Goal: Obtain resource: Download file/media

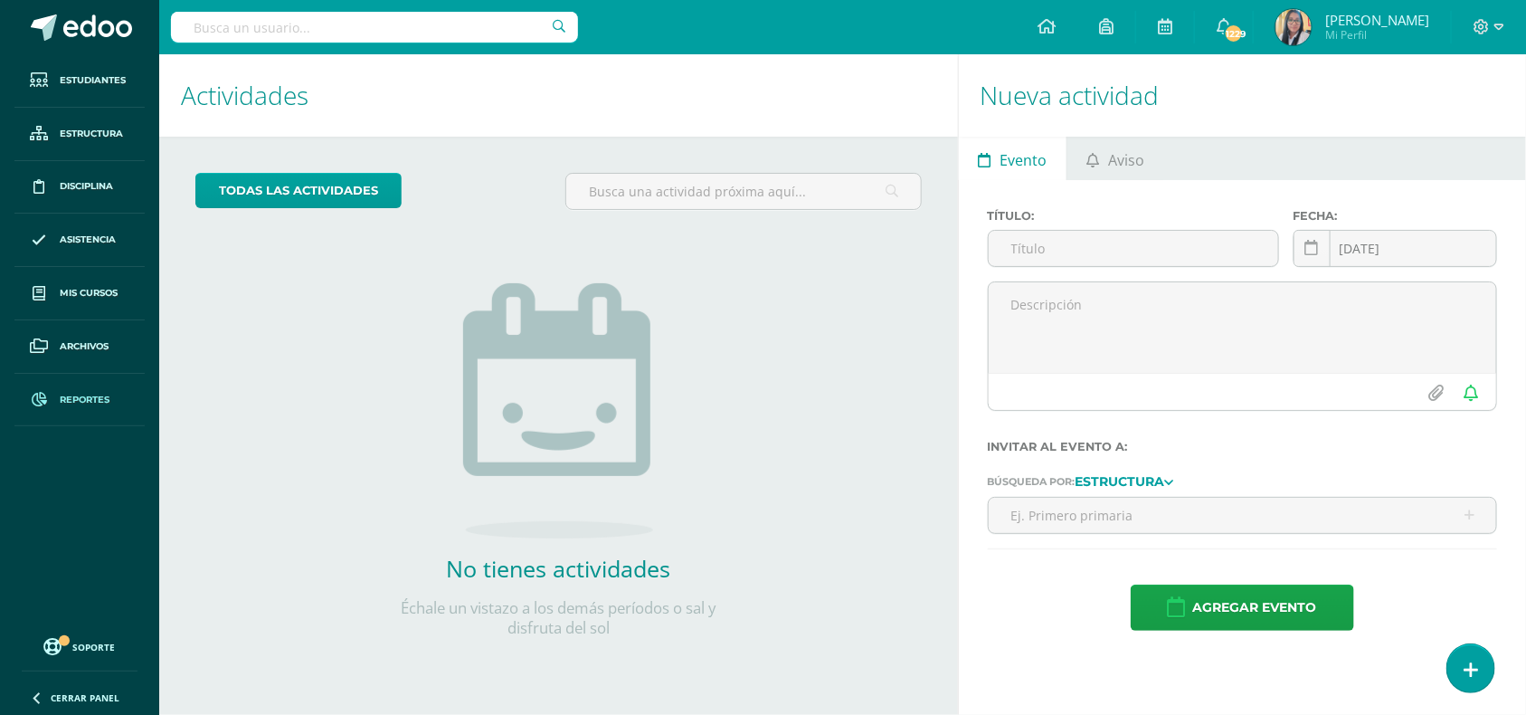
click at [60, 398] on span "Reportes" at bounding box center [85, 400] width 50 height 14
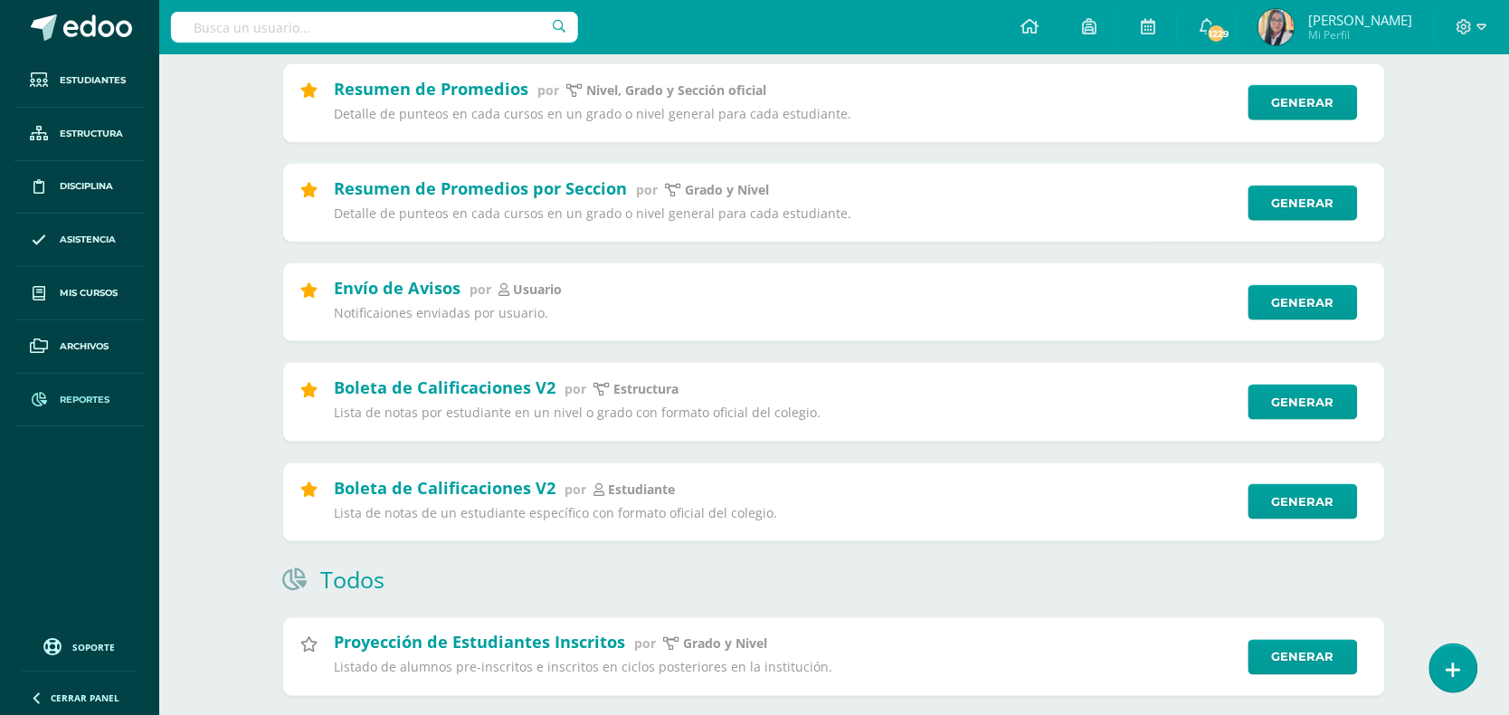
scroll to position [452, 0]
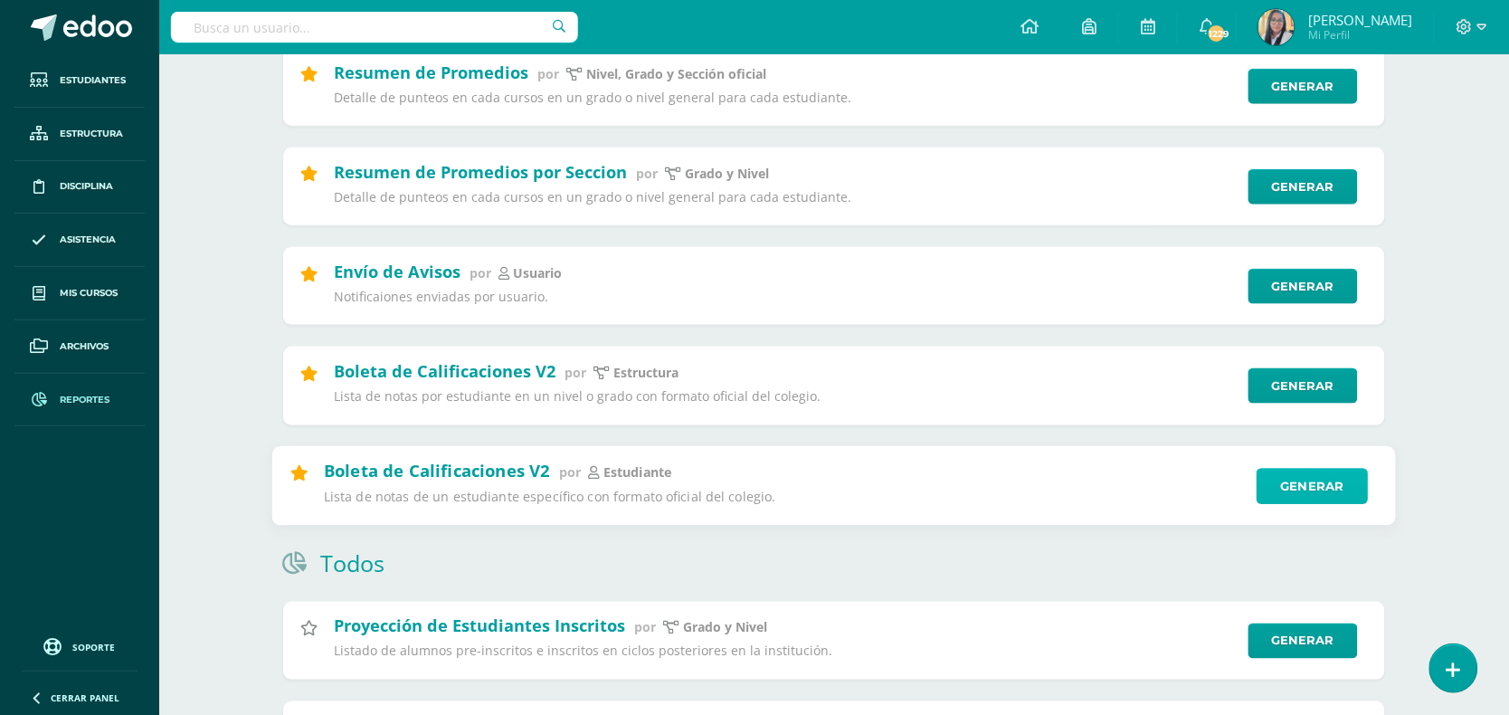
click at [1292, 490] on link "Generar" at bounding box center [1312, 486] width 111 height 36
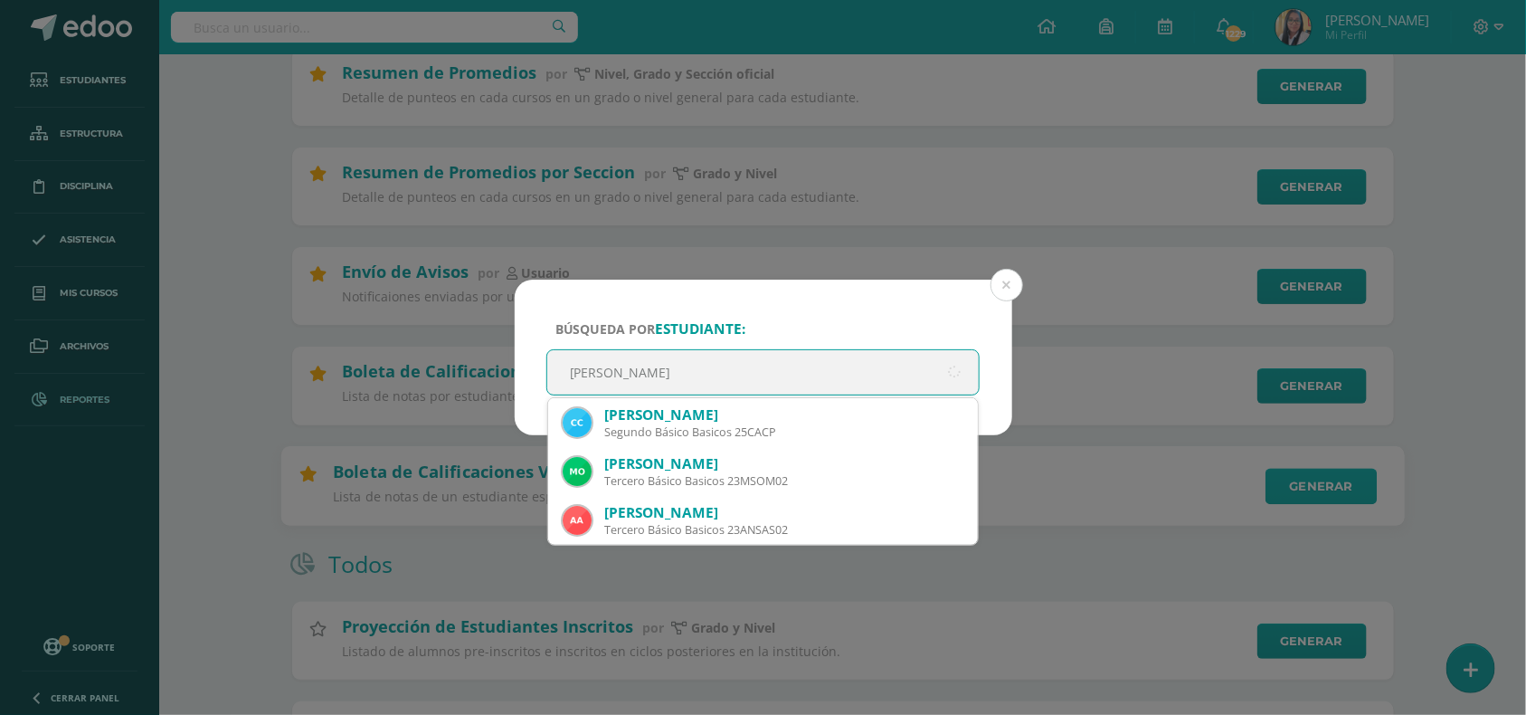
type input "cristian calderón"
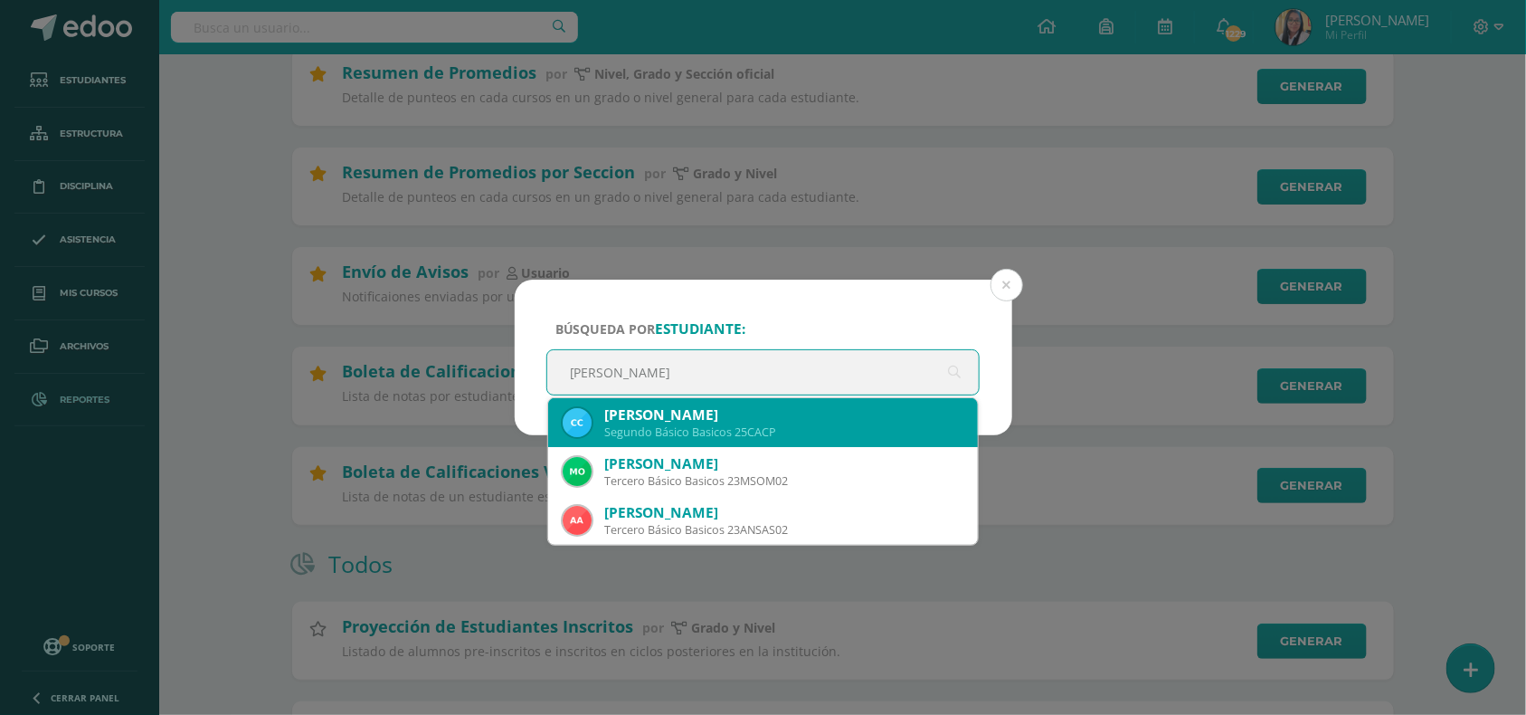
click at [713, 422] on div "Cristian André Calderon Palacios" at bounding box center [784, 414] width 360 height 19
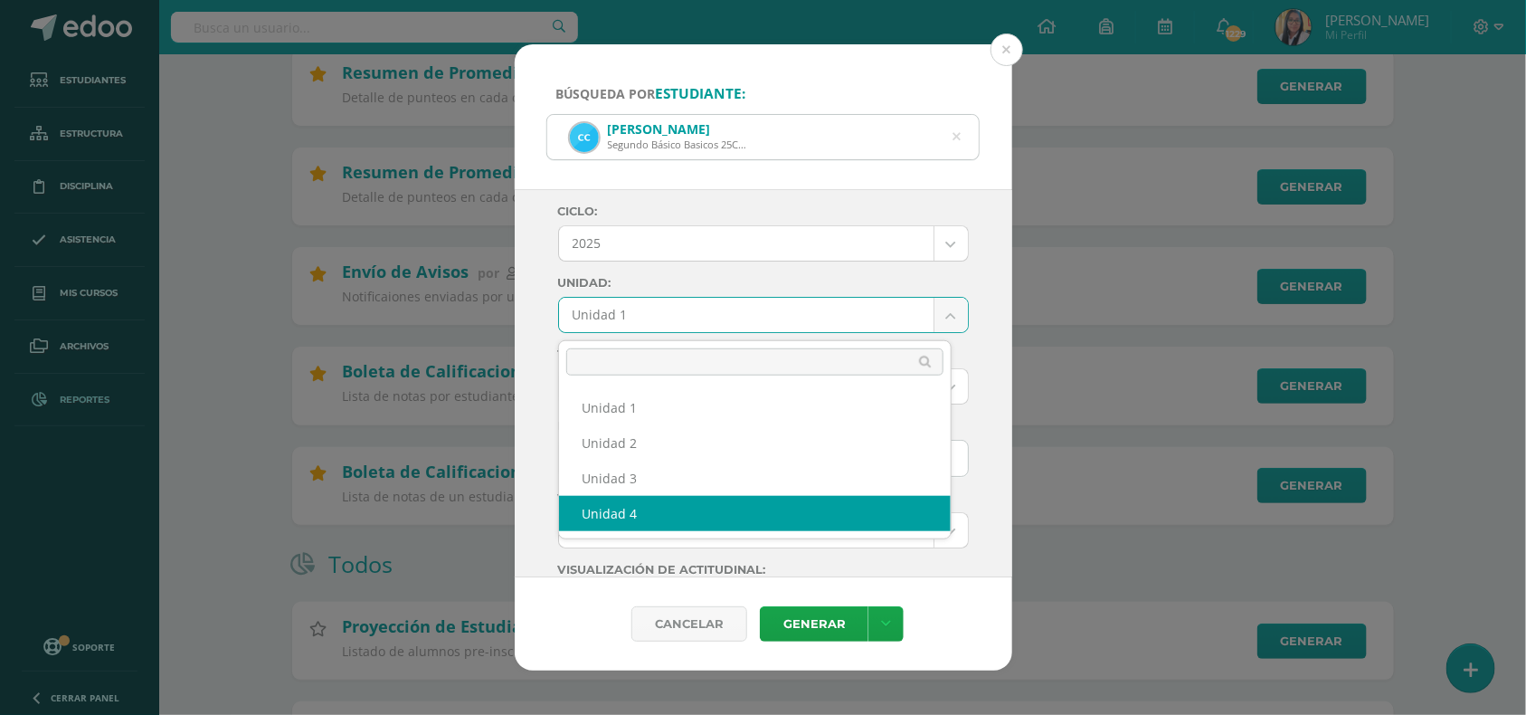
select select "Unidad 4"
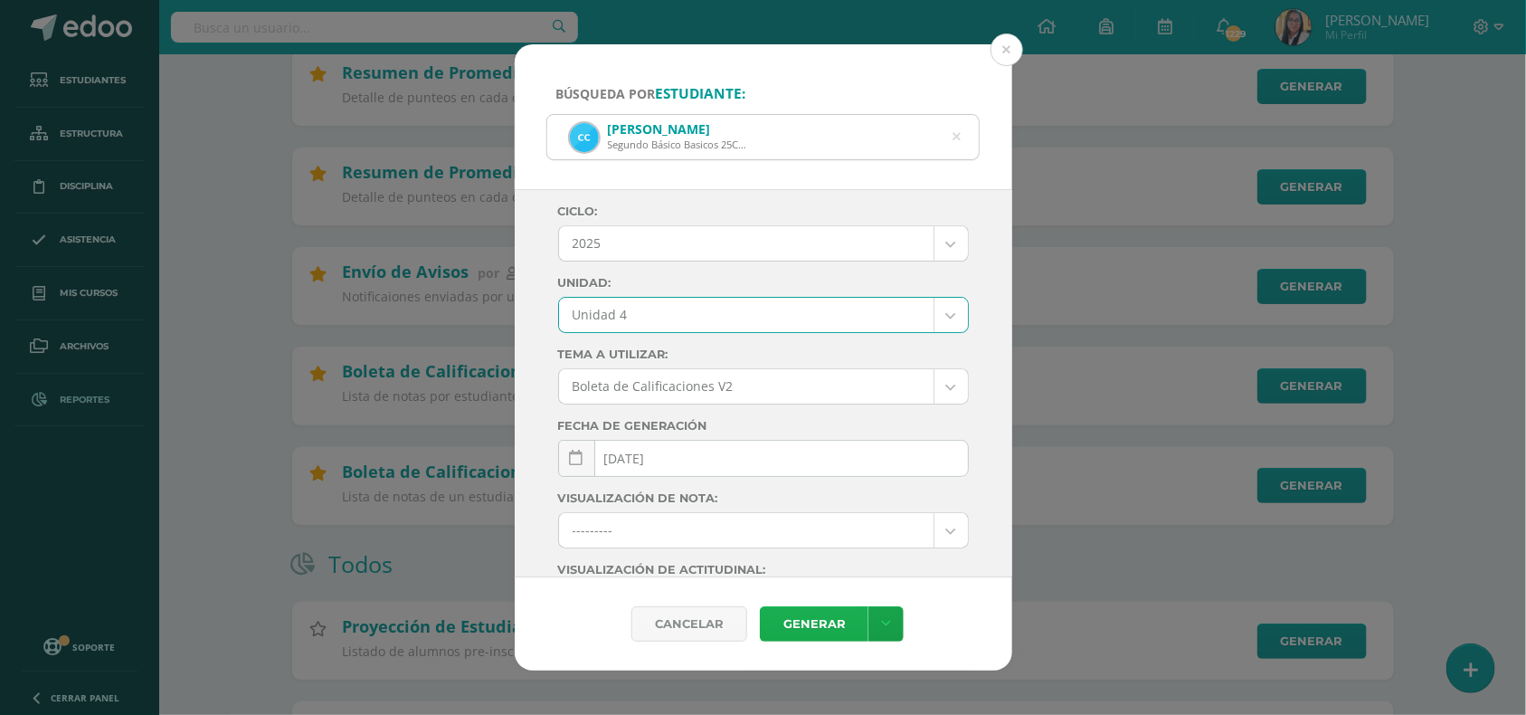
click at [817, 622] on link "Generar" at bounding box center [814, 623] width 109 height 35
click at [1004, 52] on button at bounding box center [1007, 49] width 33 height 33
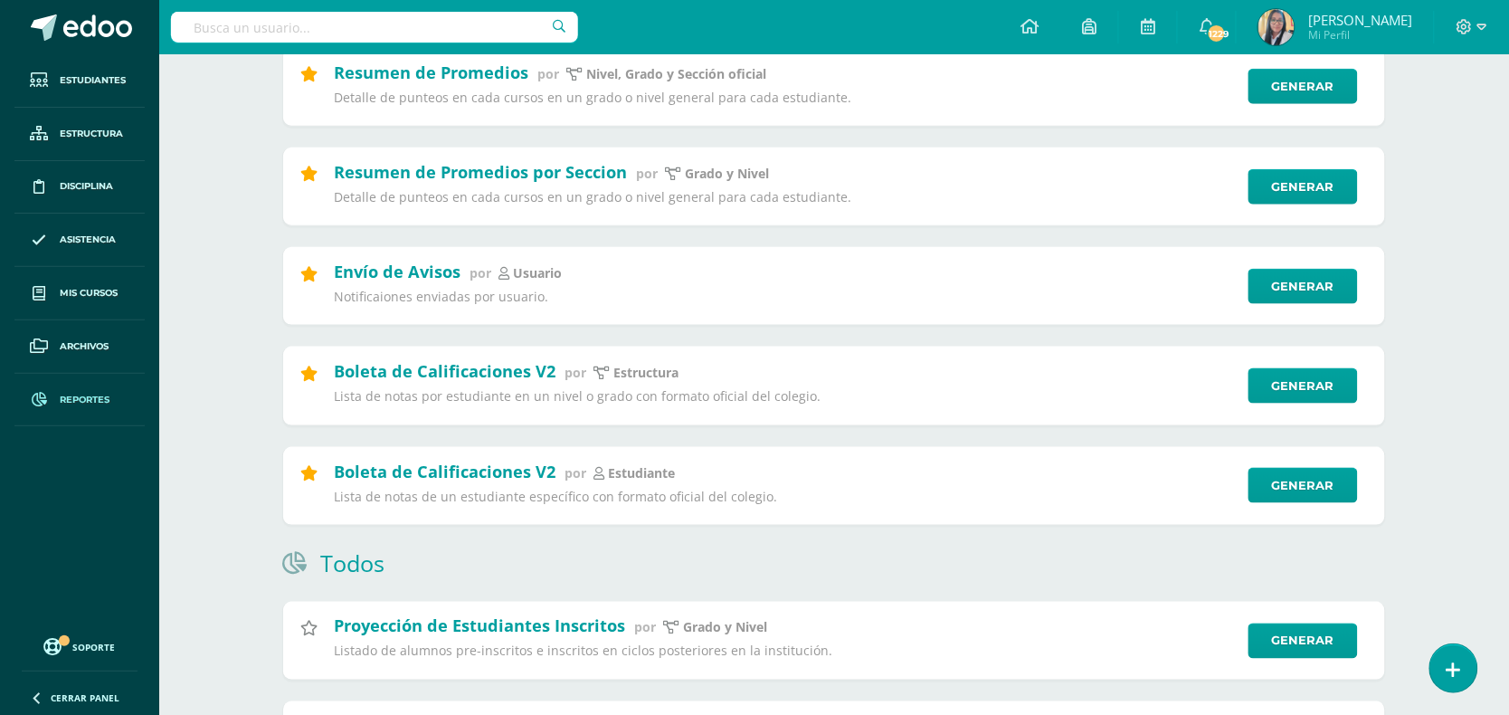
click at [383, 28] on input "text" at bounding box center [374, 27] width 407 height 31
type input "carlos valenzuela"
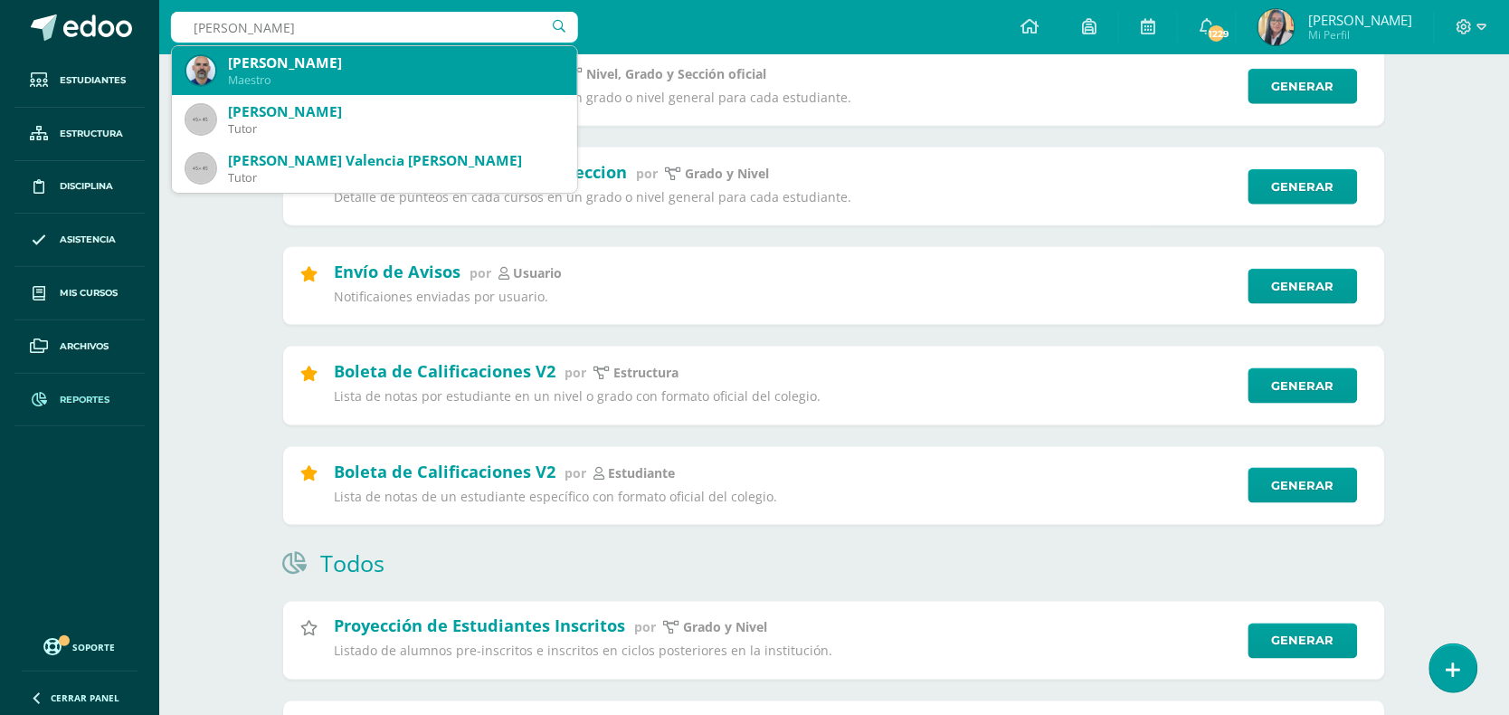
click at [322, 70] on div "[PERSON_NAME]" at bounding box center [395, 62] width 335 height 19
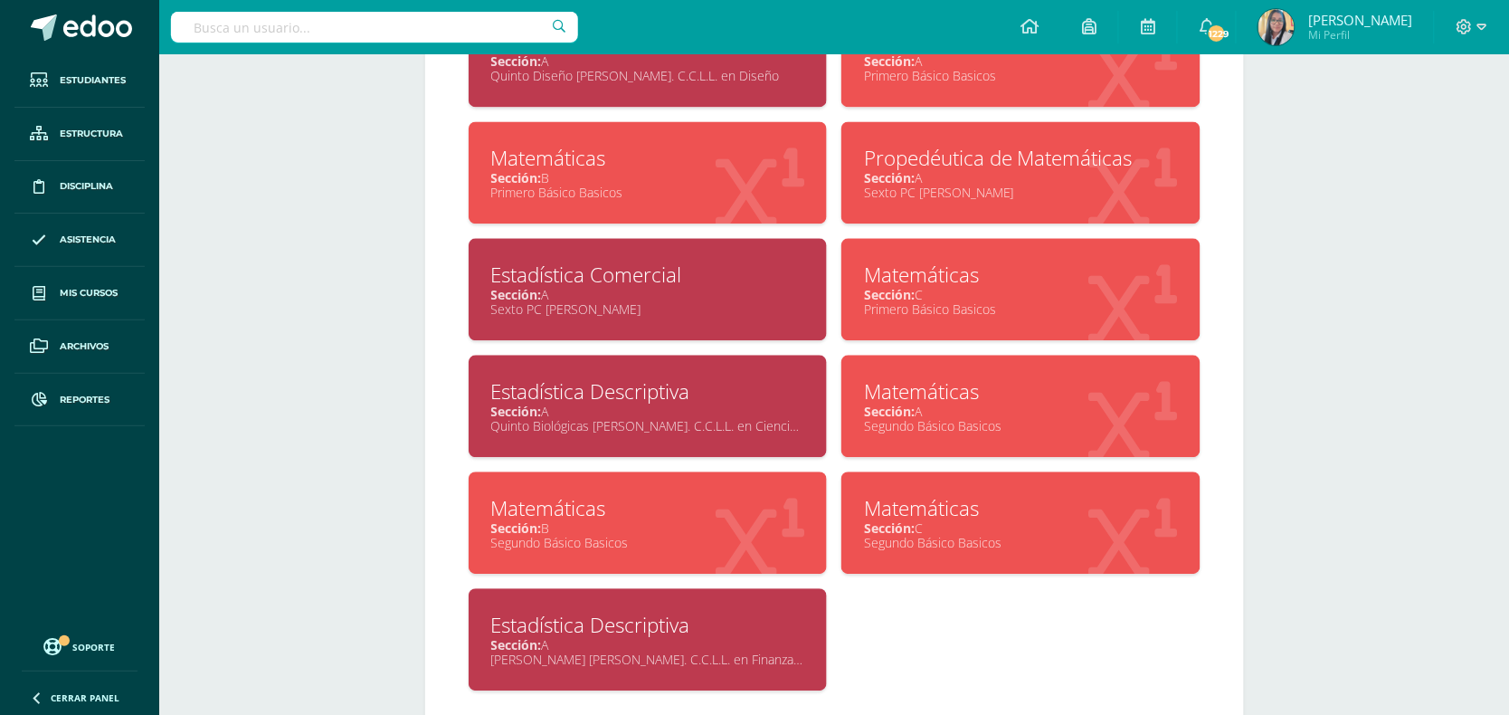
scroll to position [1096, 0]
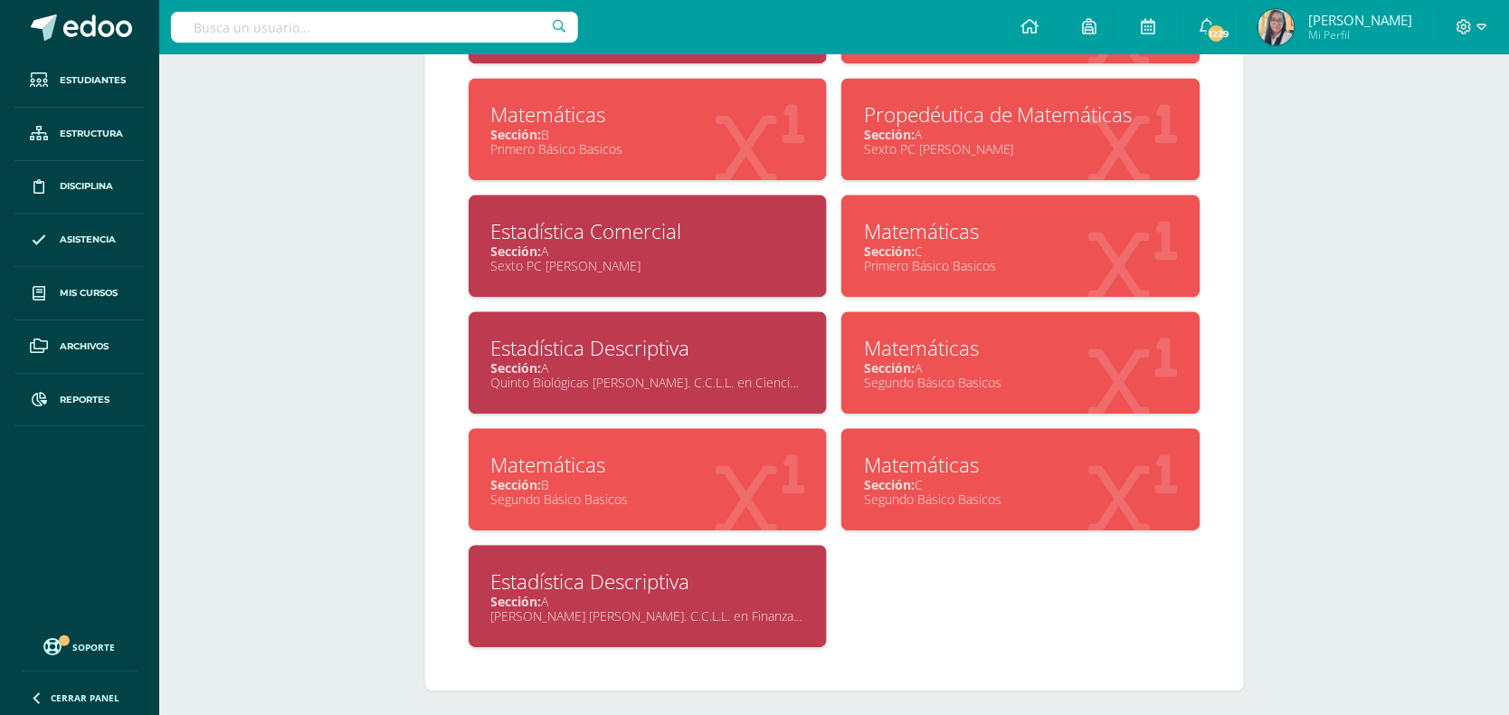
click at [915, 476] on span "Sección:" at bounding box center [889, 484] width 51 height 17
click at [452, 32] on input "text" at bounding box center [374, 27] width 407 height 31
type input "pablo díaz"
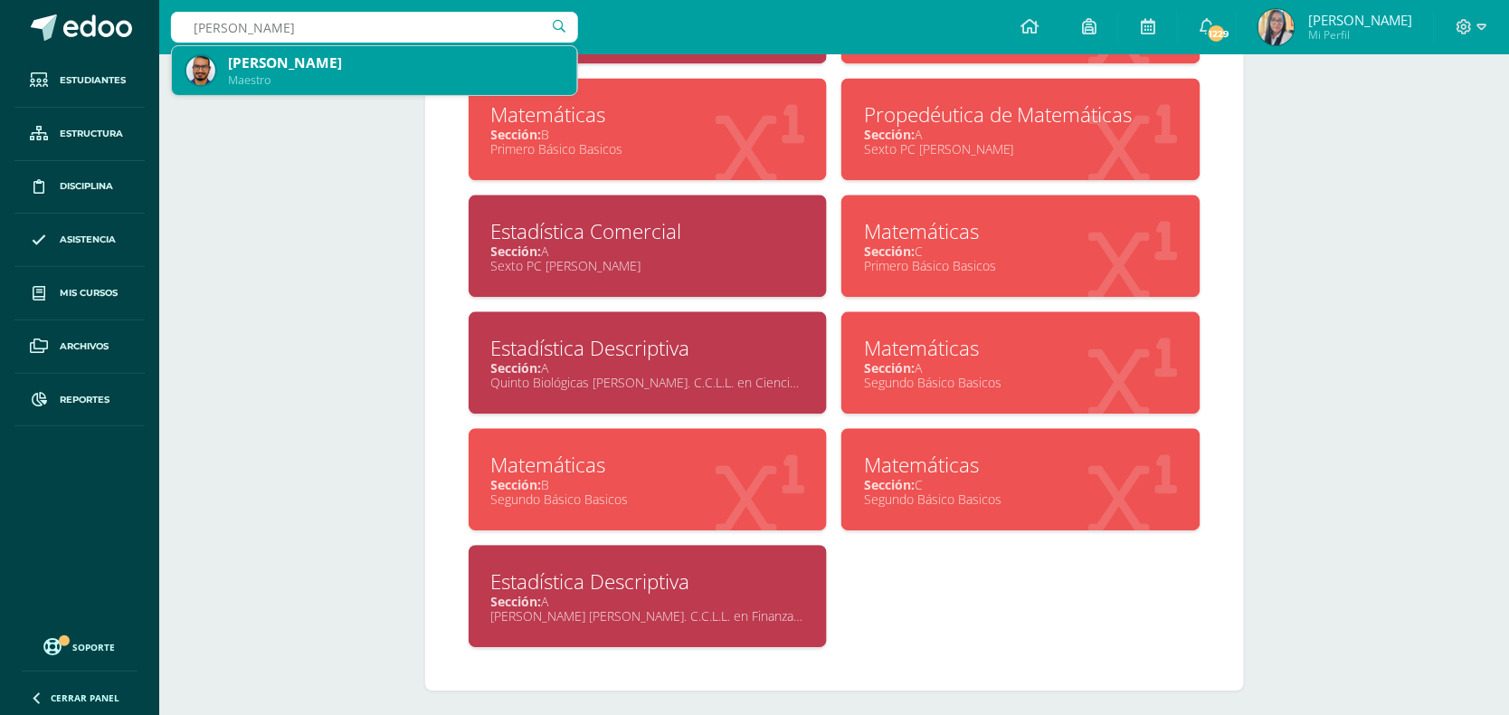
click at [276, 74] on div "Maestro" at bounding box center [395, 79] width 335 height 15
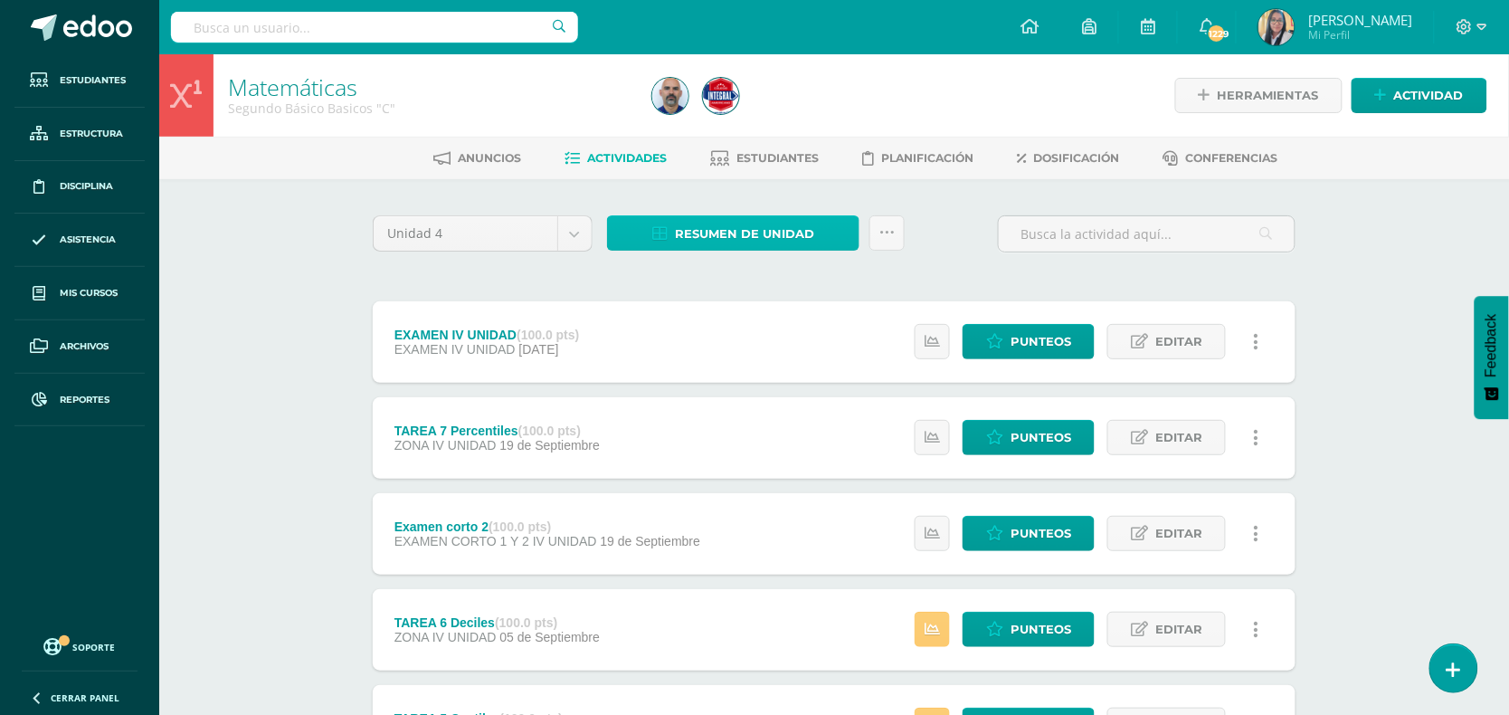
click at [711, 227] on span "Resumen de unidad" at bounding box center [744, 233] width 139 height 33
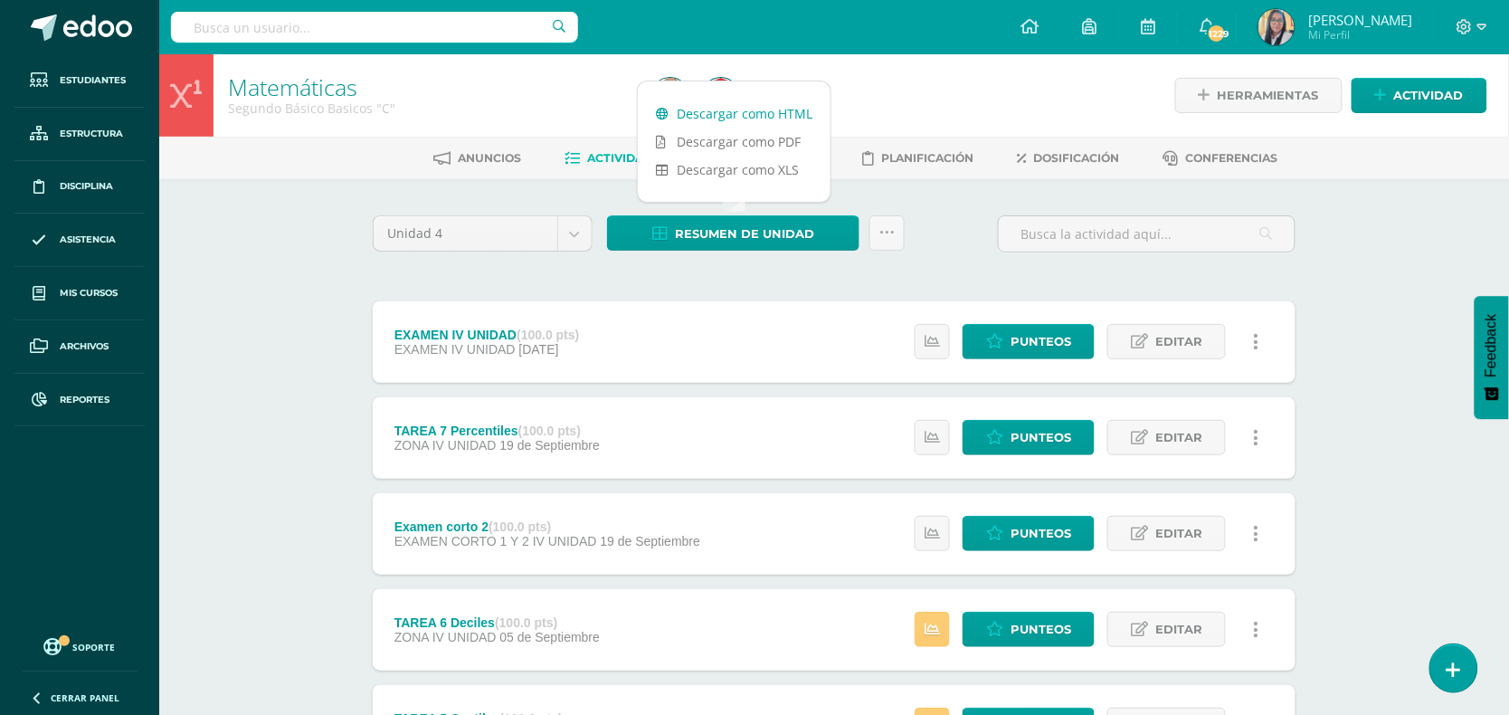
click at [707, 115] on link "Descargar como HTML" at bounding box center [734, 114] width 193 height 28
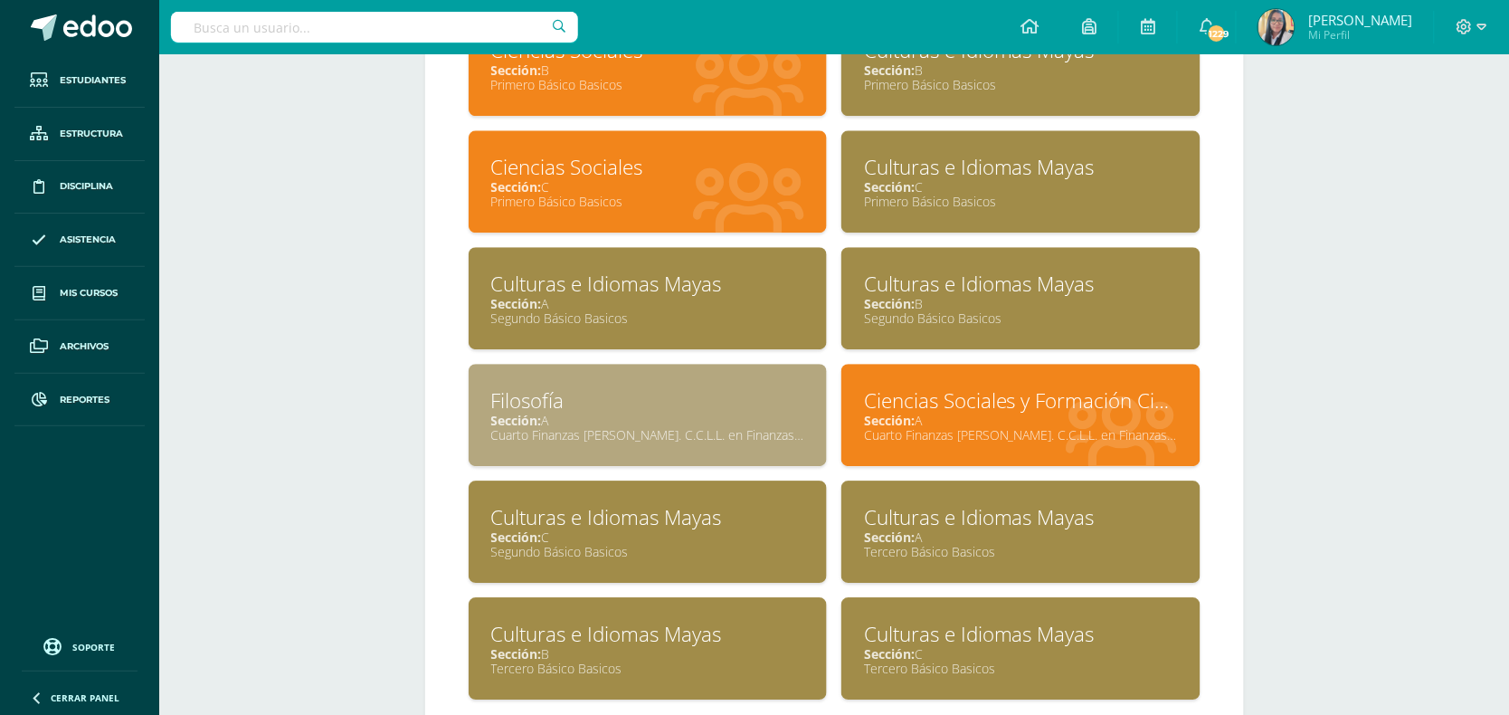
scroll to position [1344, 0]
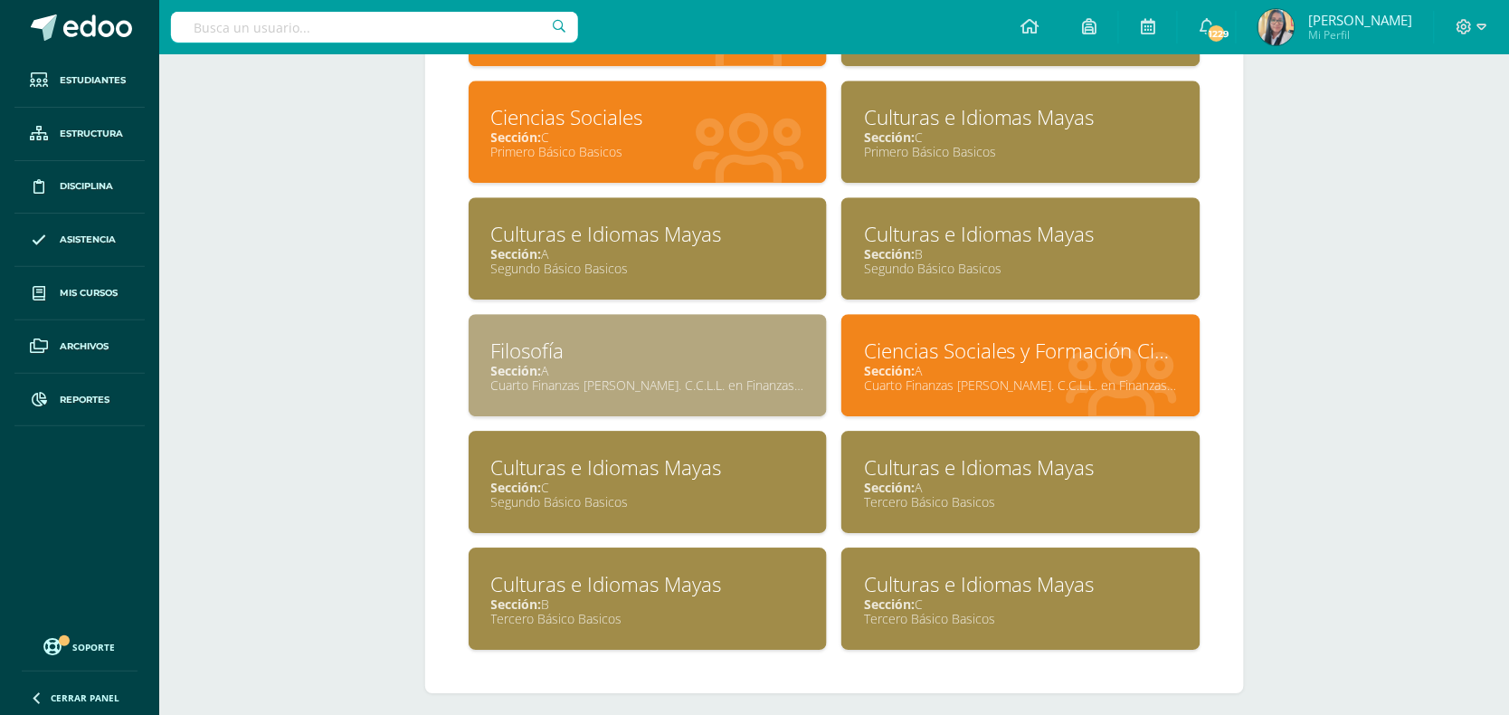
click at [612, 479] on div "Sección: C" at bounding box center [648, 487] width 314 height 17
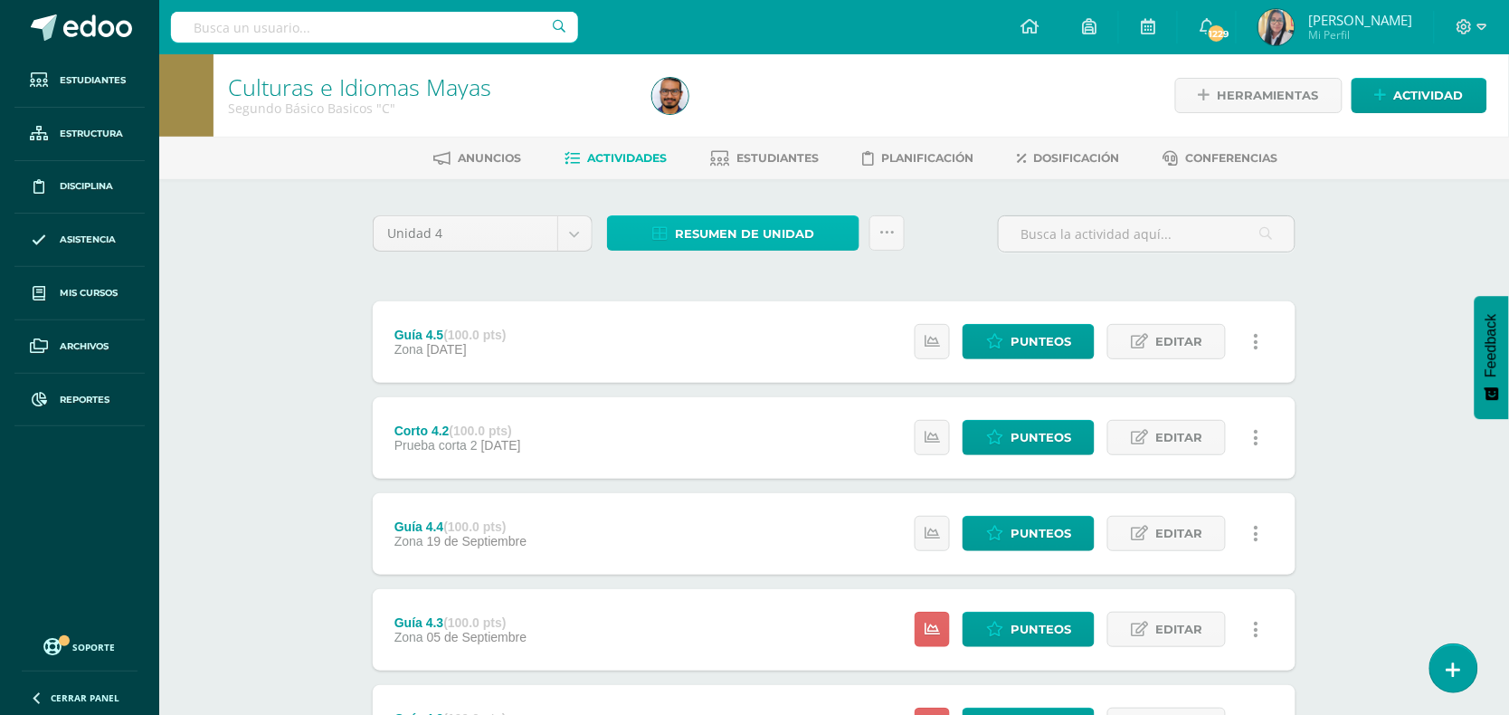
click at [760, 233] on span "Resumen de unidad" at bounding box center [744, 233] width 139 height 33
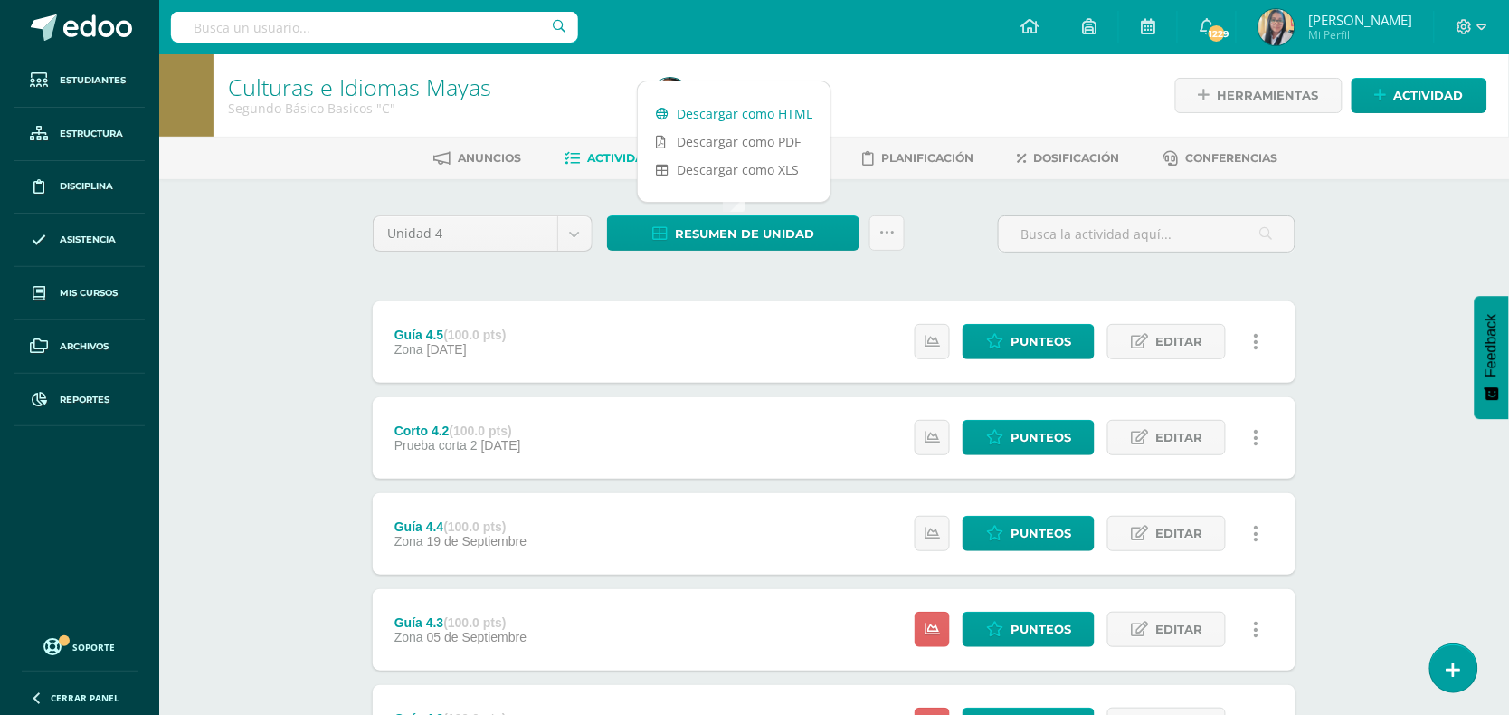
click at [754, 114] on link "Descargar como HTML" at bounding box center [734, 114] width 193 height 28
click input "text"
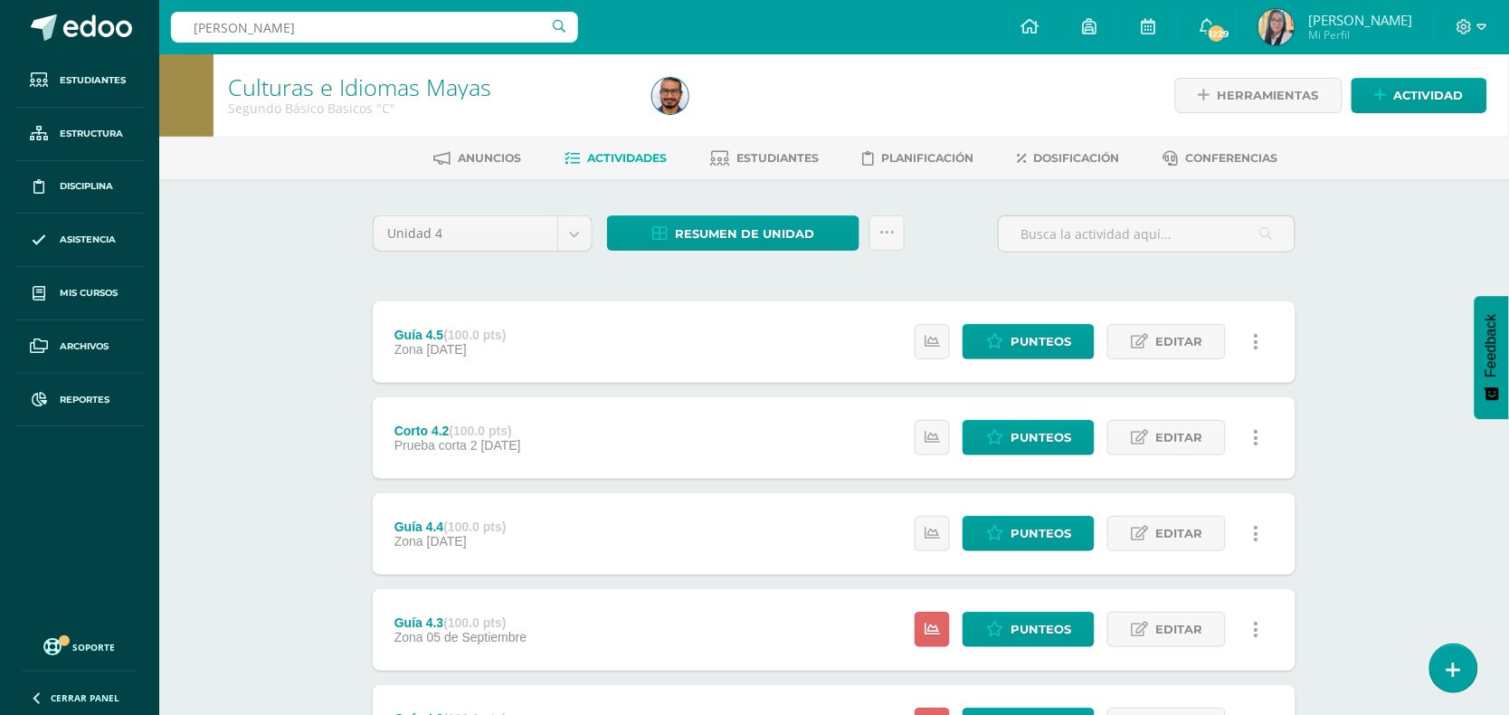
type input "rosy pacheco"
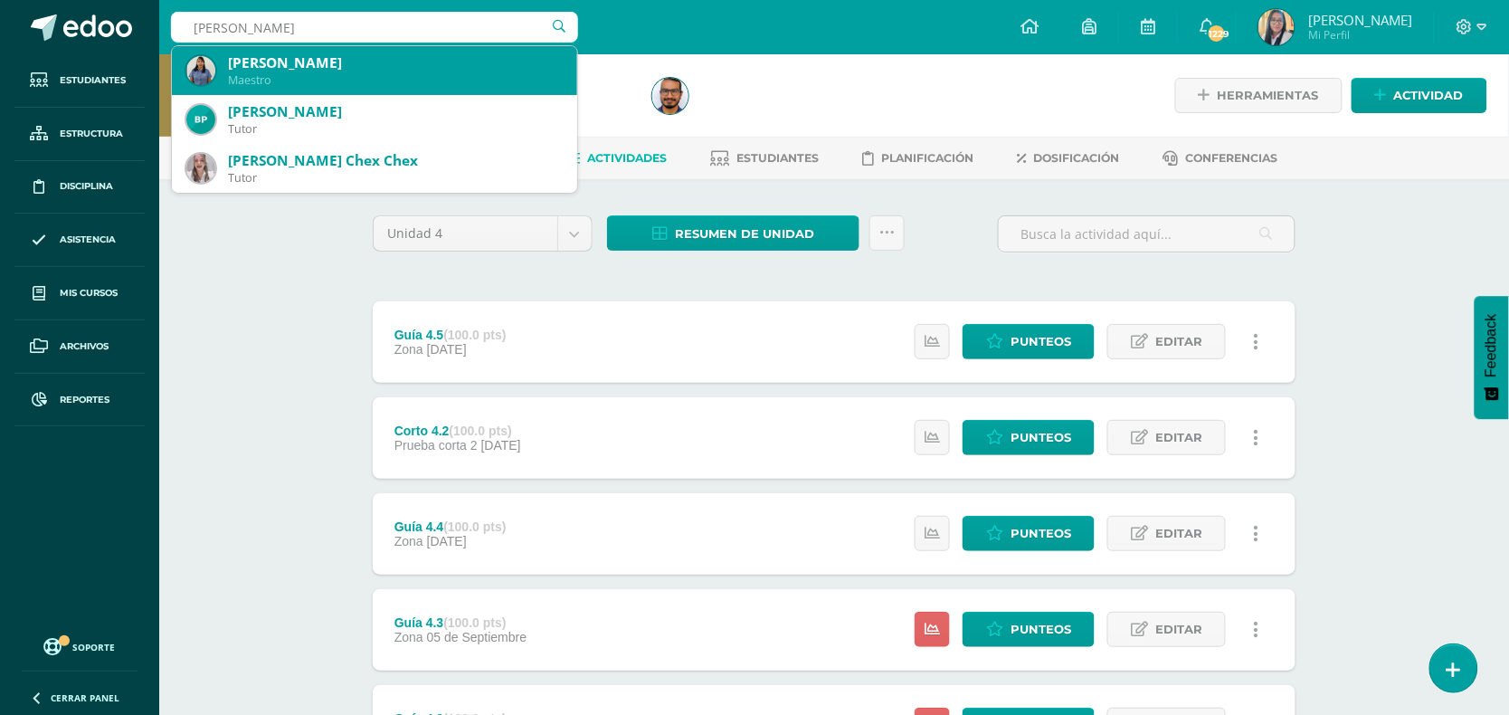
click div "Maestro"
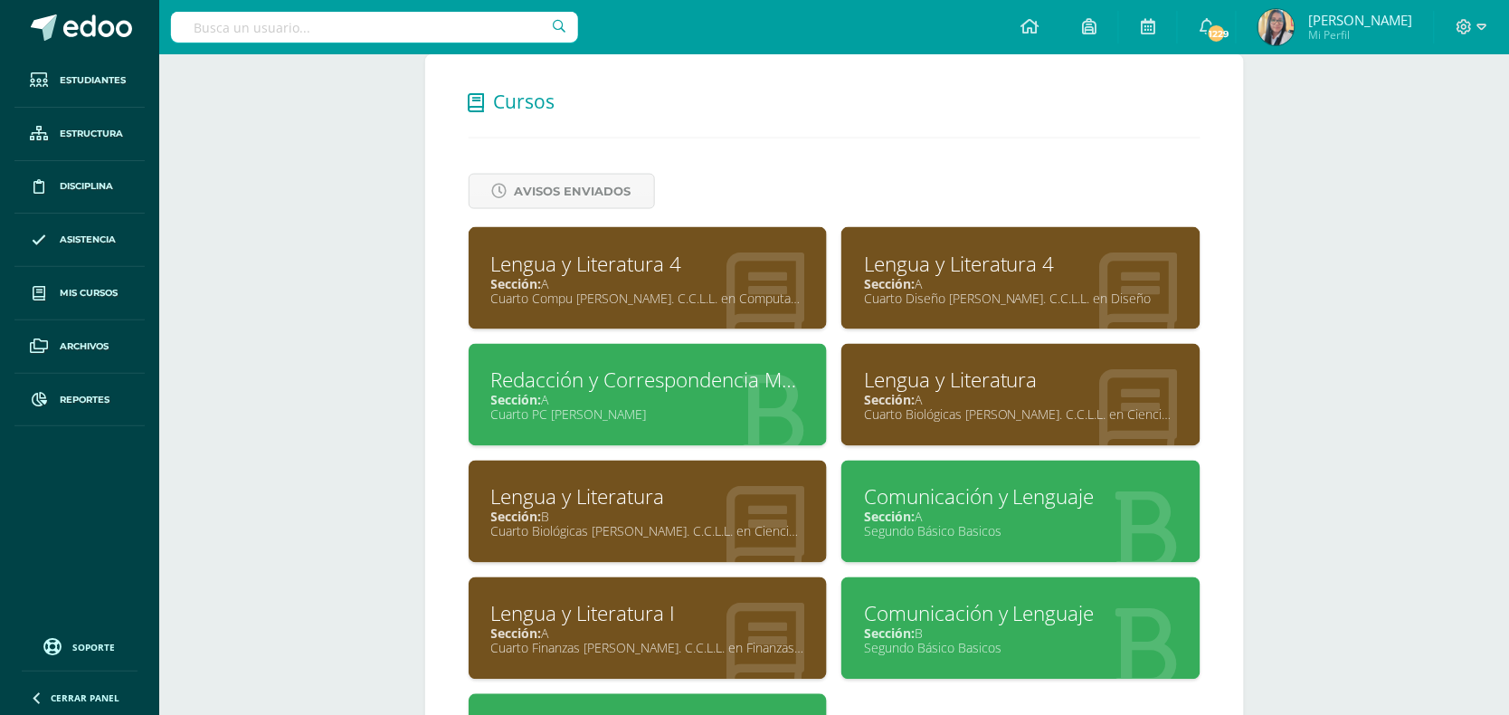
scroll to position [831, 0]
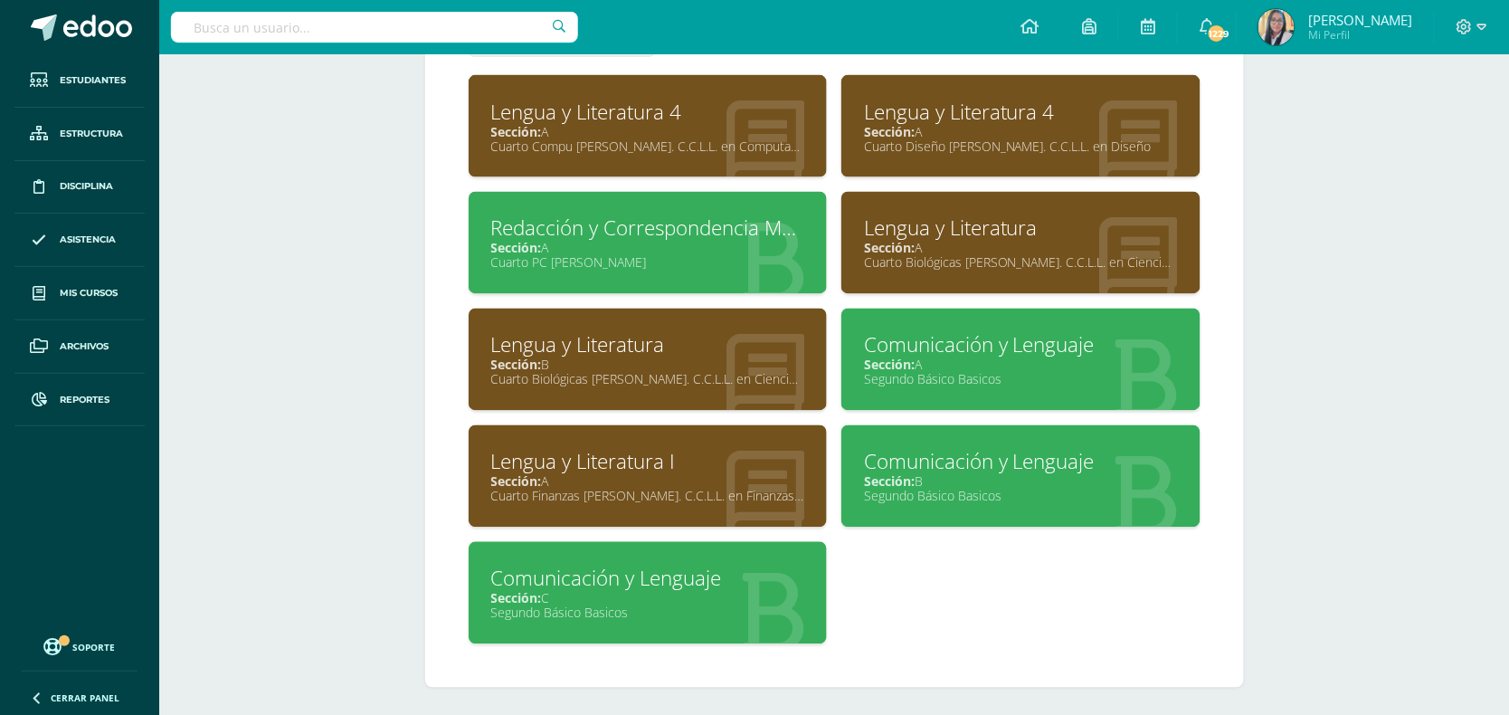
click at [613, 590] on div "Sección: C" at bounding box center [648, 598] width 314 height 17
click at [274, 29] on input "text" at bounding box center [374, 27] width 407 height 31
type input "j"
type input "[PERSON_NAME]"
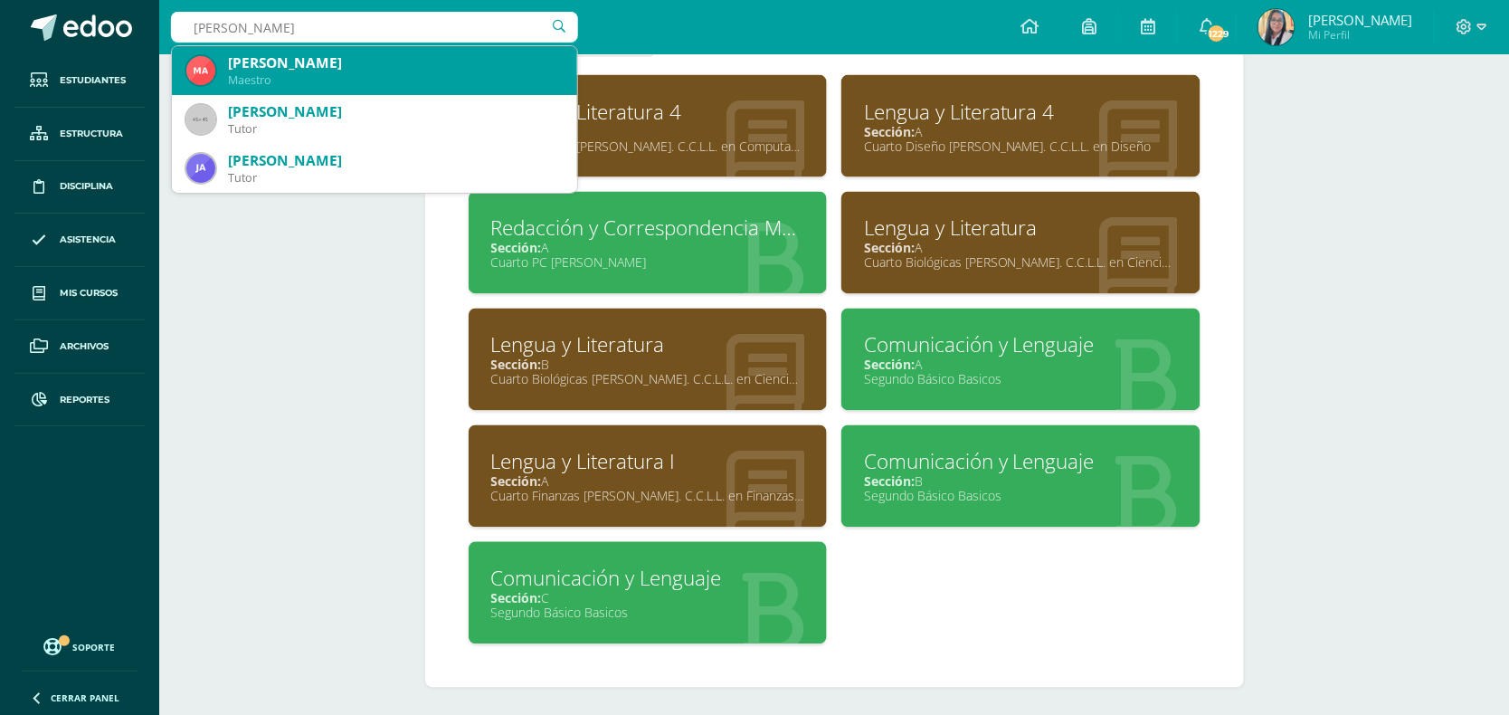
click at [273, 71] on div "[PERSON_NAME]" at bounding box center [395, 62] width 335 height 19
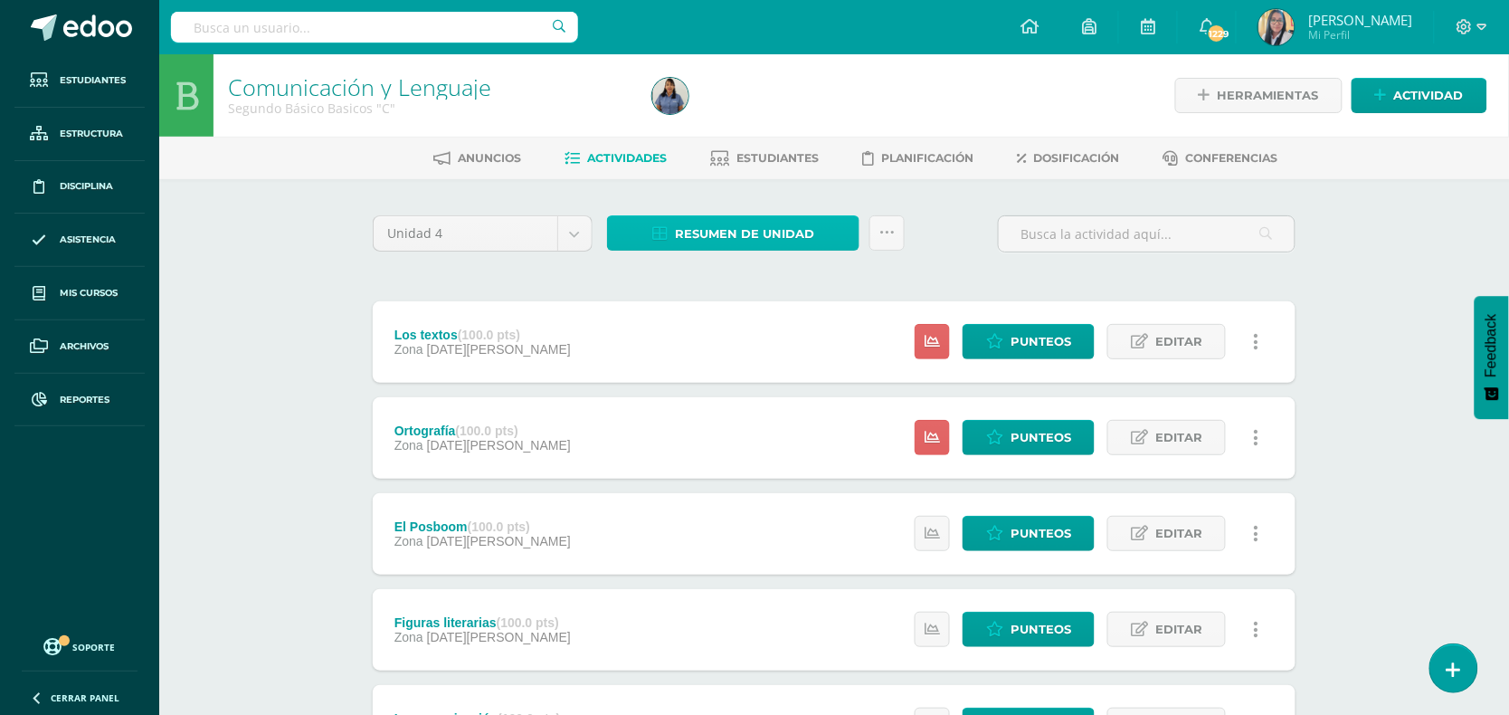
click at [766, 233] on span "Resumen de unidad" at bounding box center [744, 233] width 139 height 33
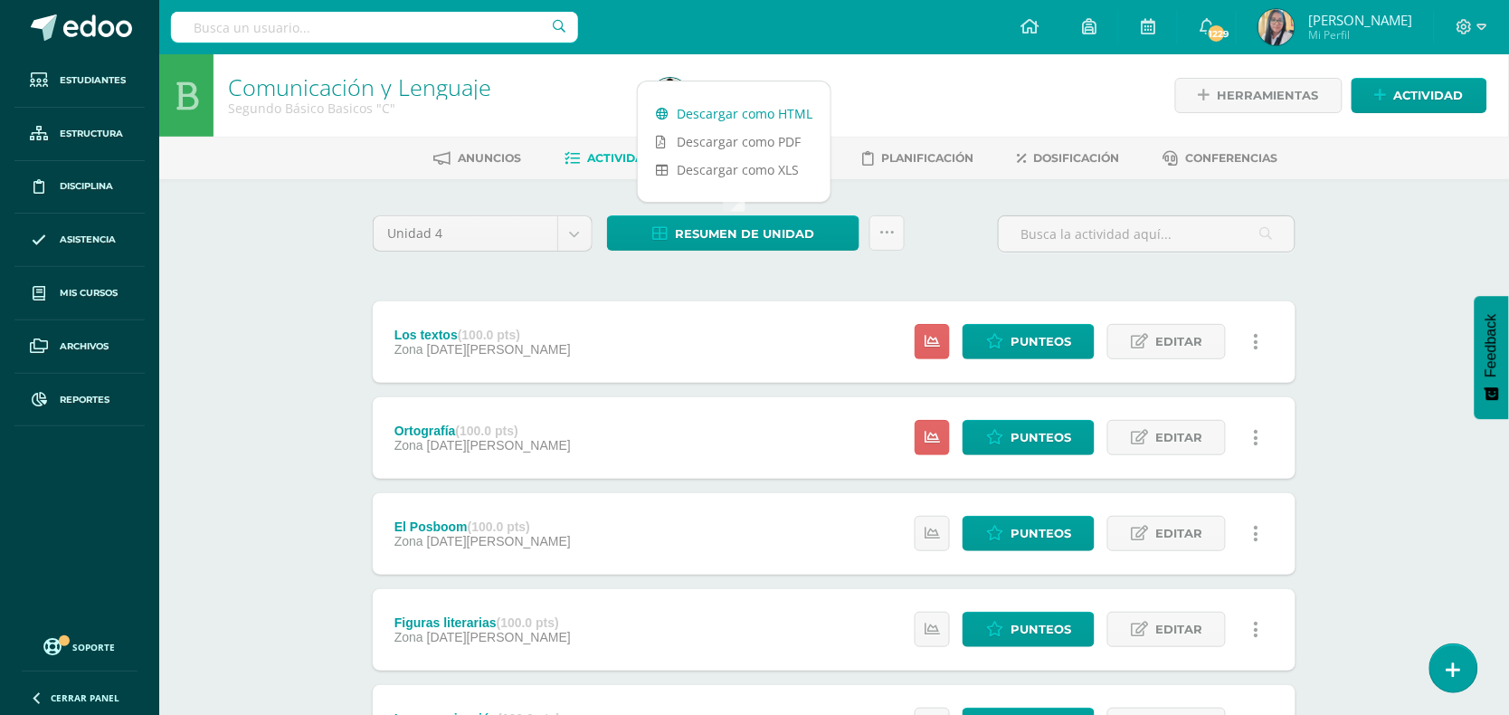
click at [765, 109] on link "Descargar como HTML" at bounding box center [734, 114] width 193 height 28
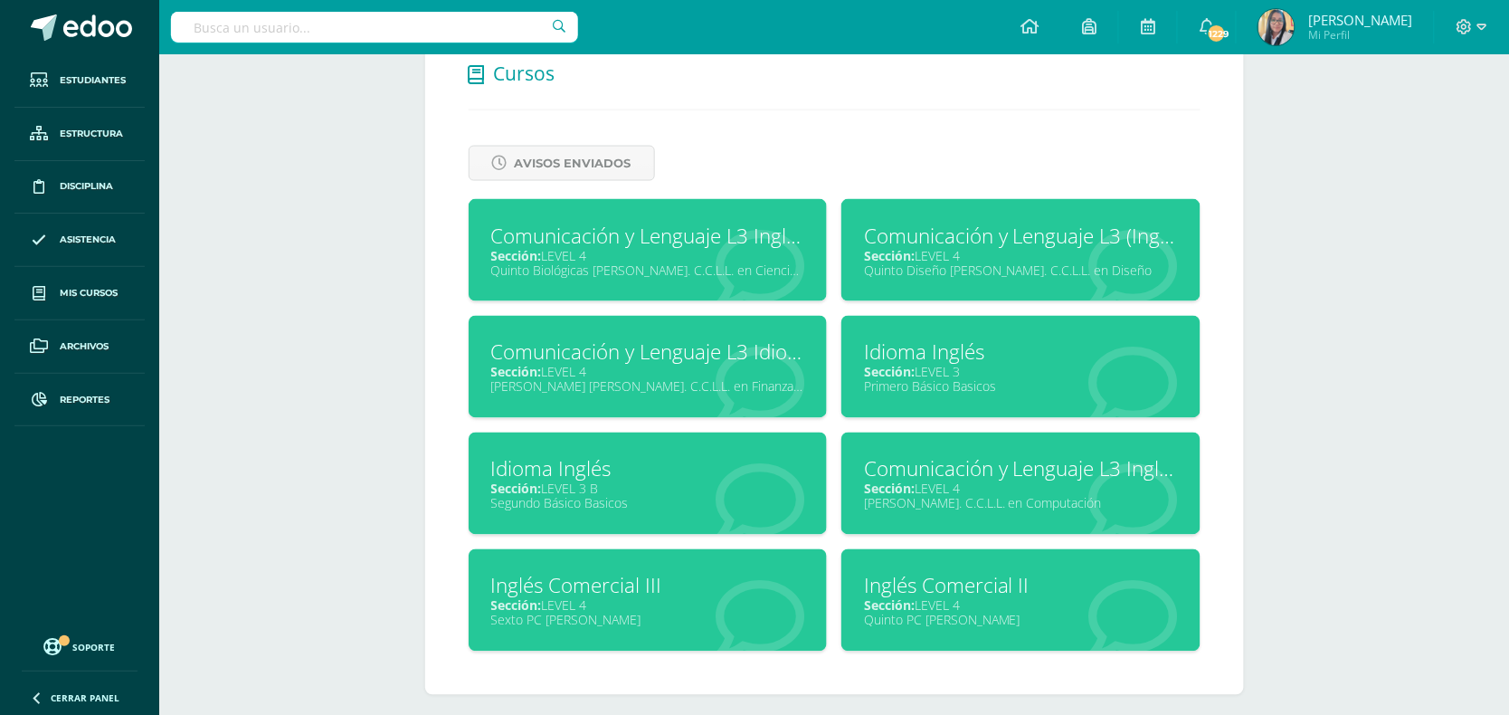
scroll to position [716, 0]
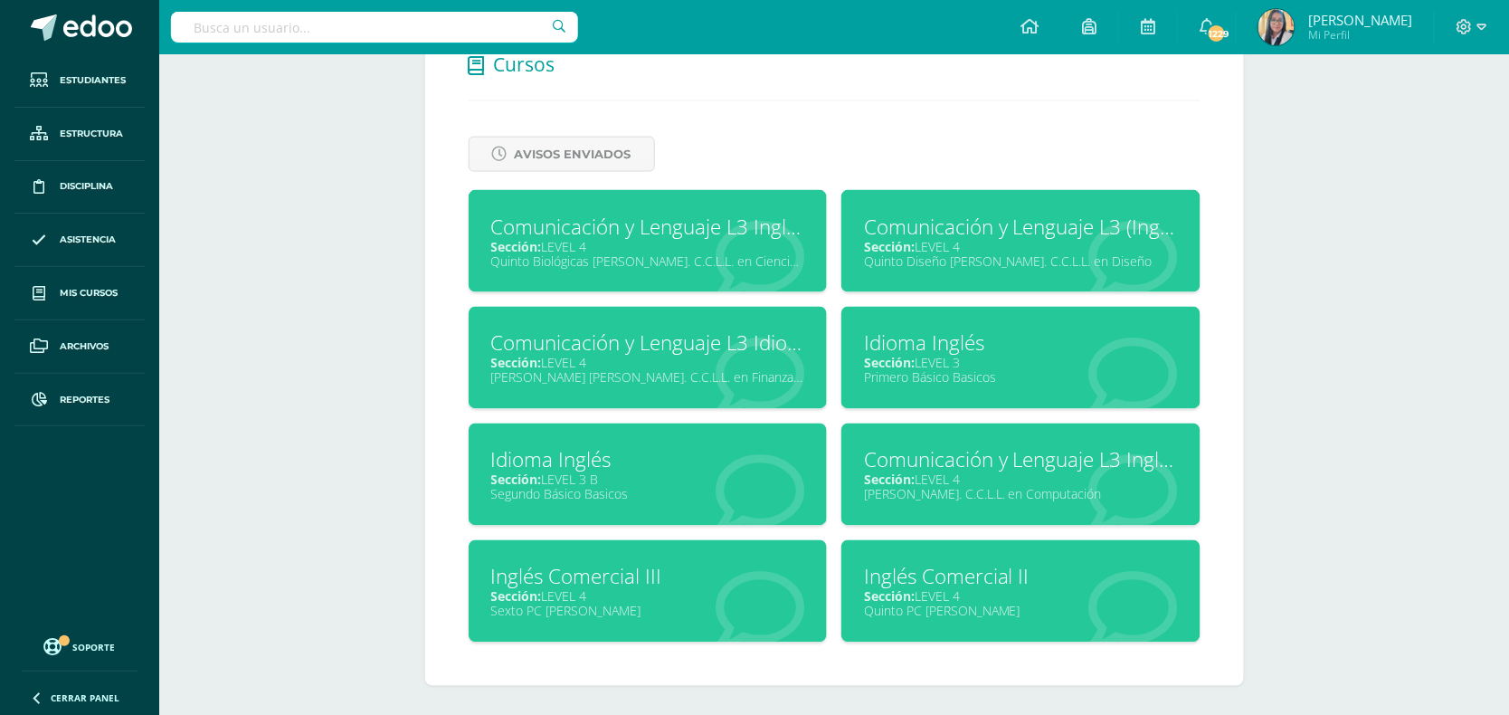
click at [604, 486] on div "Segundo Básico Basicos" at bounding box center [648, 494] width 314 height 17
click at [403, 29] on input "text" at bounding box center [374, 27] width 407 height 31
type input "[PERSON_NAME]"
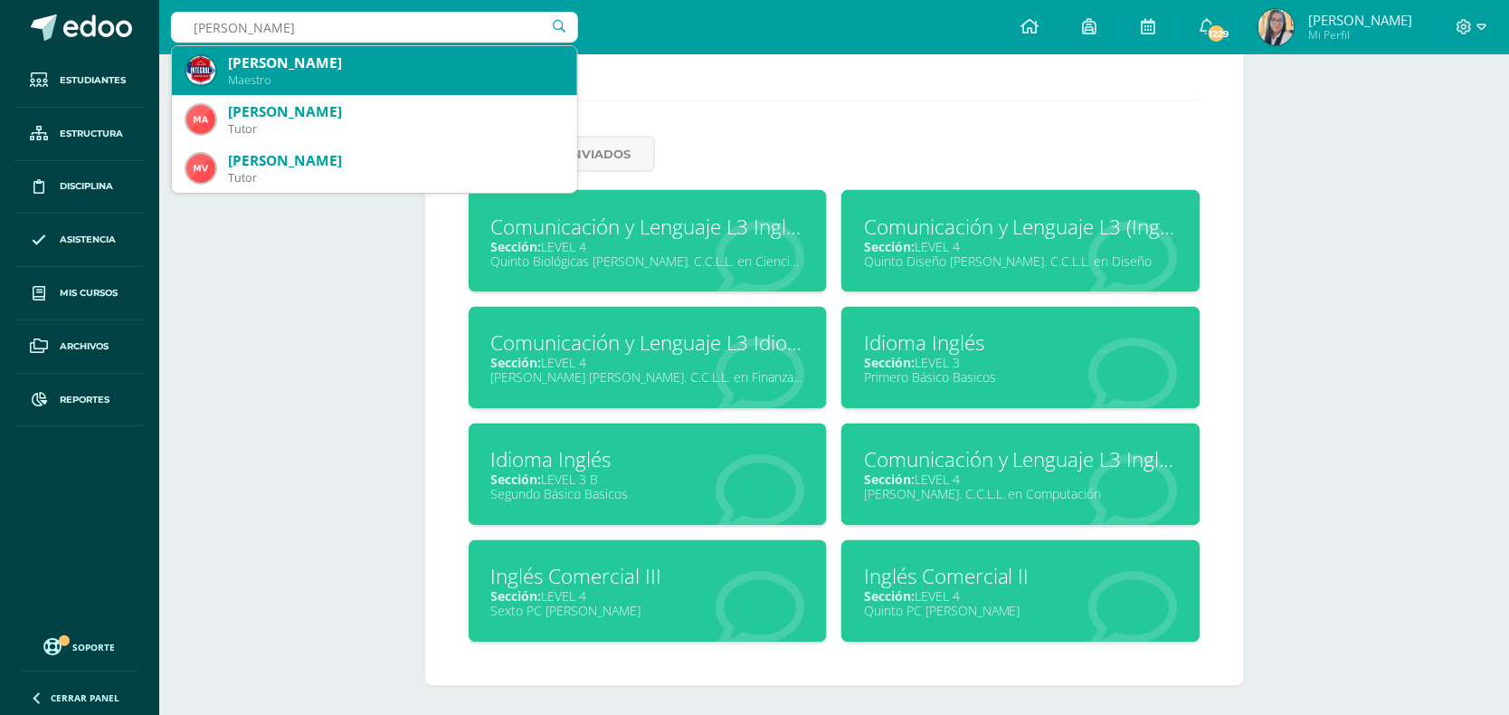
click at [305, 87] on div "Maestro" at bounding box center [395, 79] width 335 height 15
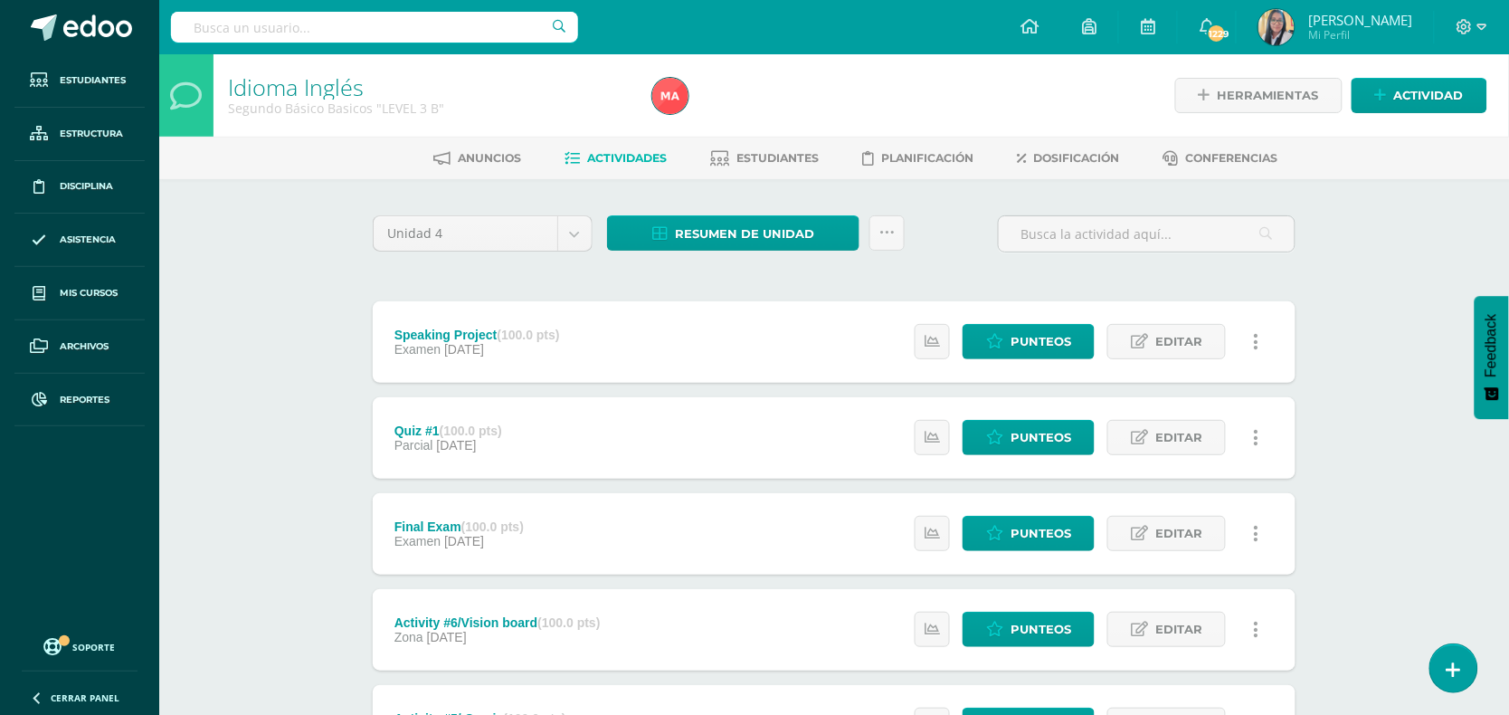
click at [744, 231] on span "Resumen de unidad" at bounding box center [744, 233] width 139 height 33
click at [739, 111] on link "Descargar como HTML" at bounding box center [734, 114] width 193 height 28
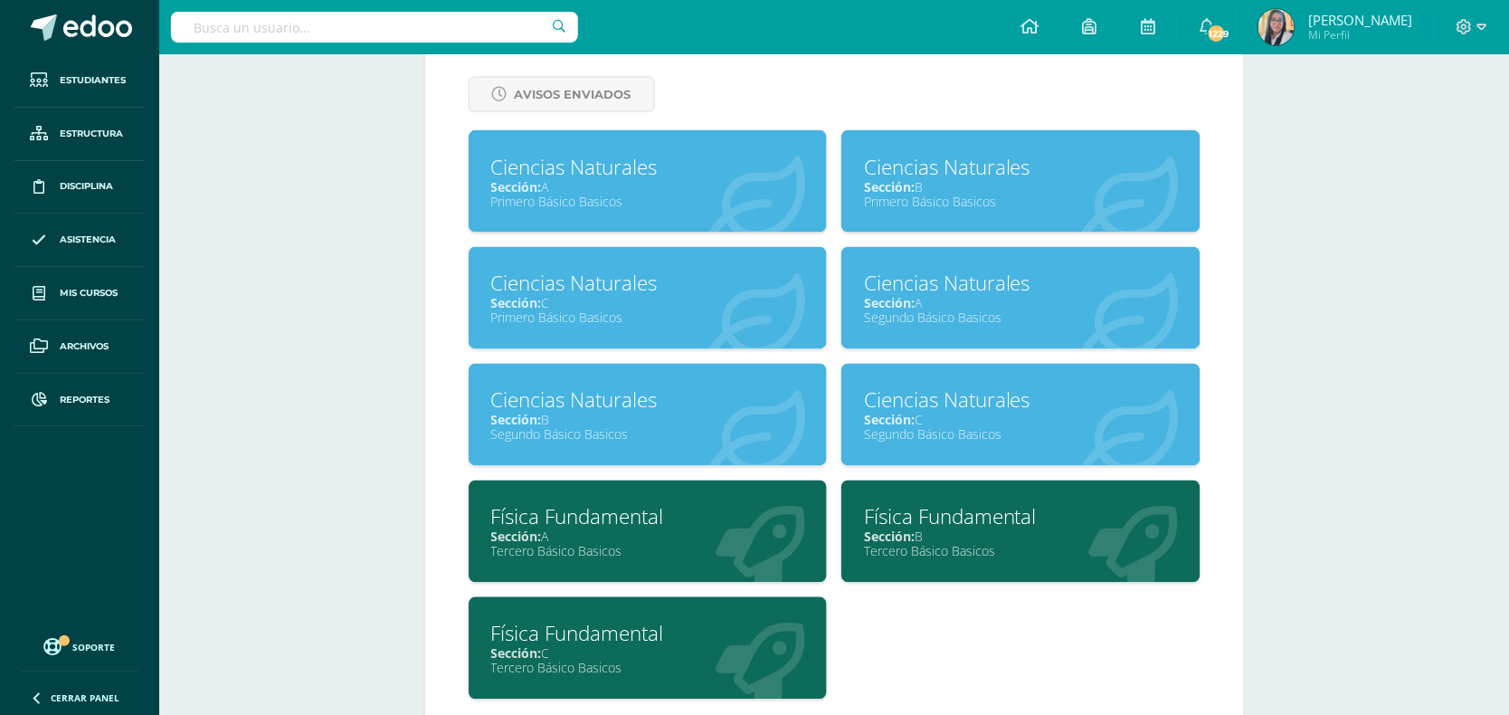
scroll to position [831, 0]
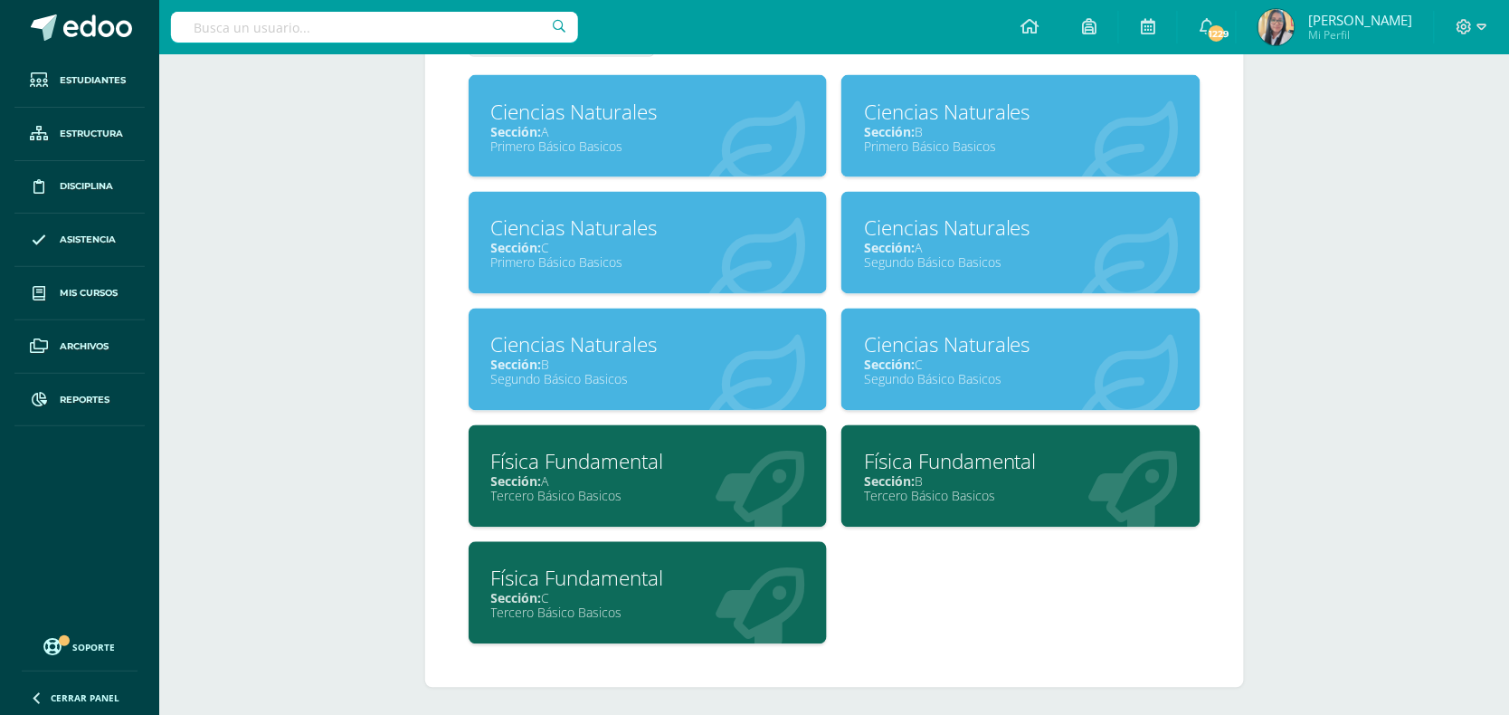
click at [929, 359] on div "Sección: C" at bounding box center [1021, 364] width 314 height 17
click at [437, 25] on input "text" at bounding box center [374, 27] width 407 height 31
type input "[PERSON_NAME]"
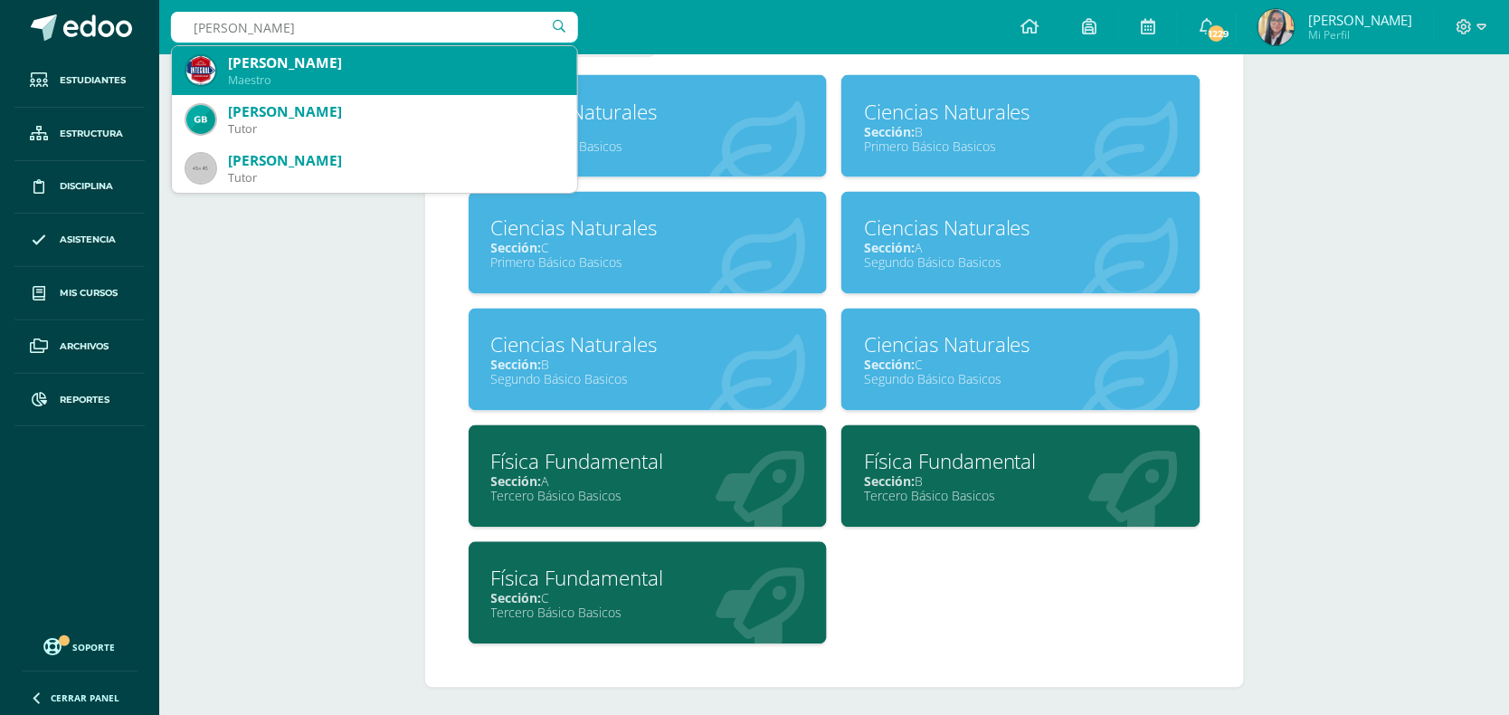
click at [322, 86] on div "Maestro" at bounding box center [395, 79] width 335 height 15
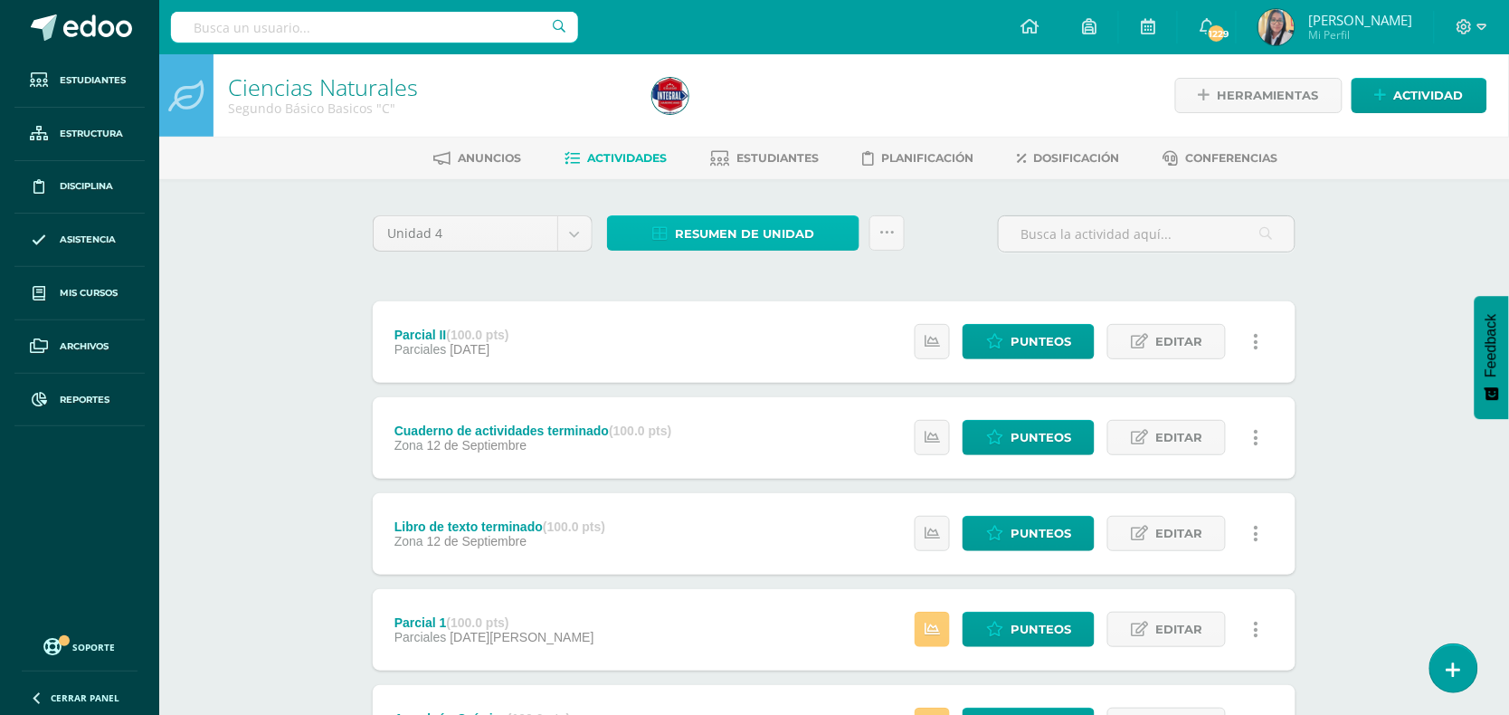
click at [757, 240] on span "Resumen de unidad" at bounding box center [744, 233] width 139 height 33
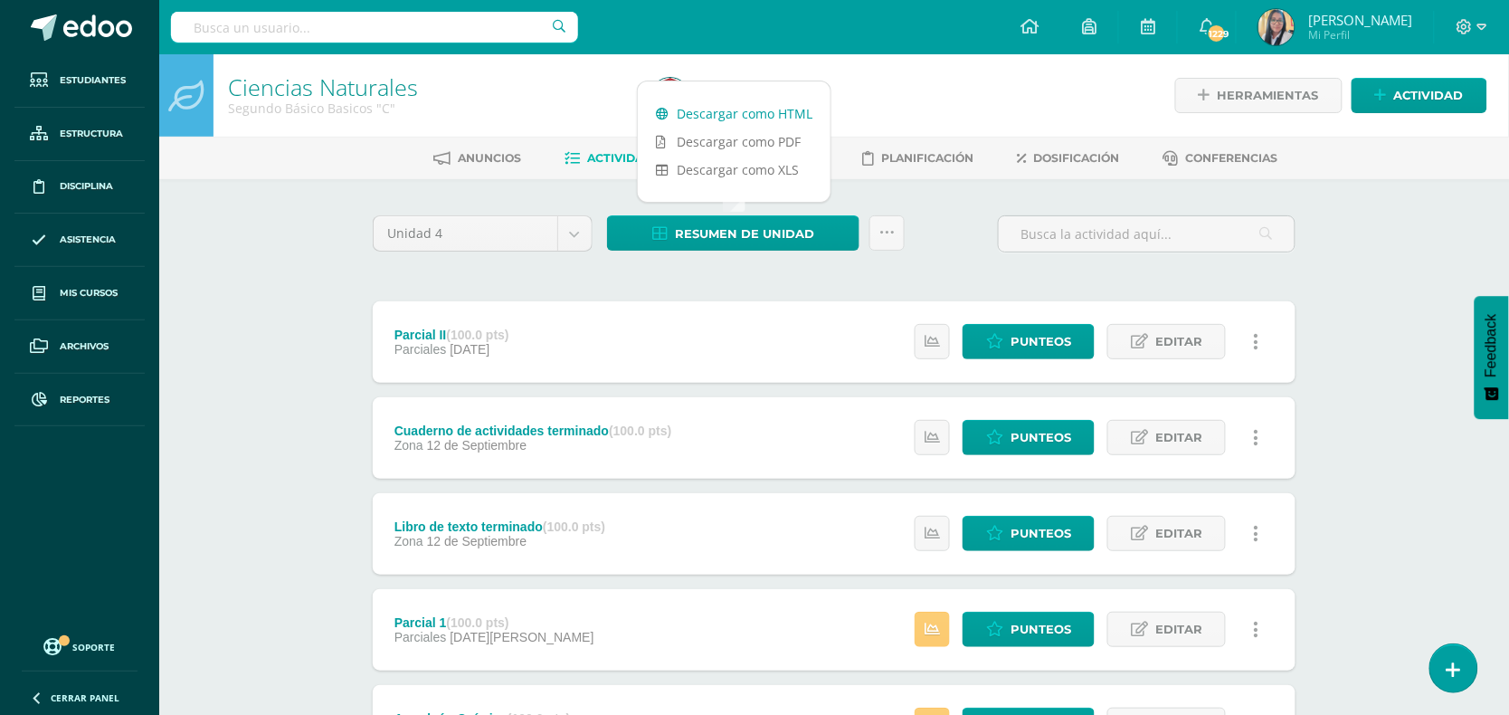
click at [757, 116] on link "Descargar como HTML" at bounding box center [734, 114] width 193 height 28
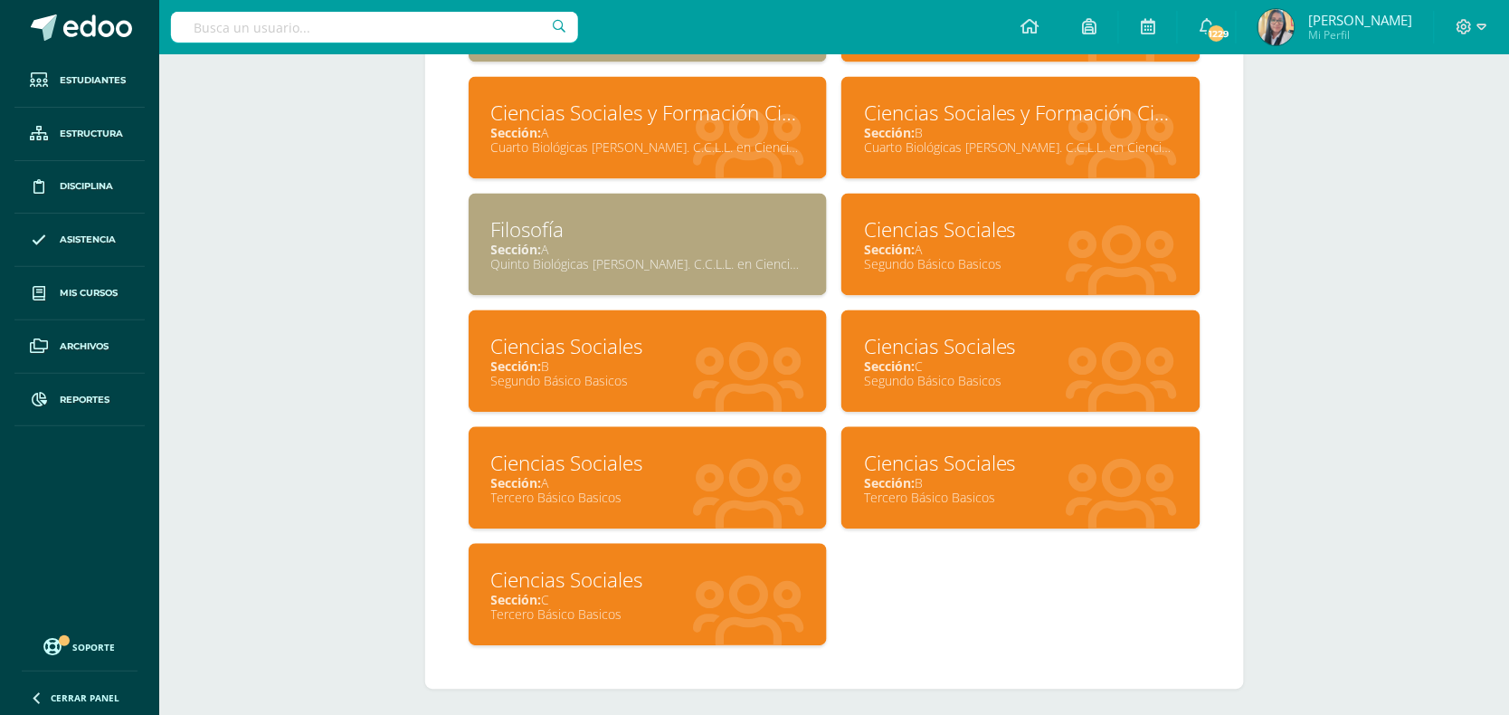
scroll to position [946, 0]
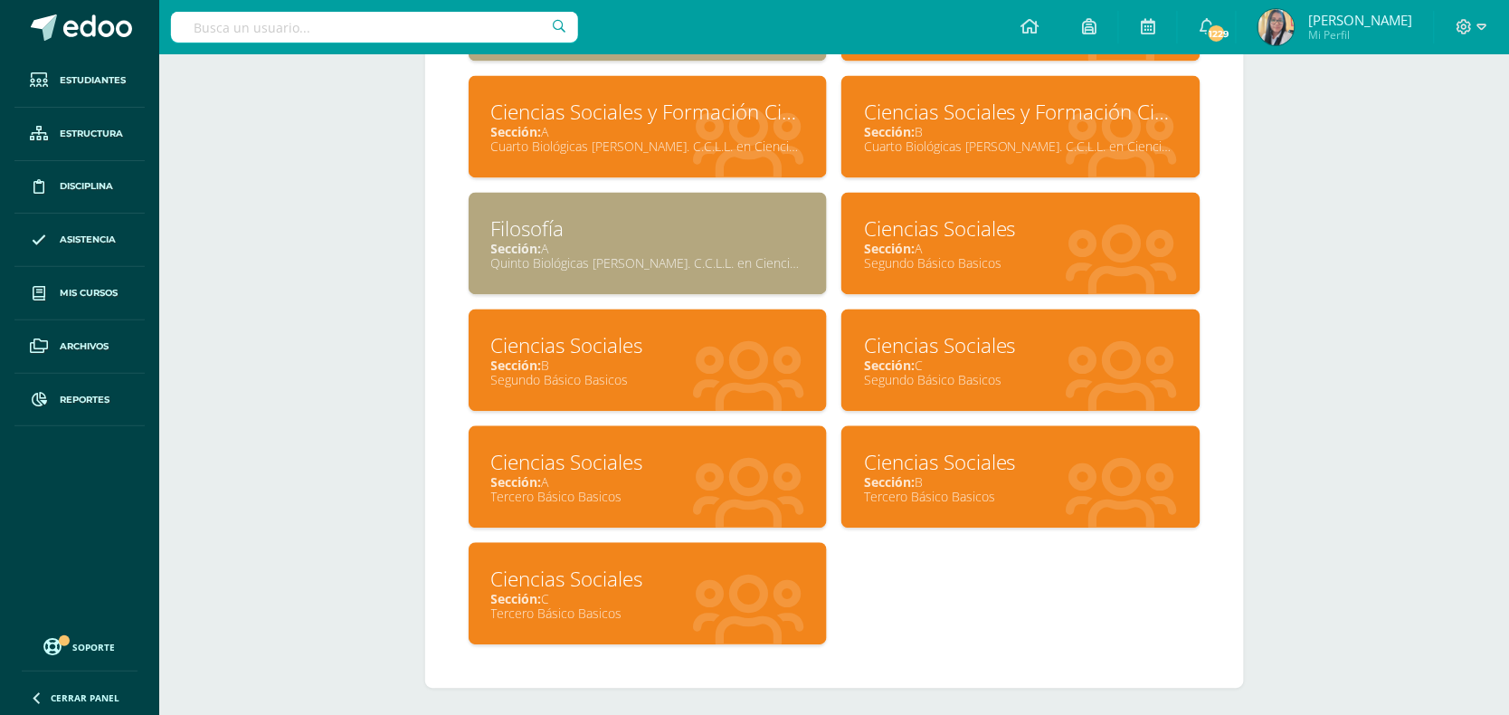
click at [965, 347] on div "Ciencias Sociales" at bounding box center [1021, 346] width 314 height 28
click at [468, 25] on input "text" at bounding box center [374, 27] width 407 height 31
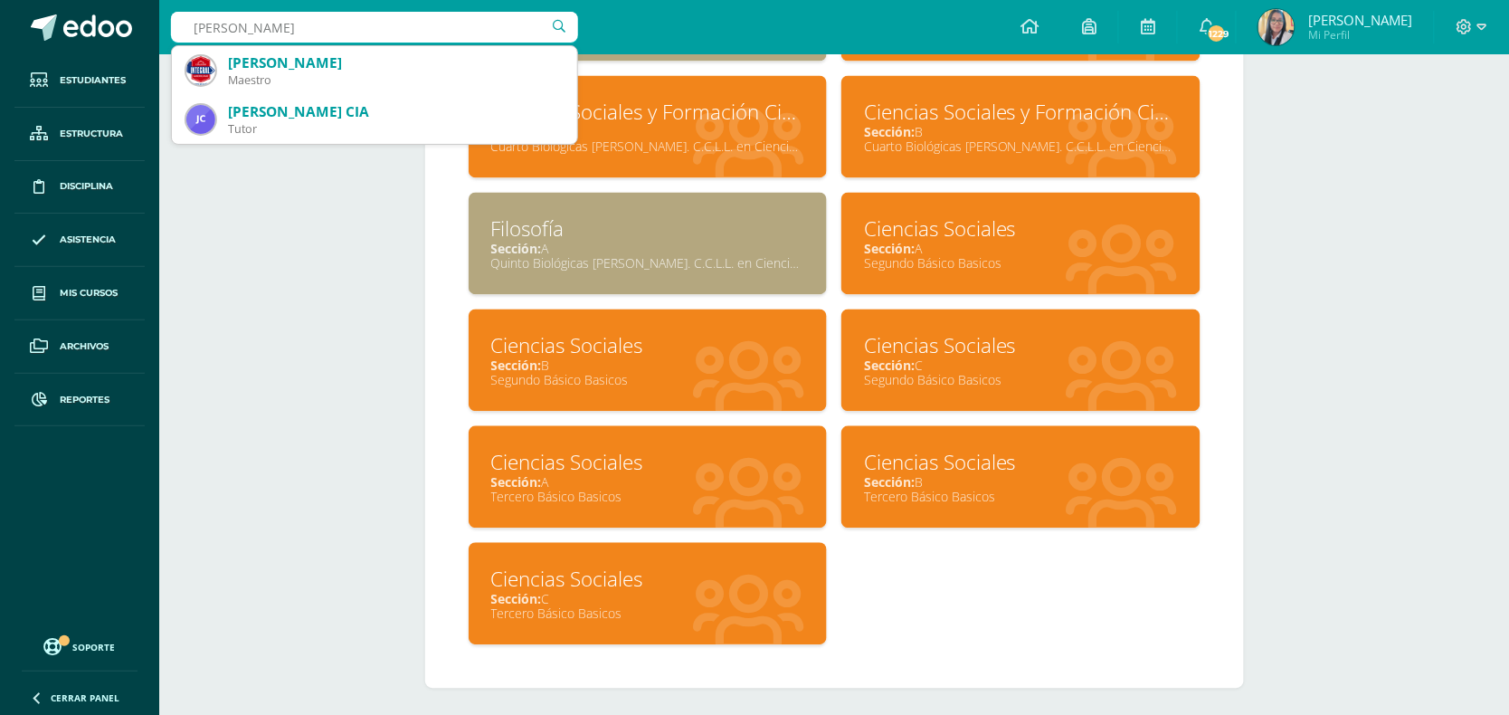
type input "carlos vicente"
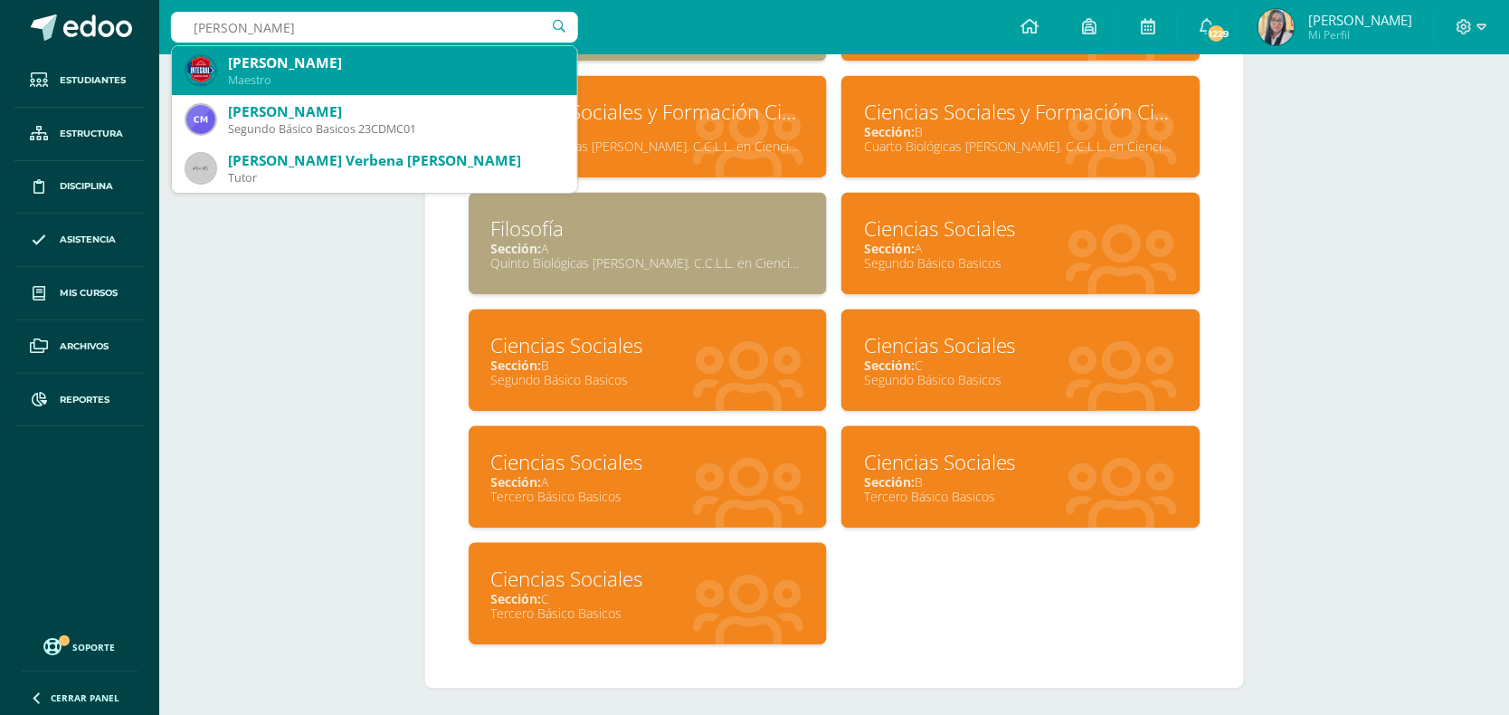
click at [288, 79] on div "Maestro" at bounding box center [395, 79] width 335 height 15
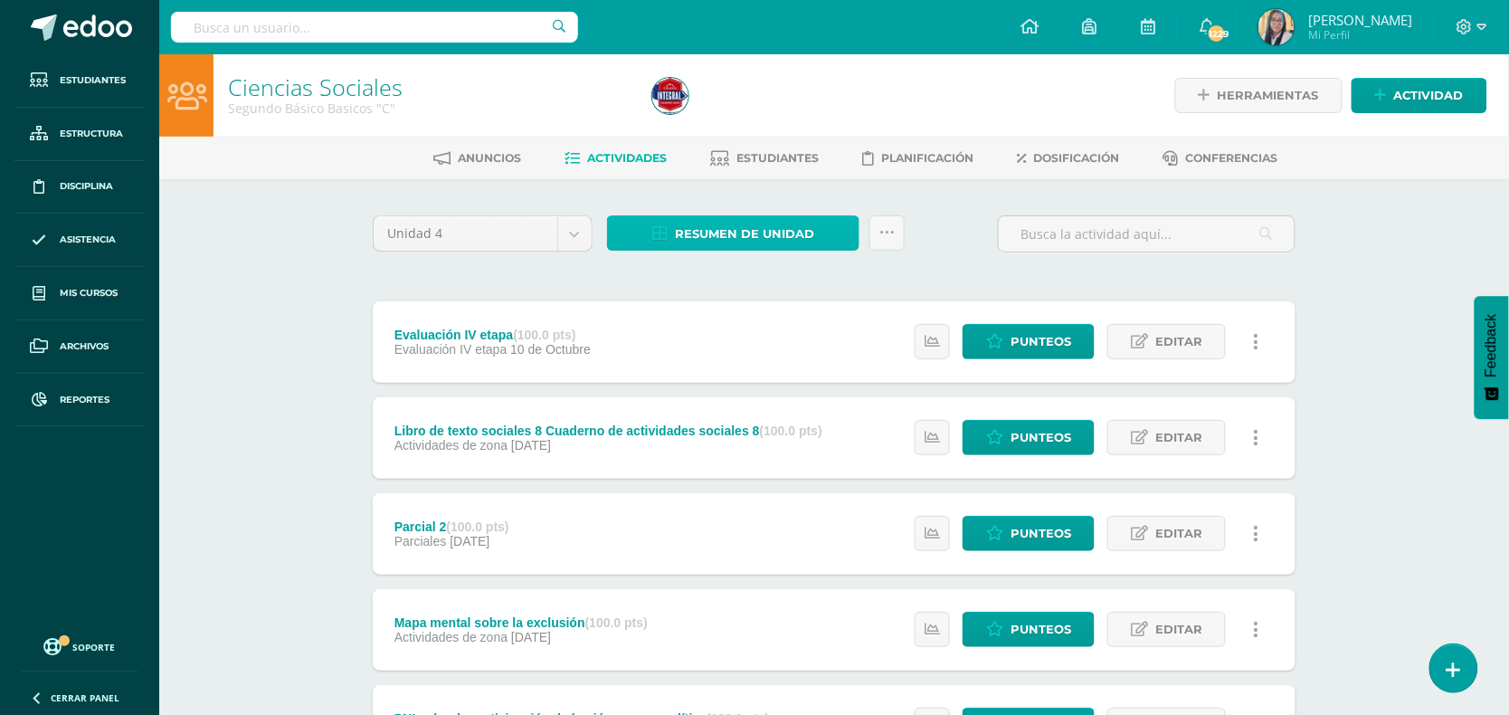
click at [693, 233] on span "Resumen de unidad" at bounding box center [744, 233] width 139 height 33
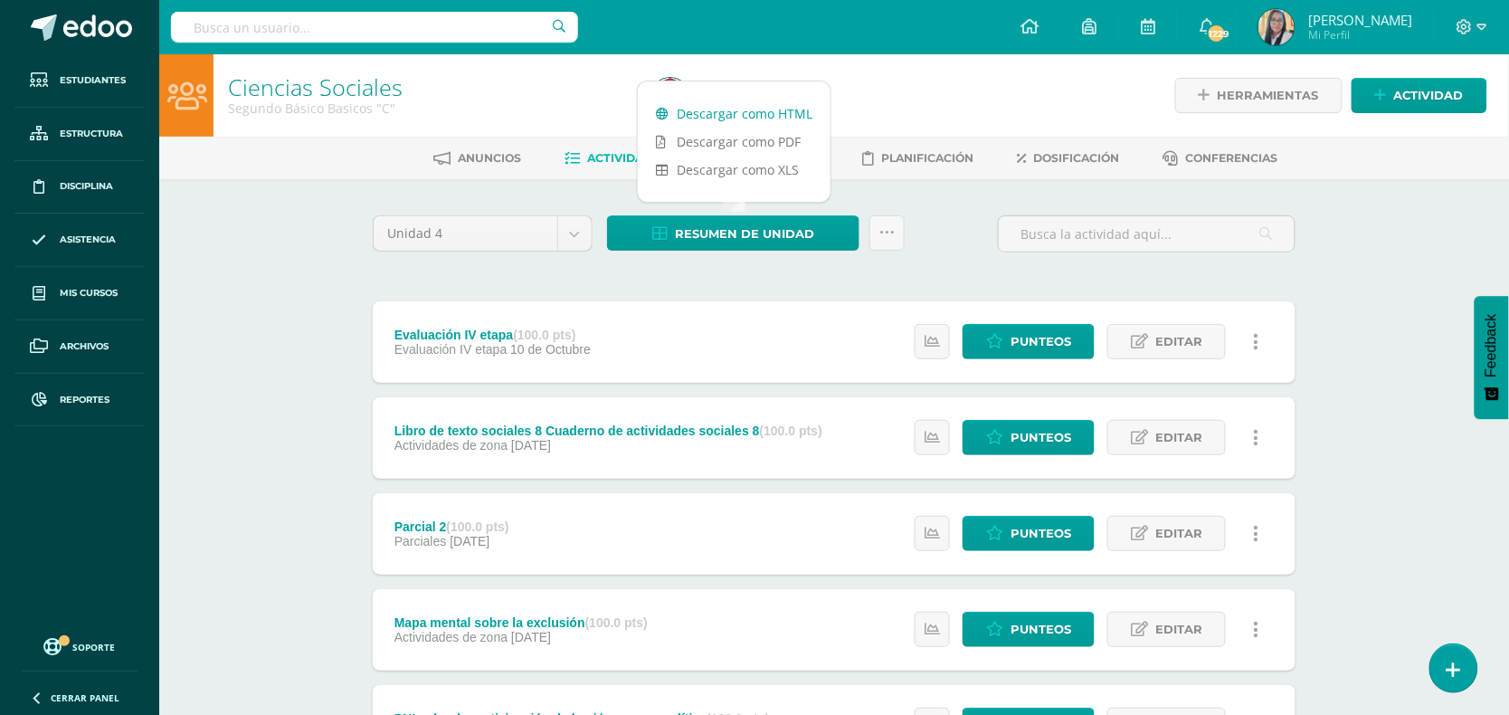
click at [685, 116] on link "Descargar como HTML" at bounding box center [734, 114] width 193 height 28
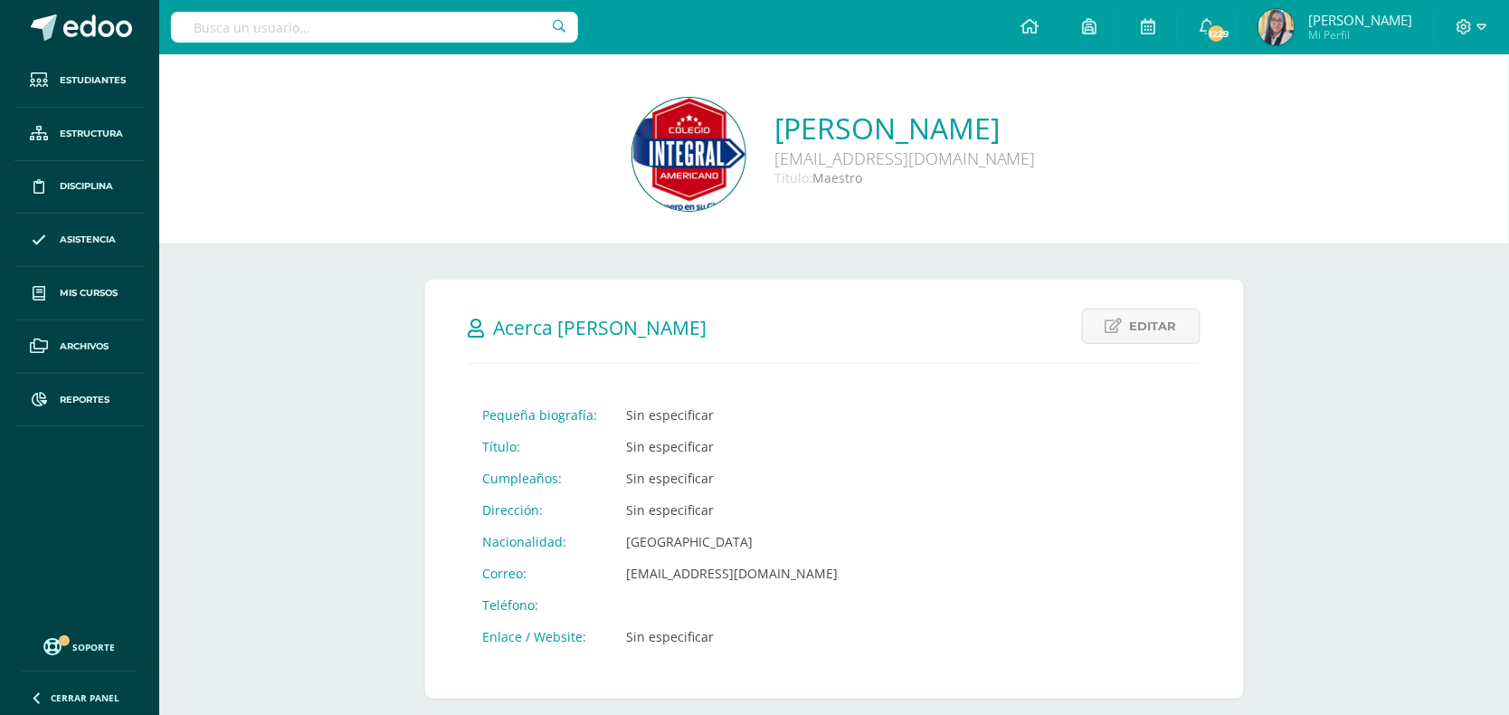
click at [299, 19] on input "text" at bounding box center [374, 27] width 407 height 31
type input "[PERSON_NAME]"
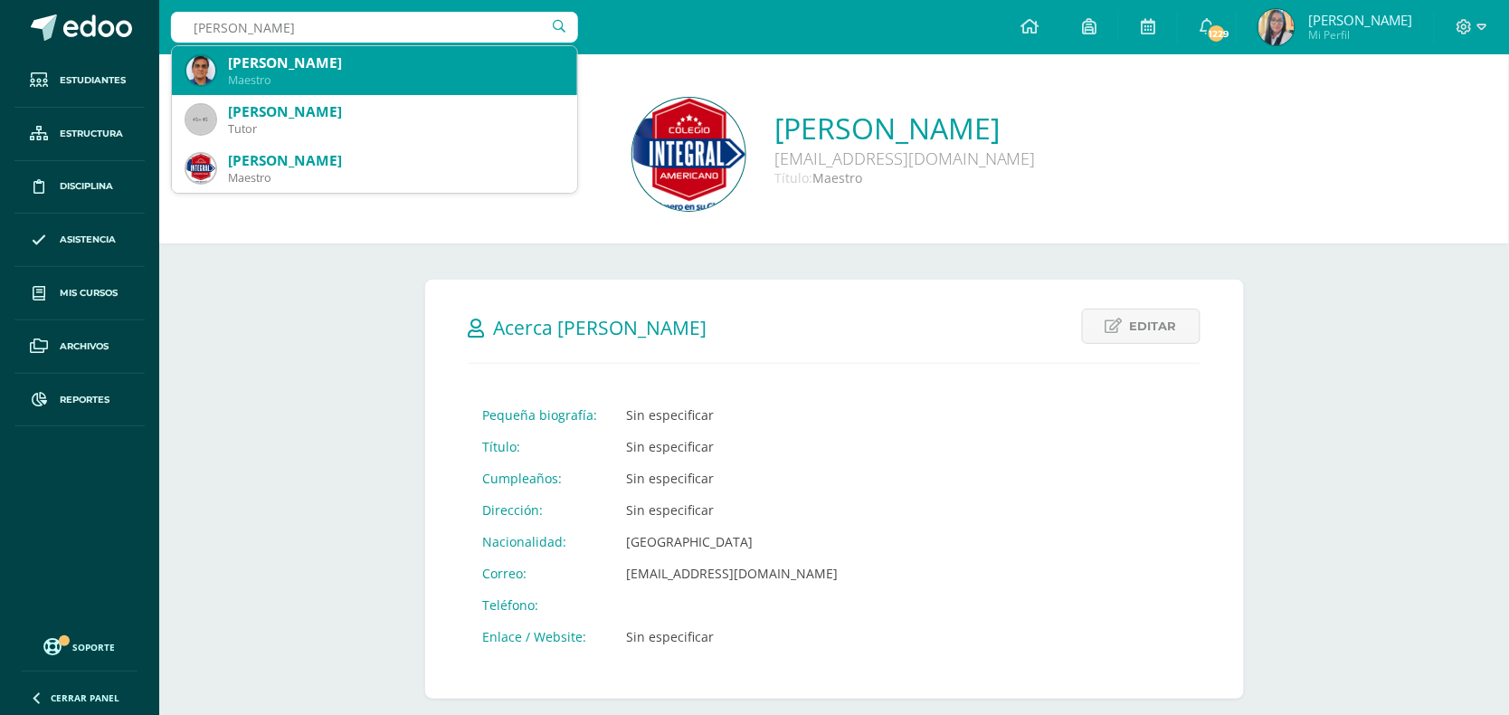
click at [354, 81] on div "Maestro" at bounding box center [395, 79] width 335 height 15
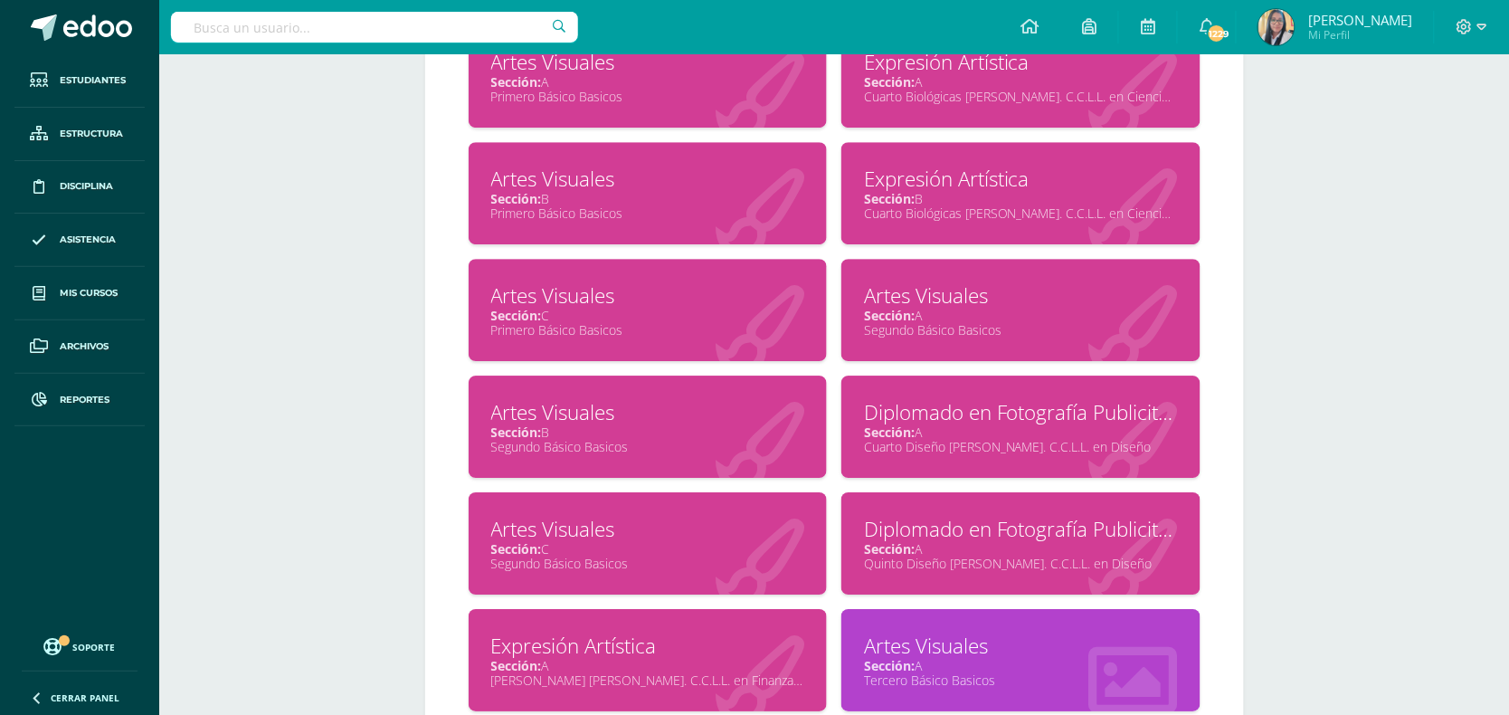
scroll to position [1470, 0]
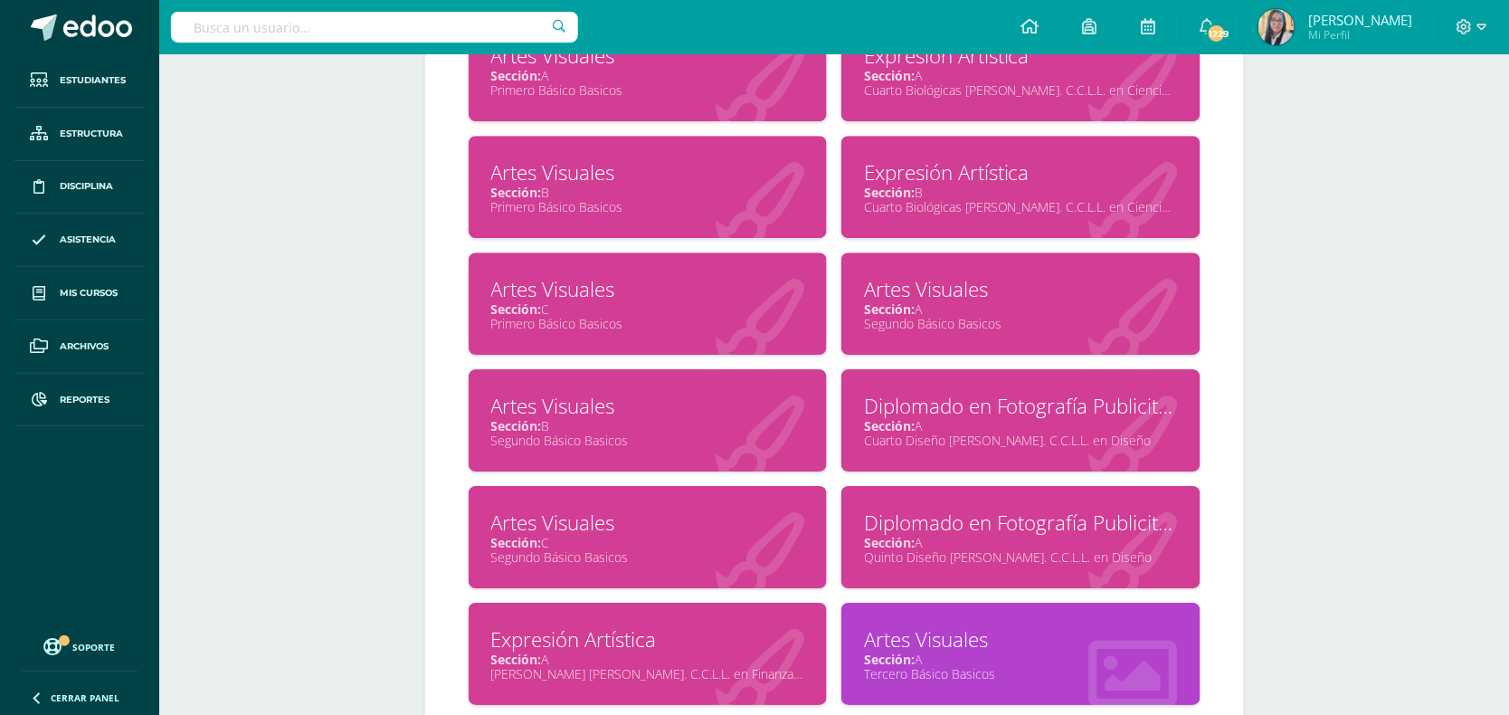
click at [586, 548] on div "Segundo Básico Basicos" at bounding box center [648, 556] width 314 height 17
click at [342, 32] on input "text" at bounding box center [374, 27] width 407 height 31
type input "e"
type input "carmen molina"
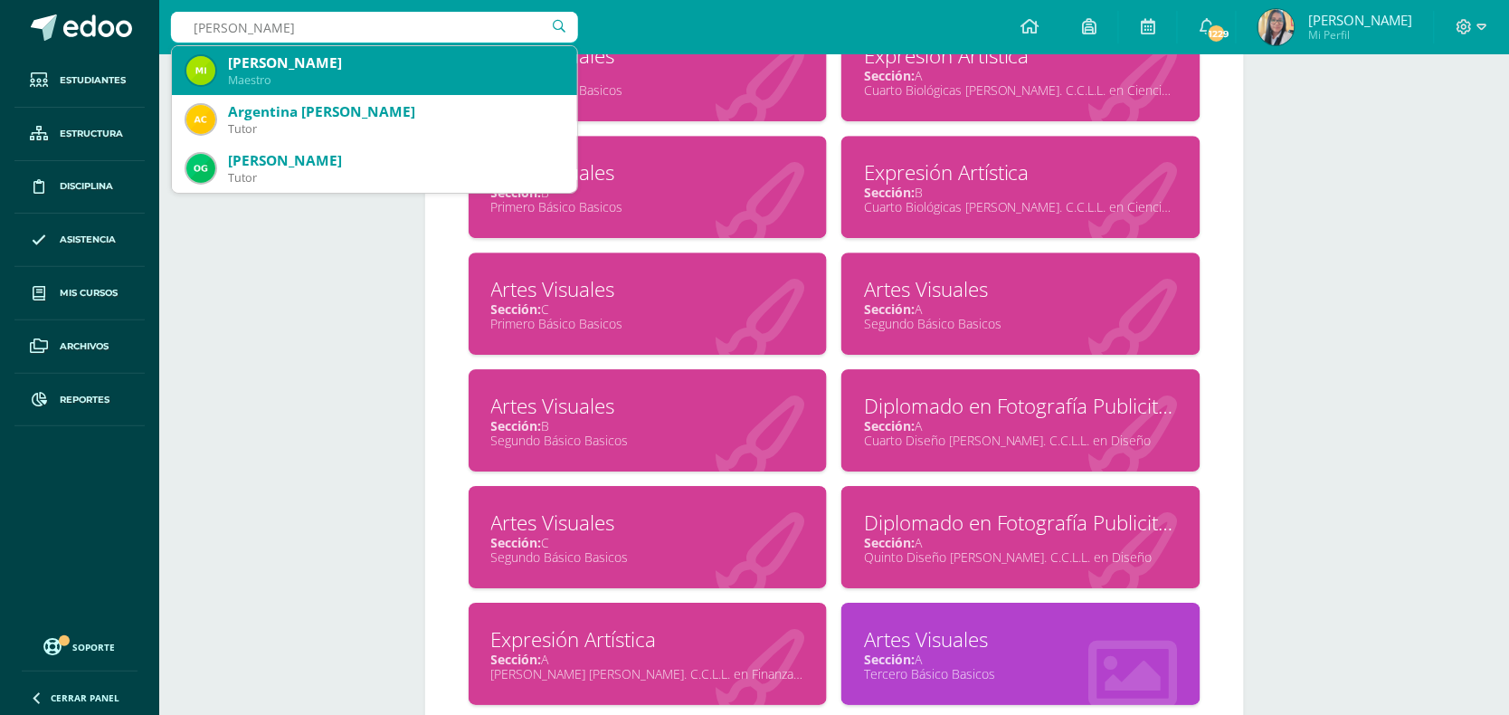
drag, startPoint x: 323, startPoint y: 91, endPoint x: 330, endPoint y: 73, distance: 19.5
click at [323, 90] on div "Carmen Molina Maestro" at bounding box center [374, 70] width 376 height 49
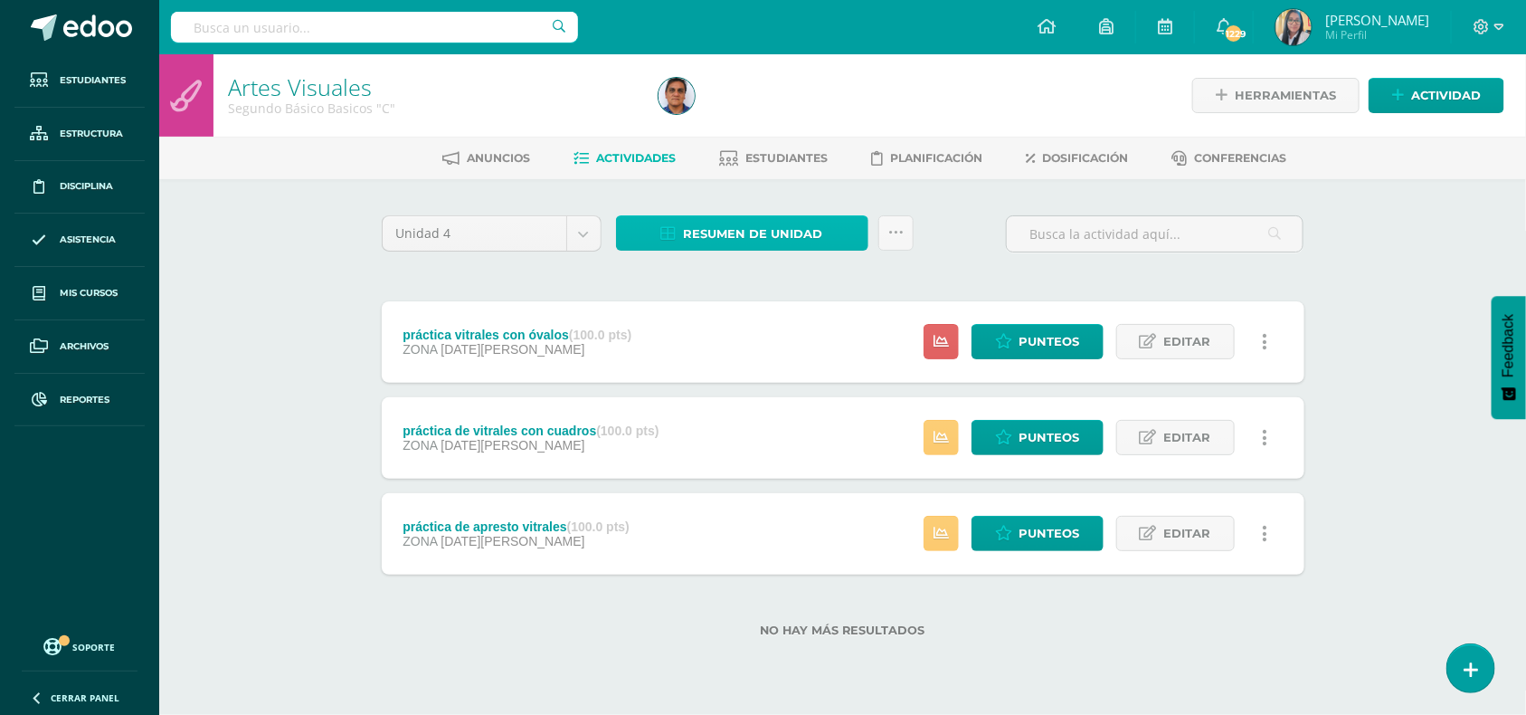
click at [757, 228] on span "Resumen de unidad" at bounding box center [753, 233] width 139 height 33
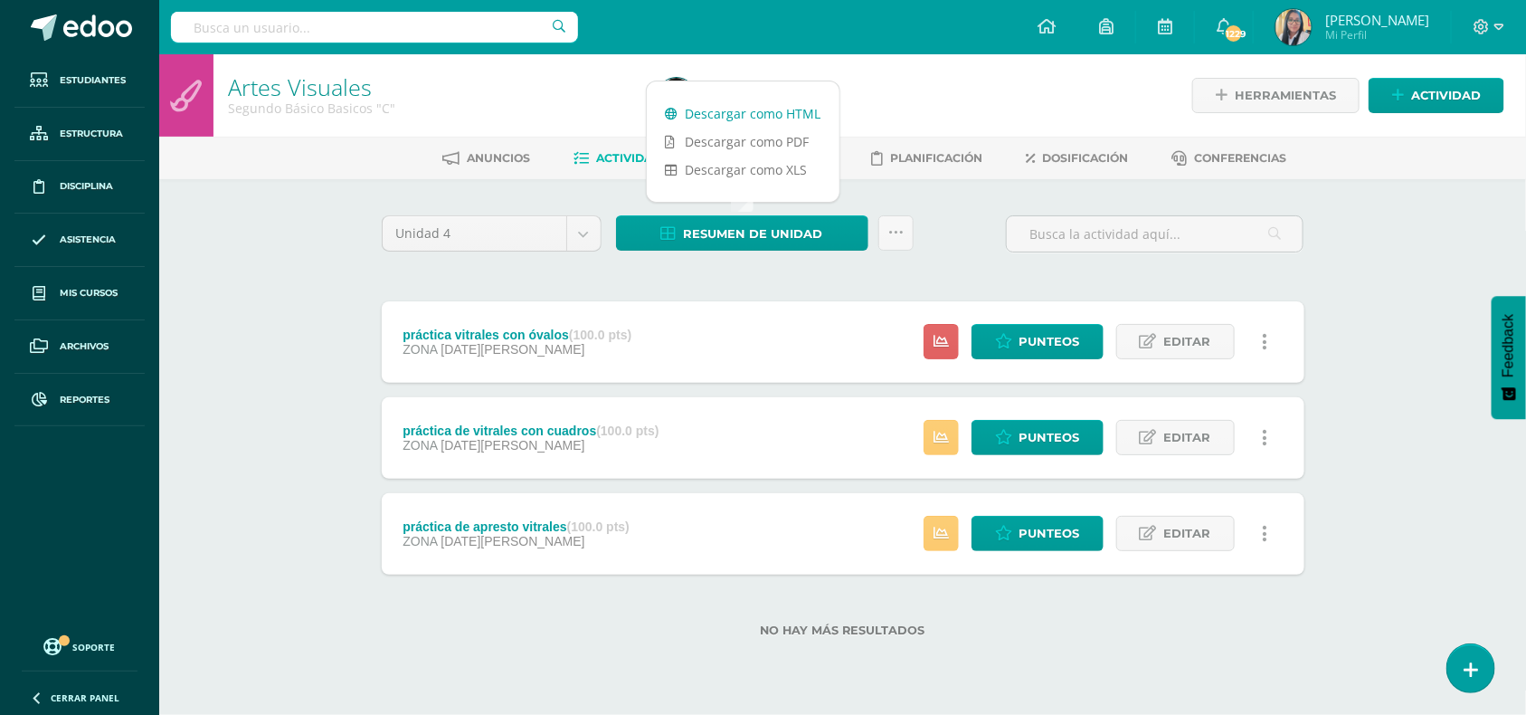
click at [745, 109] on link "Descargar como HTML" at bounding box center [743, 114] width 193 height 28
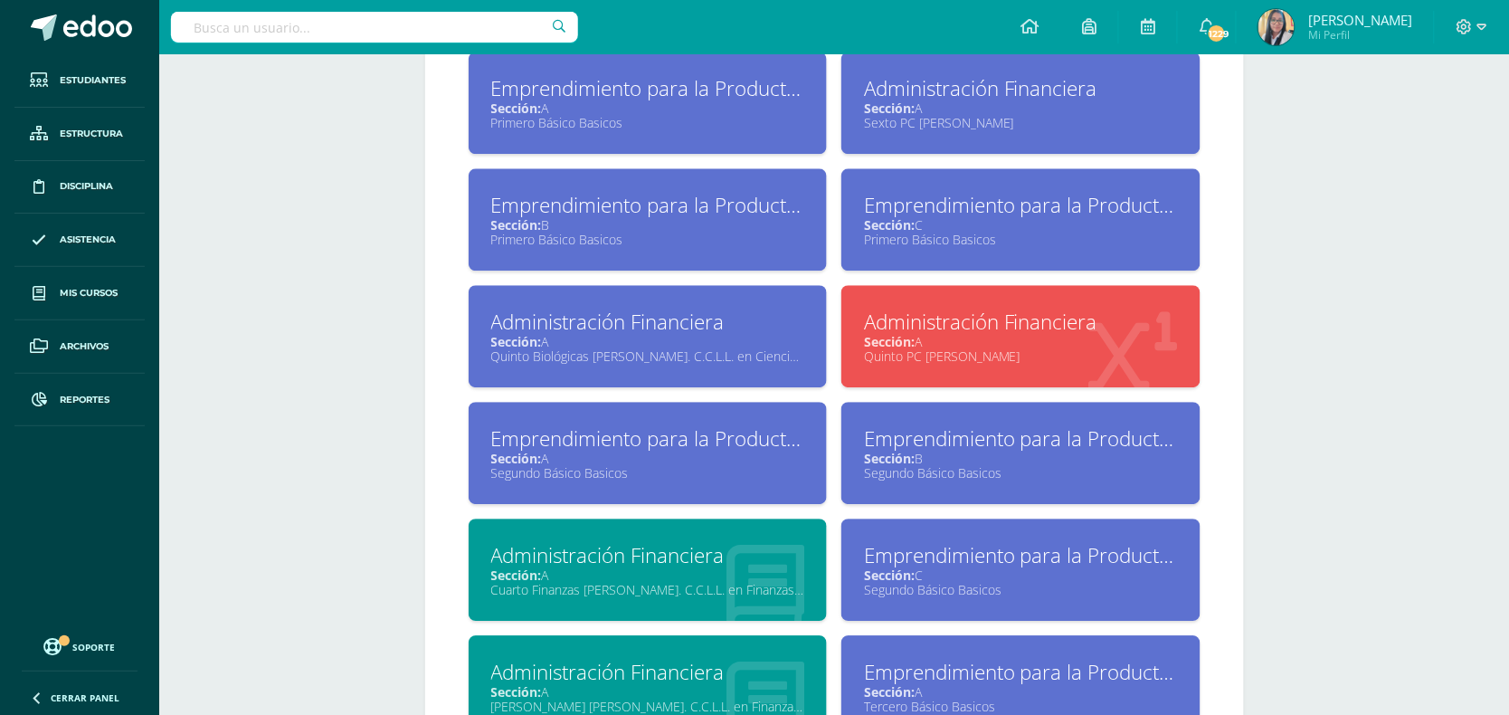
scroll to position [1244, 0]
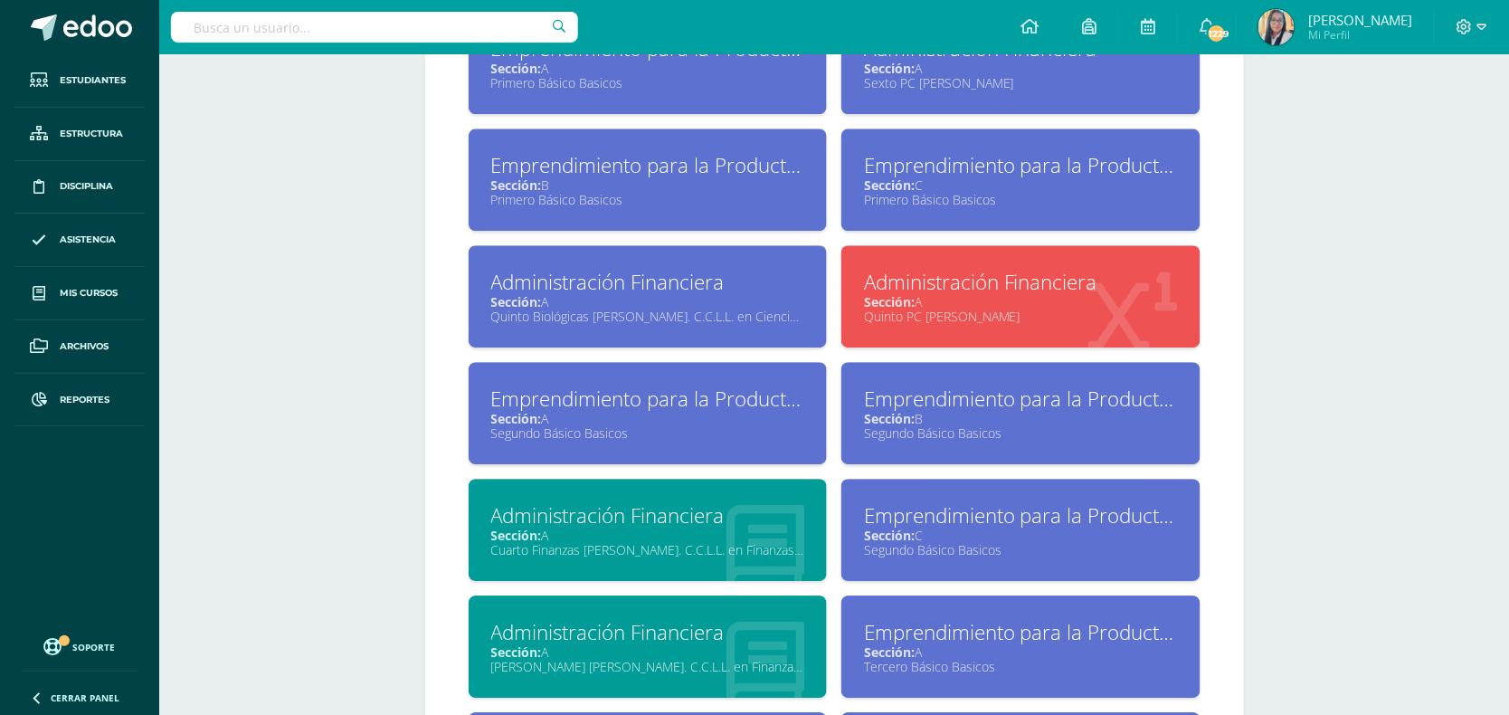
click at [955, 541] on div "Segundo Básico Basicos" at bounding box center [1021, 549] width 314 height 17
click at [480, 19] on input "text" at bounding box center [374, 27] width 407 height 31
type input "walter de león"
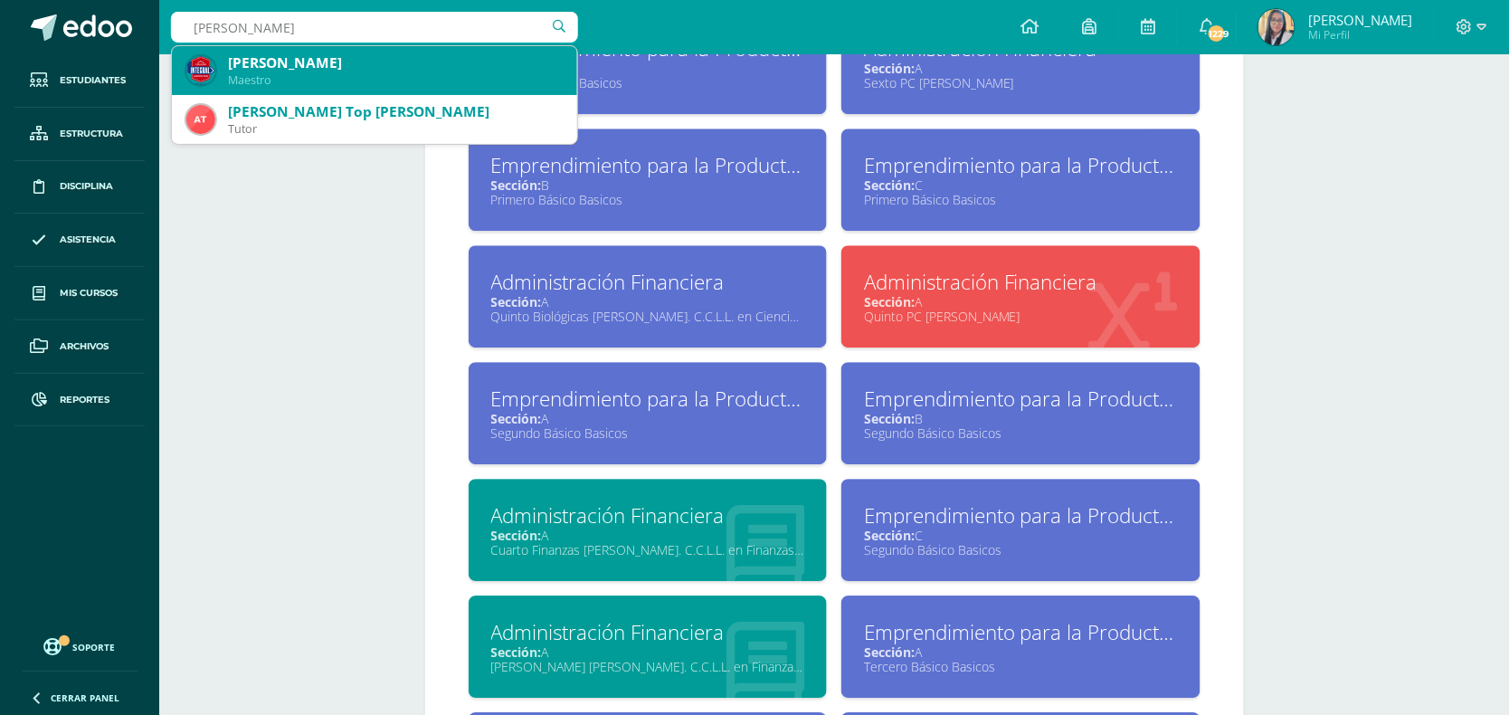
click at [326, 73] on div "Maestro" at bounding box center [395, 79] width 335 height 15
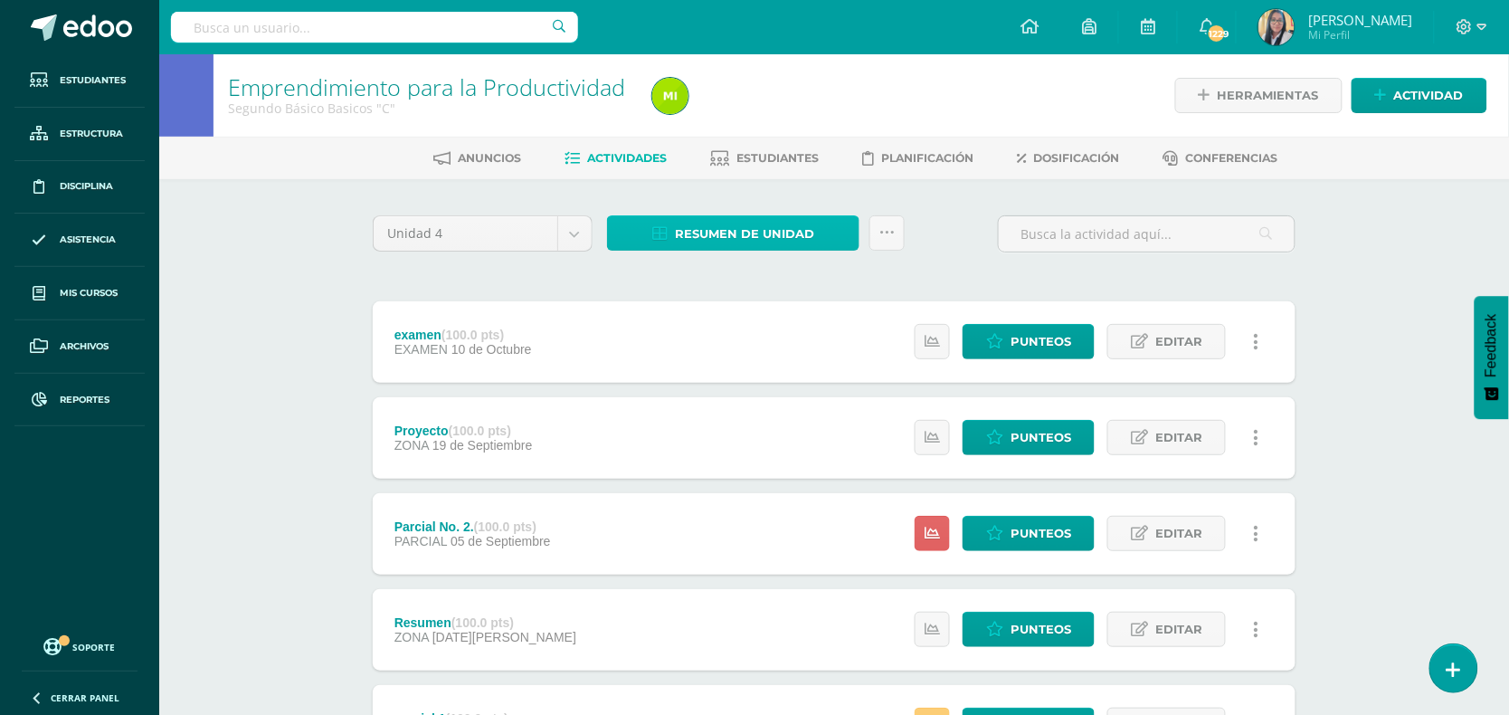
click at [689, 224] on span "Resumen de unidad" at bounding box center [744, 233] width 139 height 33
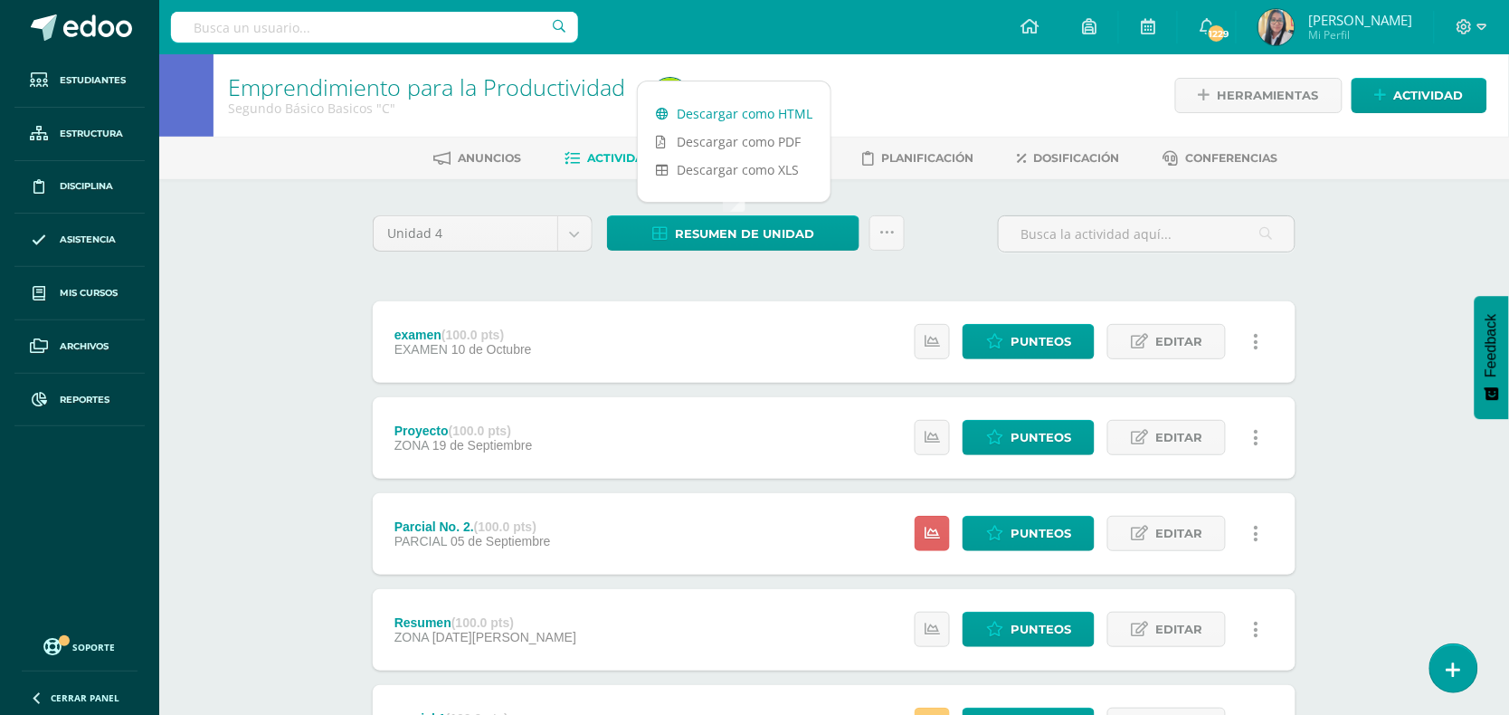
click at [722, 119] on link "Descargar como HTML" at bounding box center [734, 114] width 193 height 28
click at [264, 30] on input "text" at bounding box center [374, 27] width 407 height 31
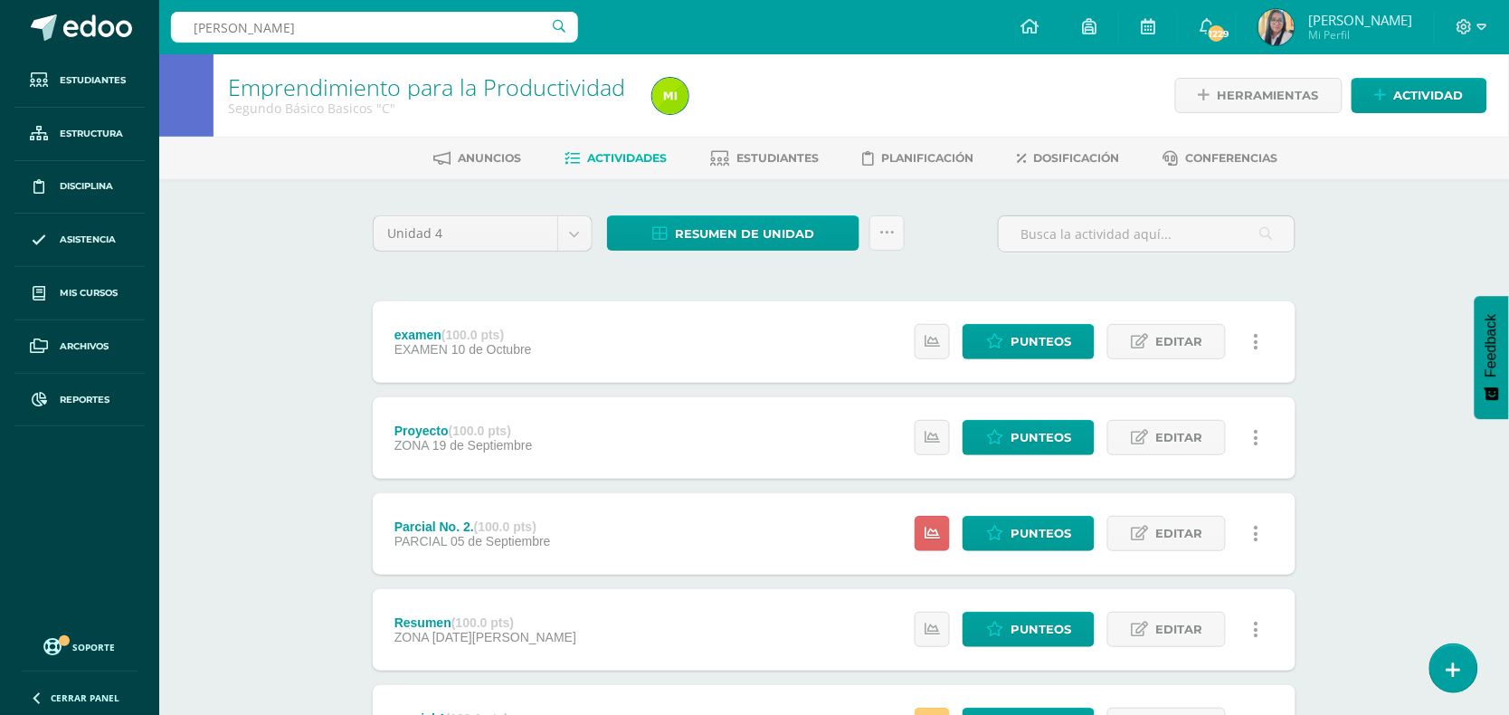
type input "darin prado"
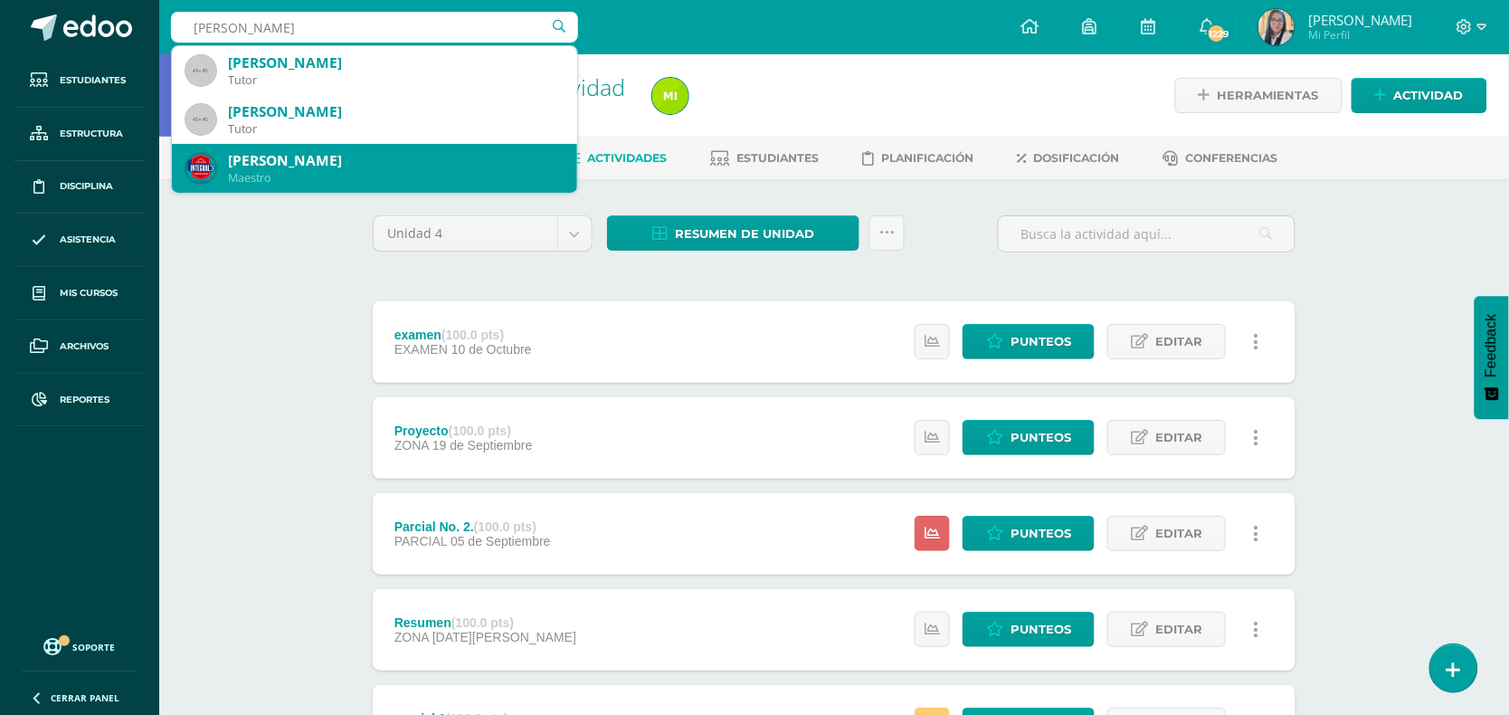
drag, startPoint x: 285, startPoint y: 178, endPoint x: 310, endPoint y: 128, distance: 55.8
click at [285, 177] on div "Maestro" at bounding box center [395, 177] width 335 height 15
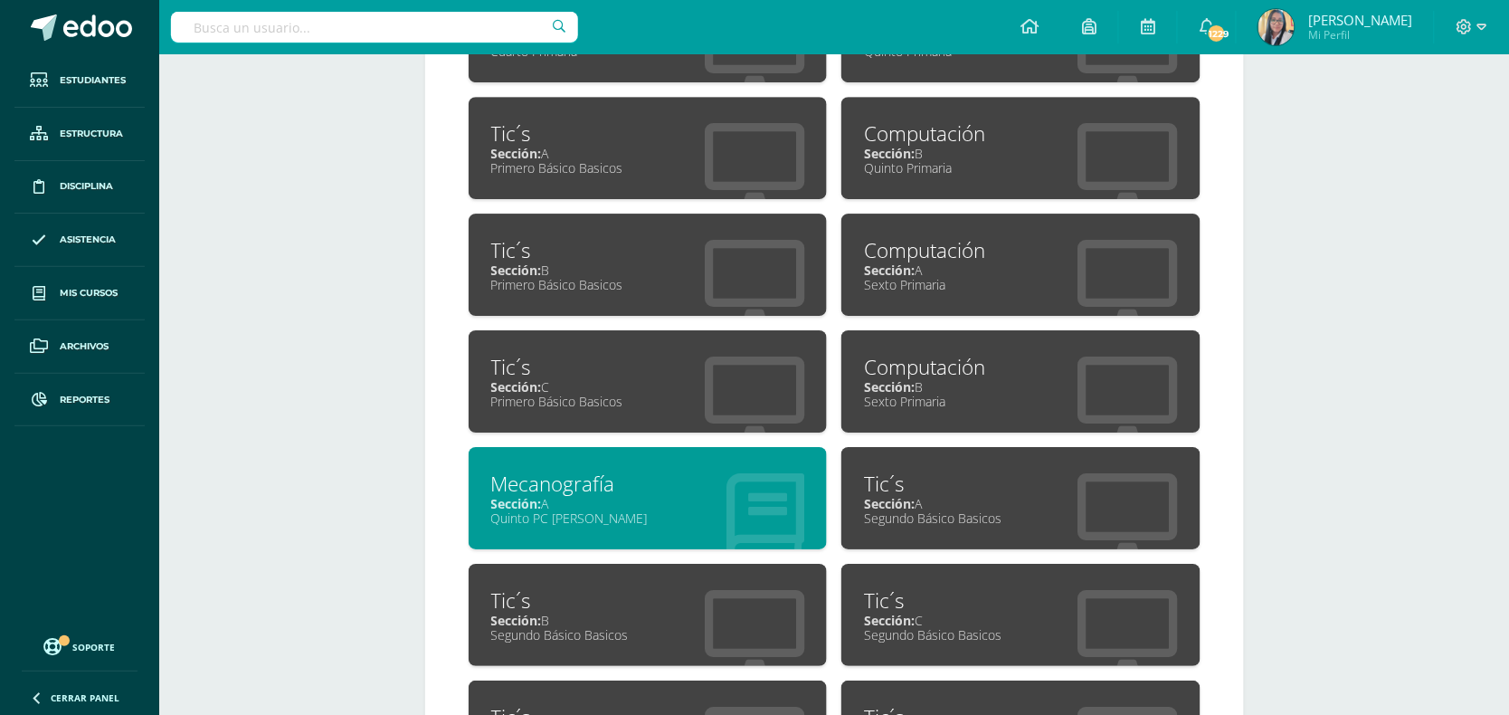
scroll to position [1696, 0]
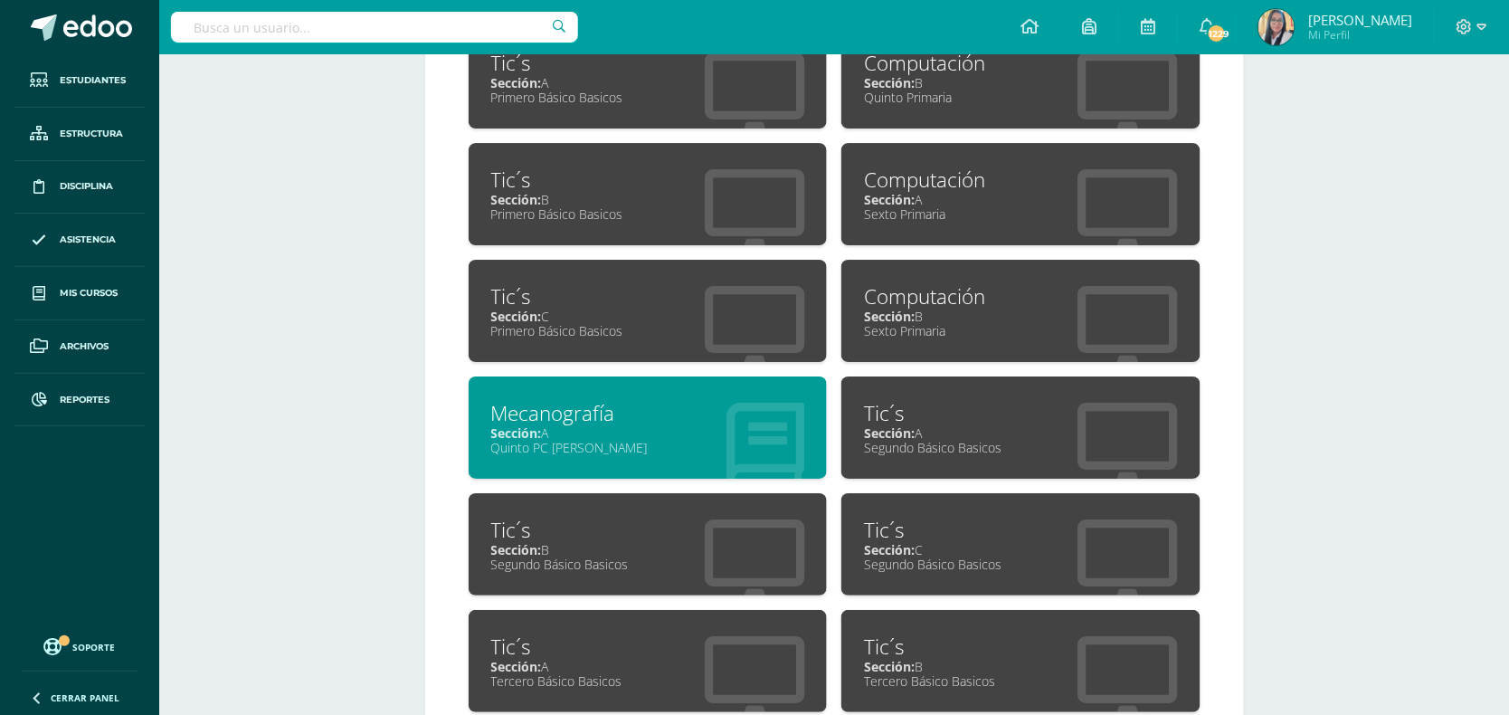
click at [953, 541] on div "Sección: C" at bounding box center [1021, 549] width 314 height 17
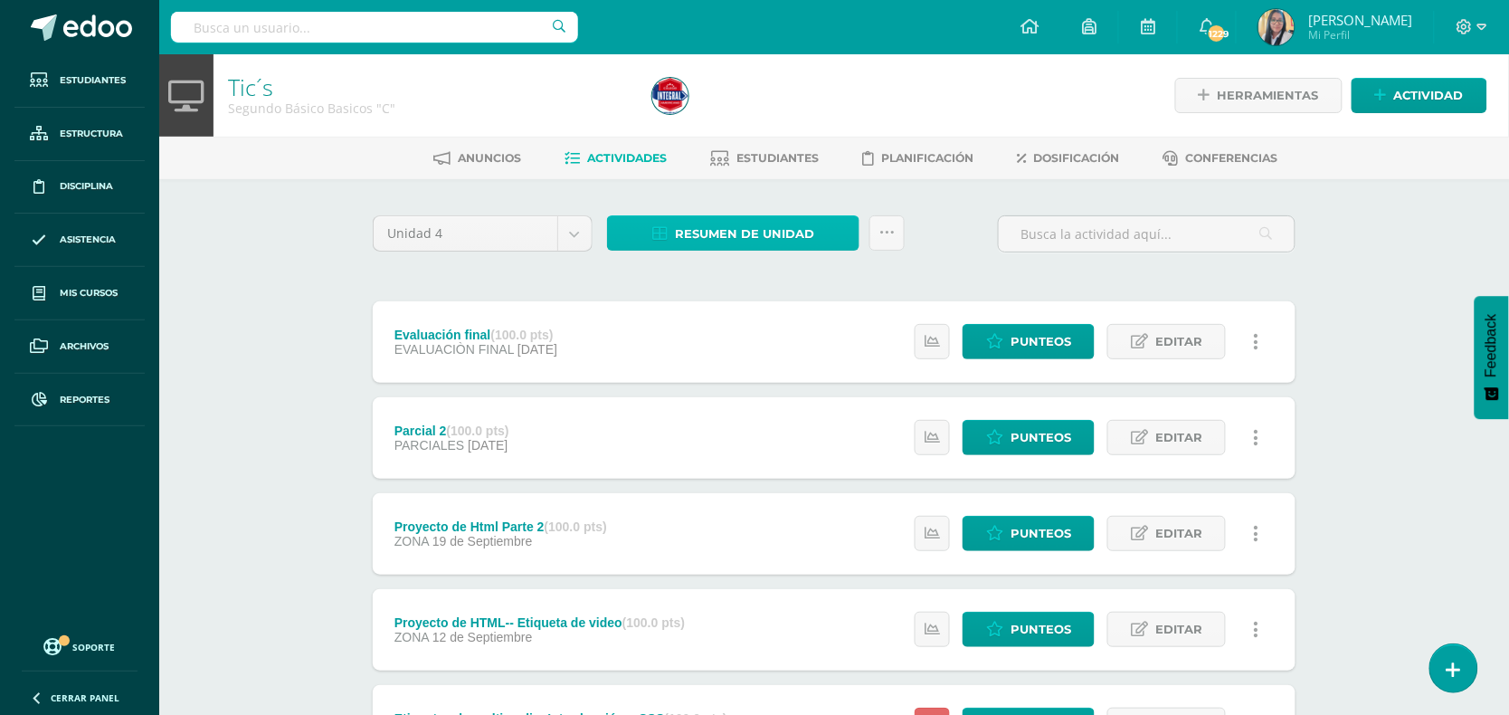
click at [733, 242] on span "Resumen de unidad" at bounding box center [744, 233] width 139 height 33
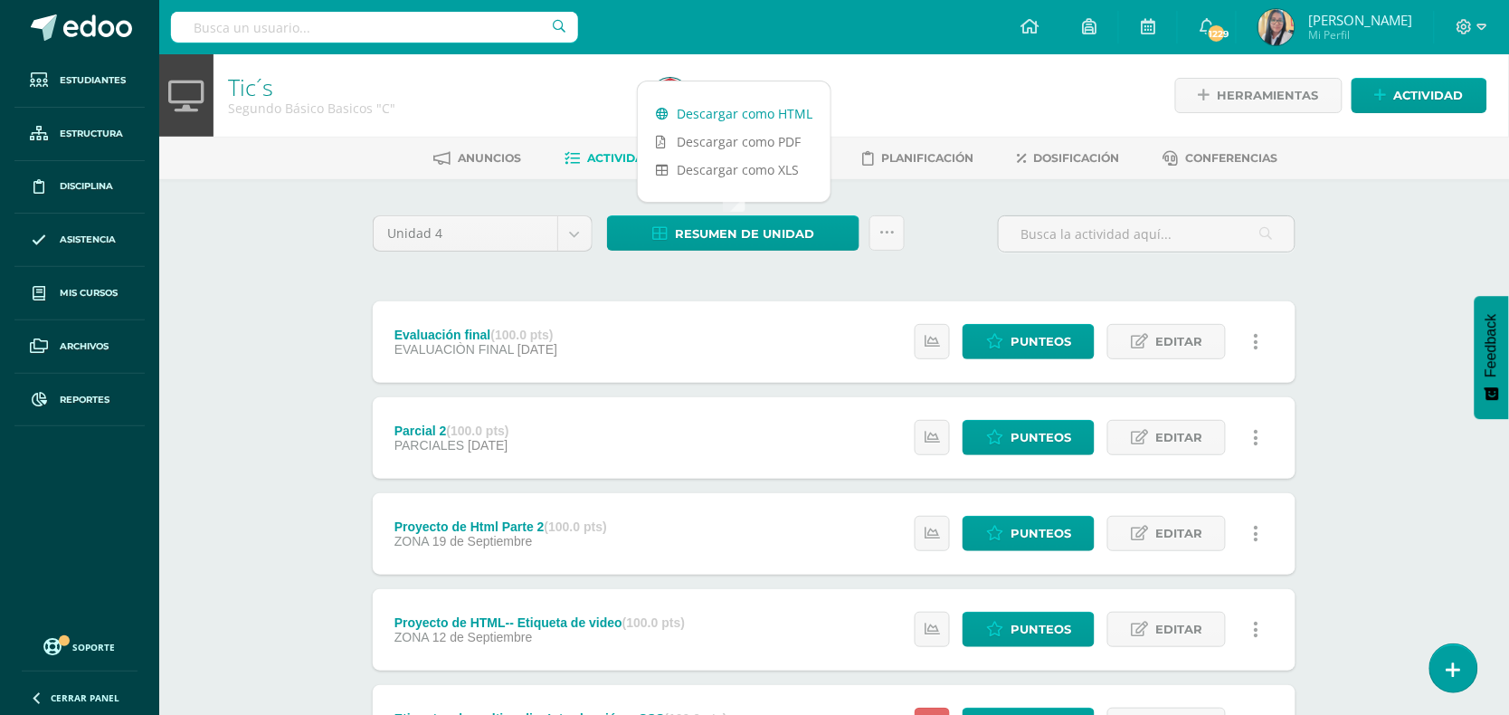
click at [733, 110] on link "Descargar como HTML" at bounding box center [734, 114] width 193 height 28
click at [353, 24] on input "text" at bounding box center [374, 27] width 407 height 31
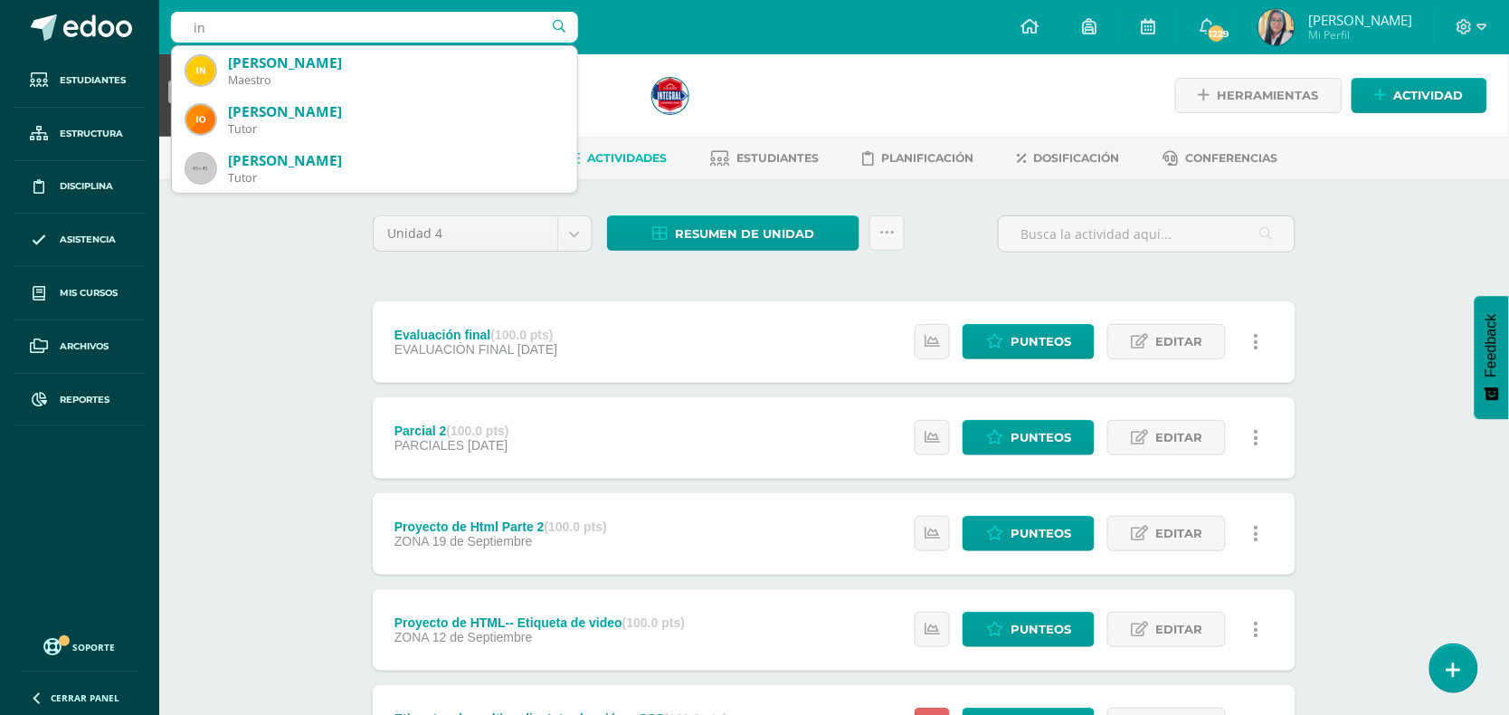
type input "i"
type input "ingrid ortíz"
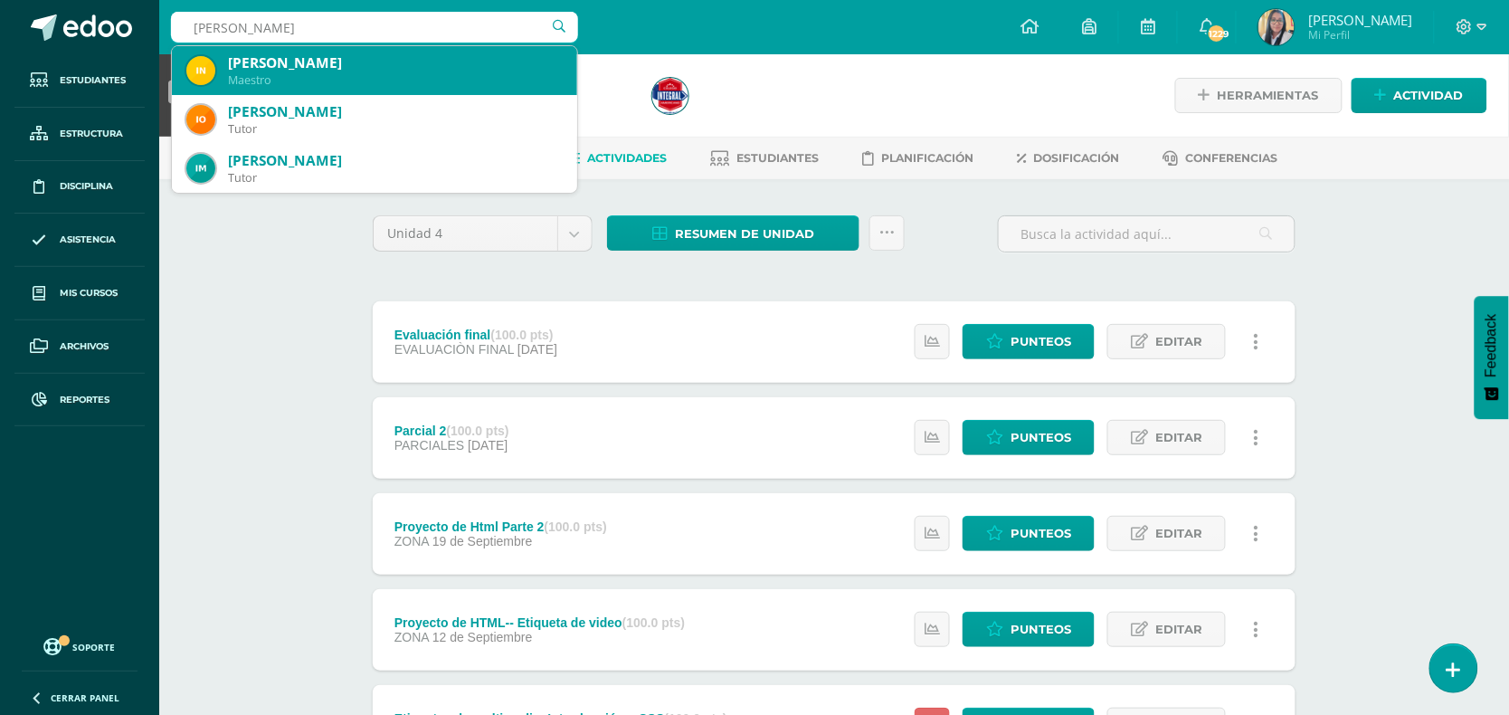
click at [285, 74] on div "Maestro" at bounding box center [395, 79] width 335 height 15
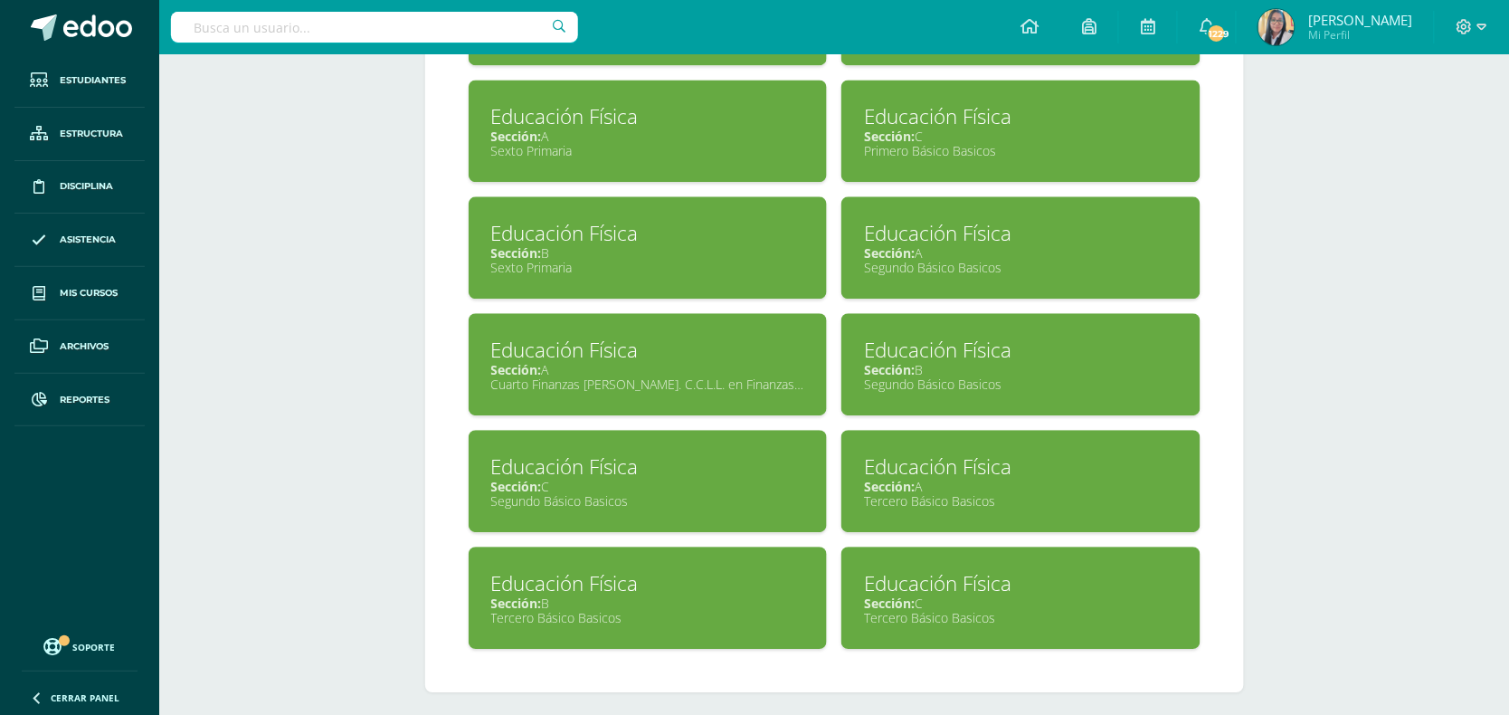
scroll to position [1177, 0]
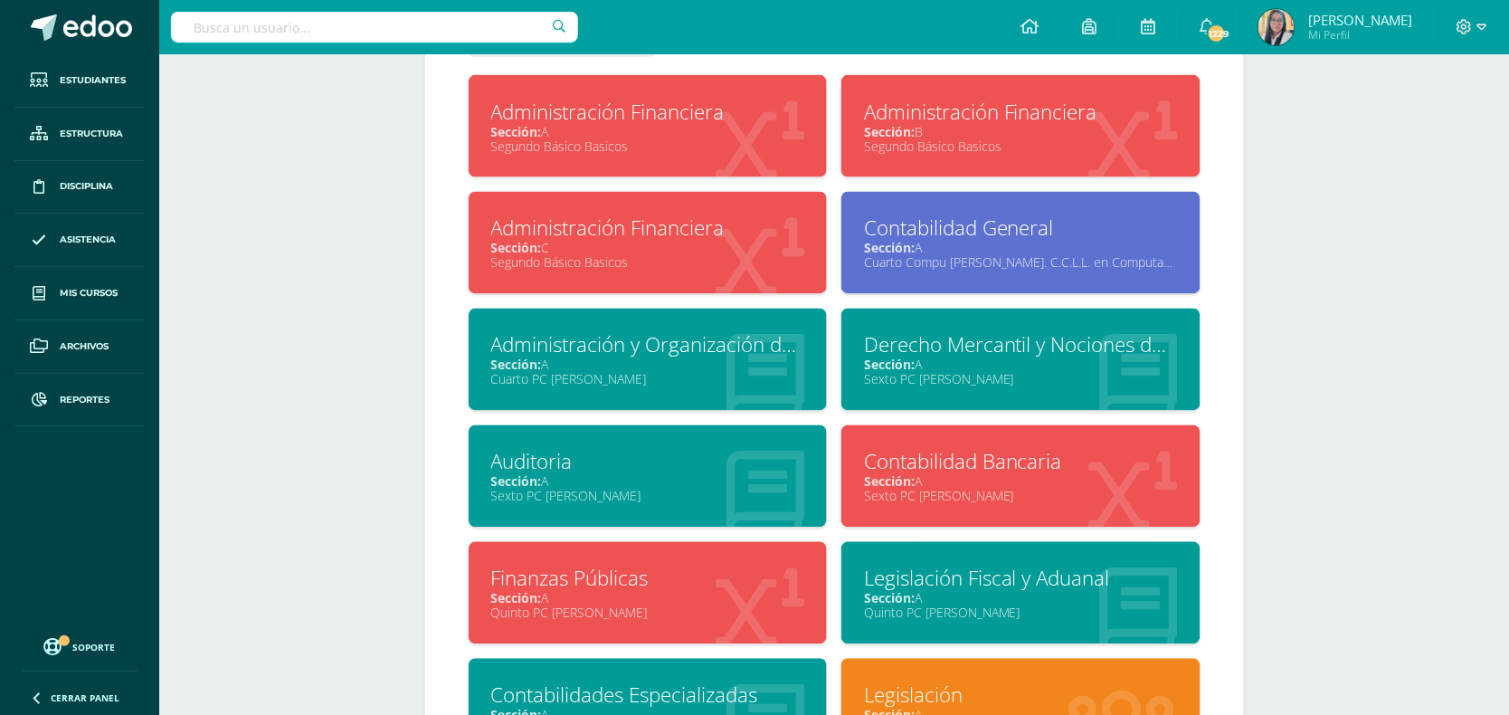
scroll to position [792, 0]
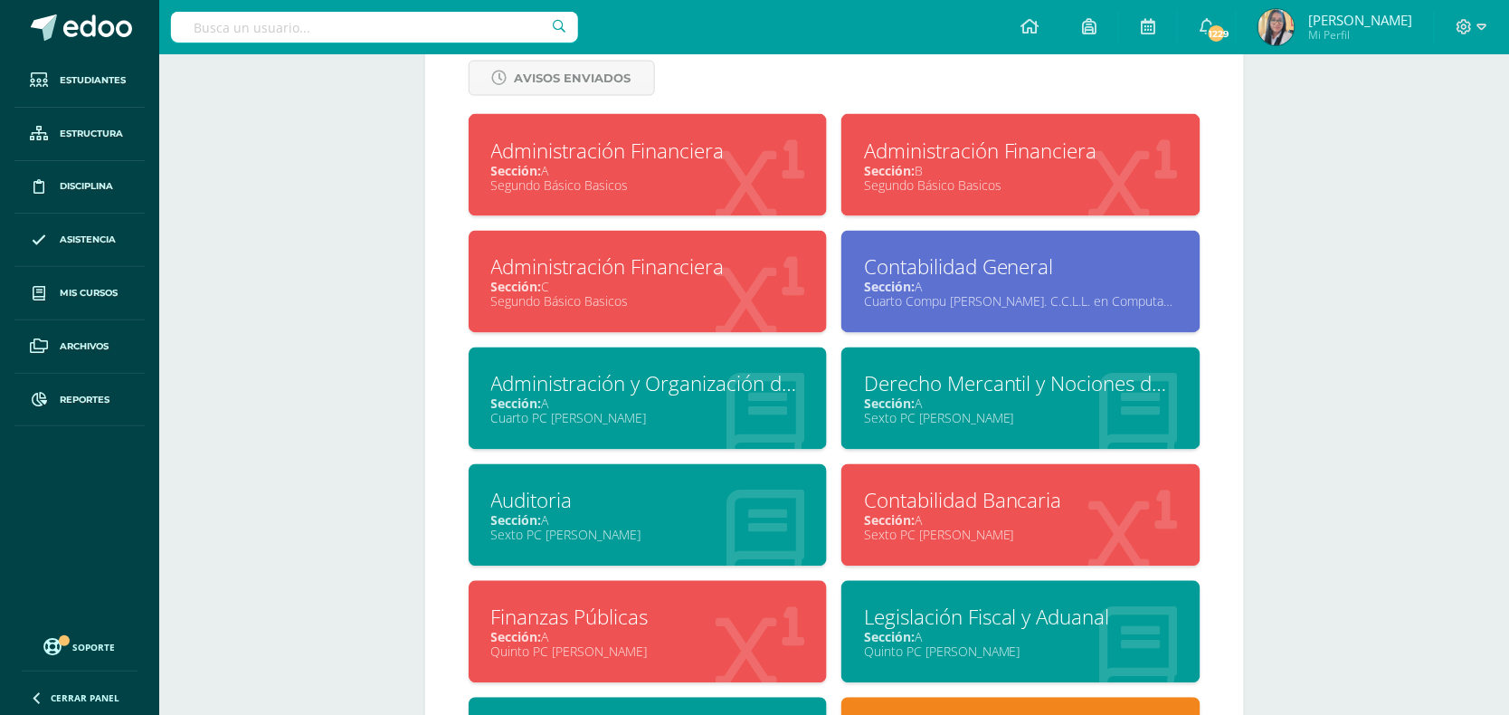
click at [663, 272] on div "Administración Financiera" at bounding box center [648, 267] width 314 height 28
click at [342, 23] on input "text" at bounding box center [374, 27] width 407 height 31
type input "vanessa pitán"
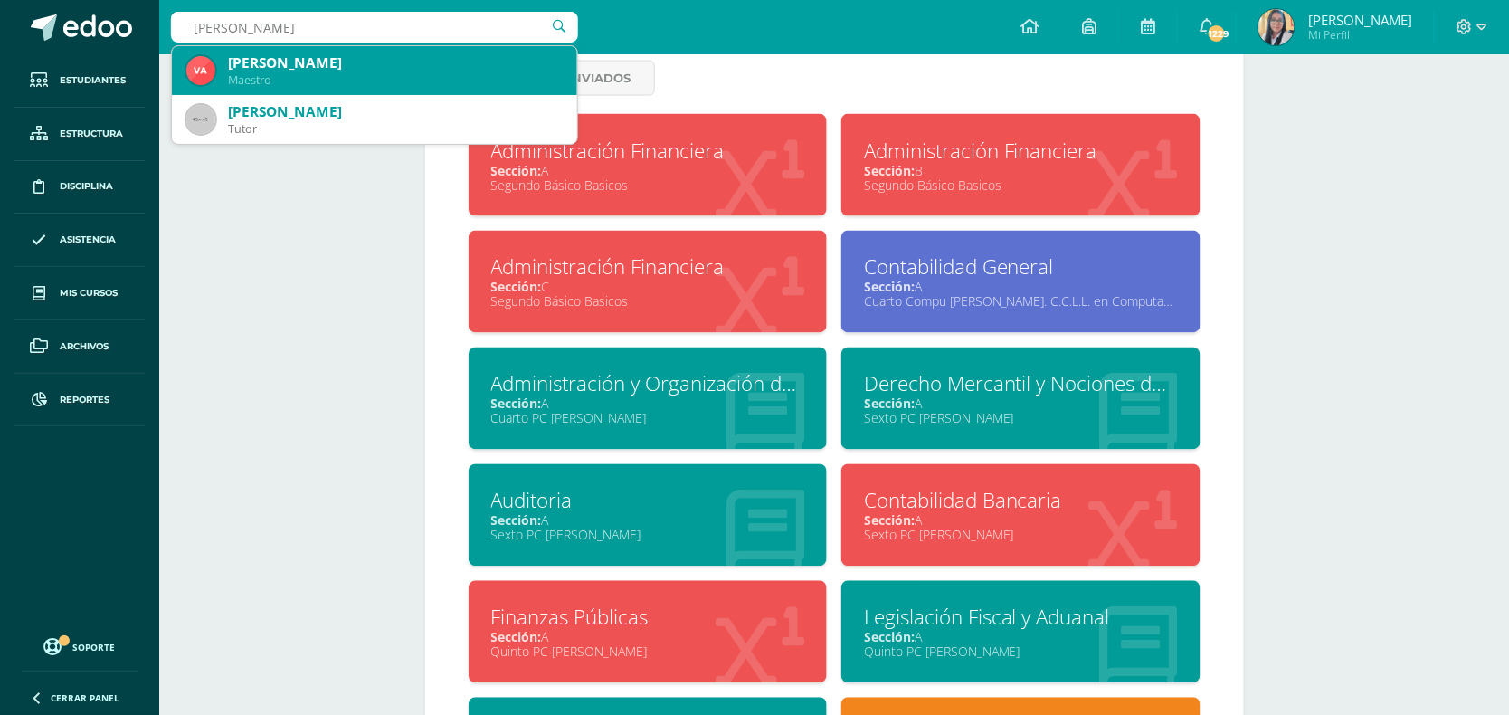
click at [237, 66] on div "Vanessa Pitán" at bounding box center [395, 62] width 335 height 19
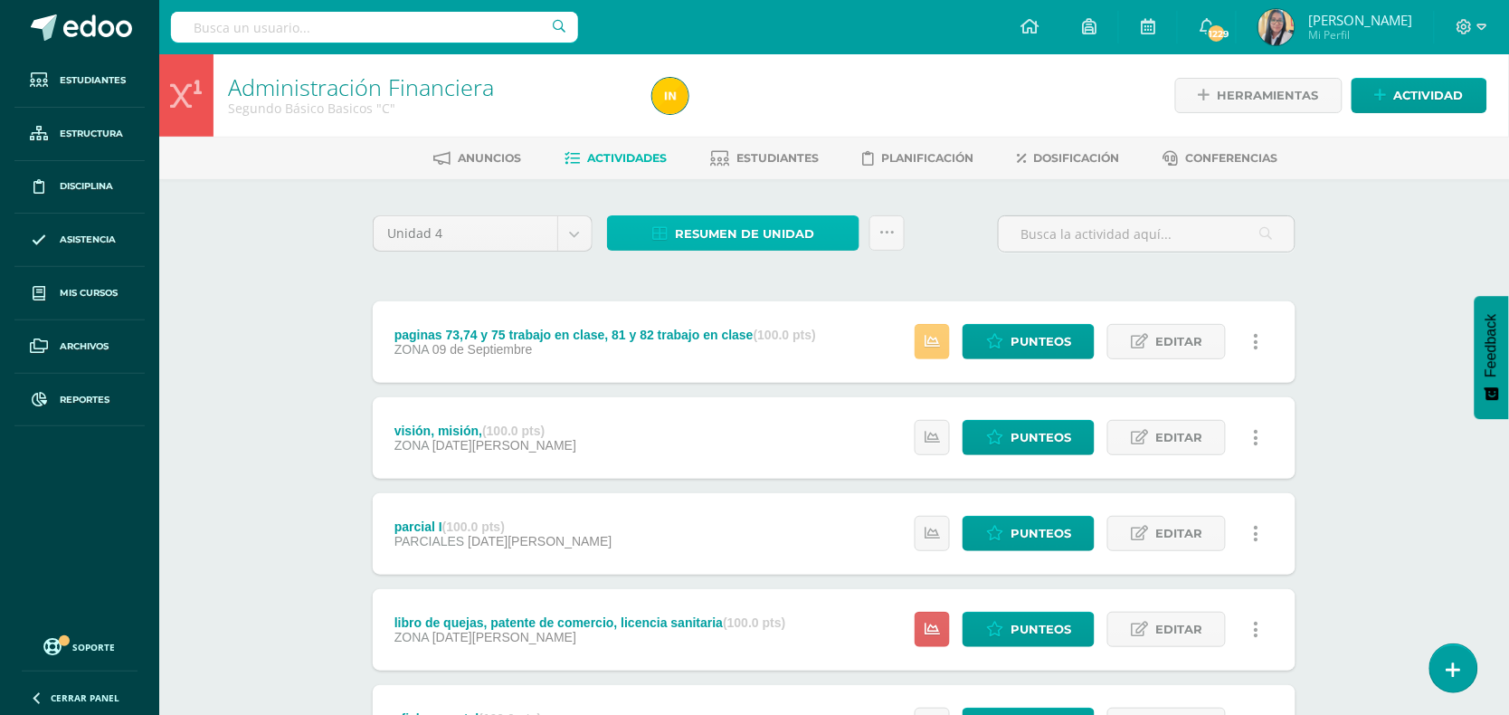
drag, startPoint x: 738, startPoint y: 236, endPoint x: 755, endPoint y: 210, distance: 31.4
click at [739, 236] on span "Resumen de unidad" at bounding box center [744, 233] width 139 height 33
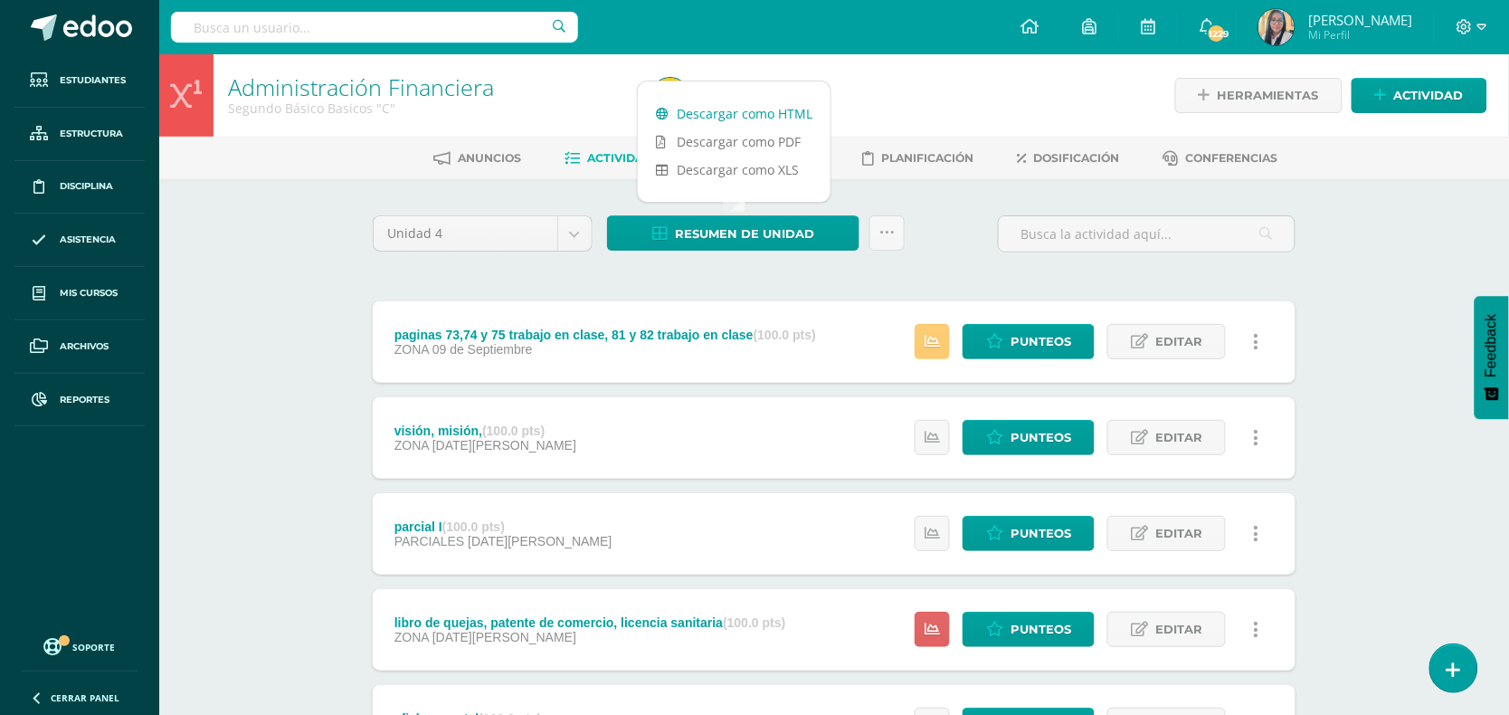
click at [757, 120] on link "Descargar como HTML" at bounding box center [734, 114] width 193 height 28
click at [938, 86] on div at bounding box center [861, 95] width 432 height 82
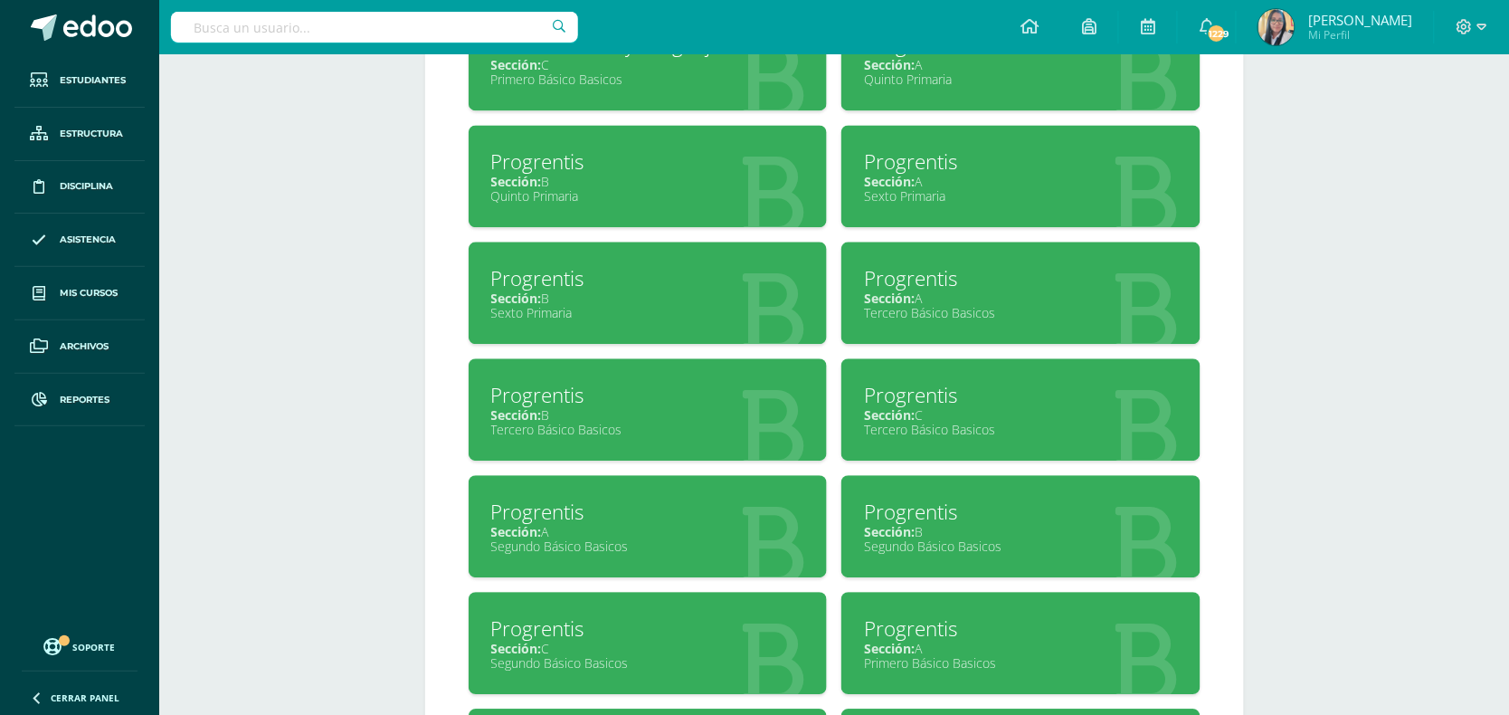
scroll to position [1244, 0]
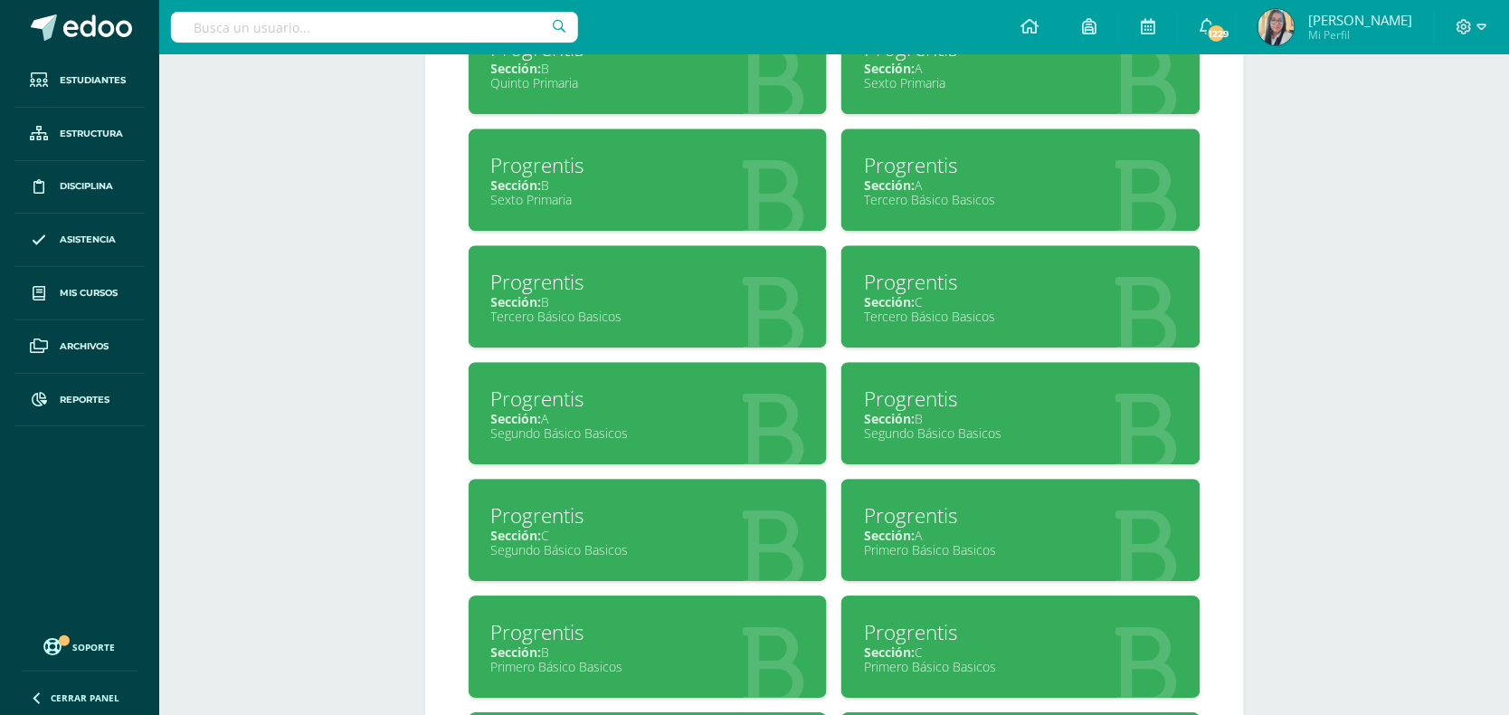
click at [603, 527] on div "Sección: C" at bounding box center [648, 535] width 314 height 17
click at [355, 18] on input "text" at bounding box center [374, 27] width 407 height 31
type input "[PERSON_NAME]"
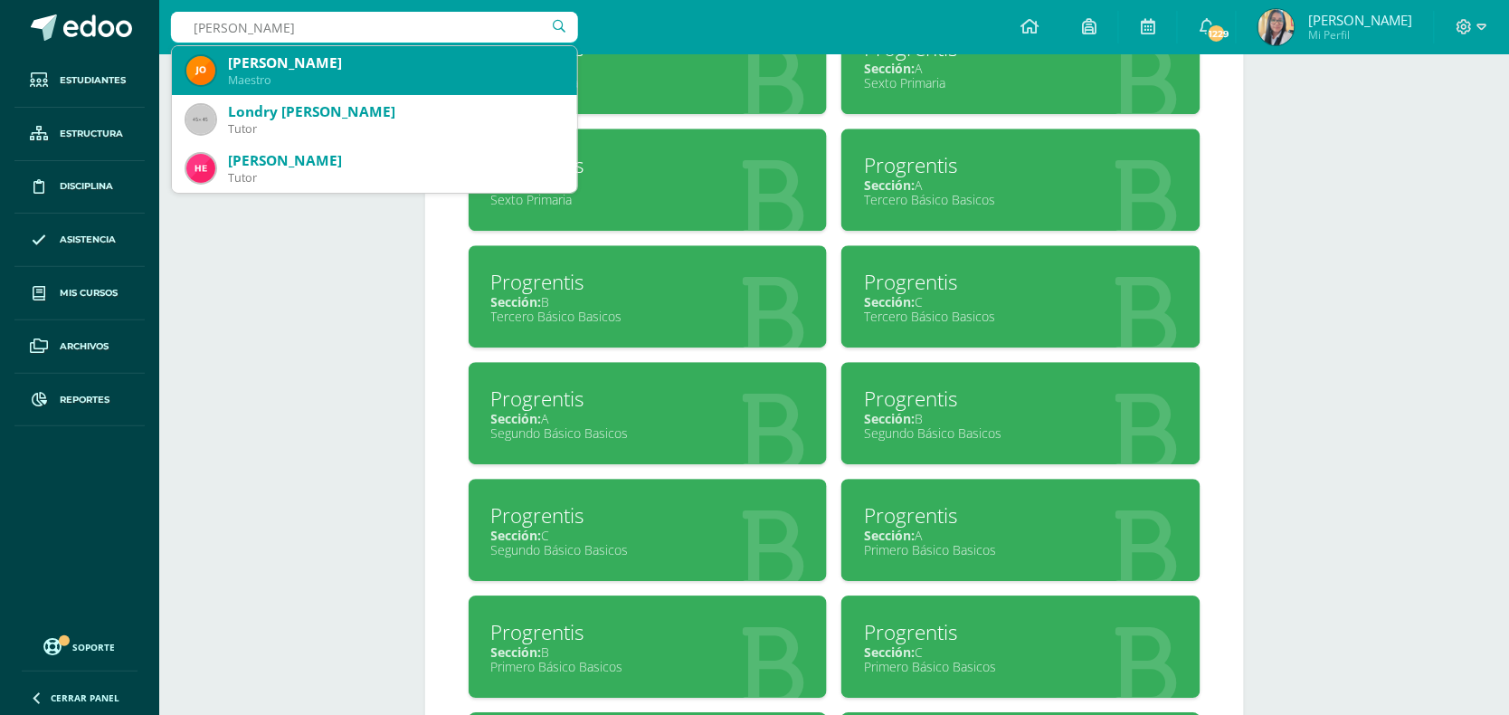
drag, startPoint x: 339, startPoint y: 83, endPoint x: 345, endPoint y: 71, distance: 13.8
click at [336, 80] on div "Maestro" at bounding box center [395, 79] width 335 height 15
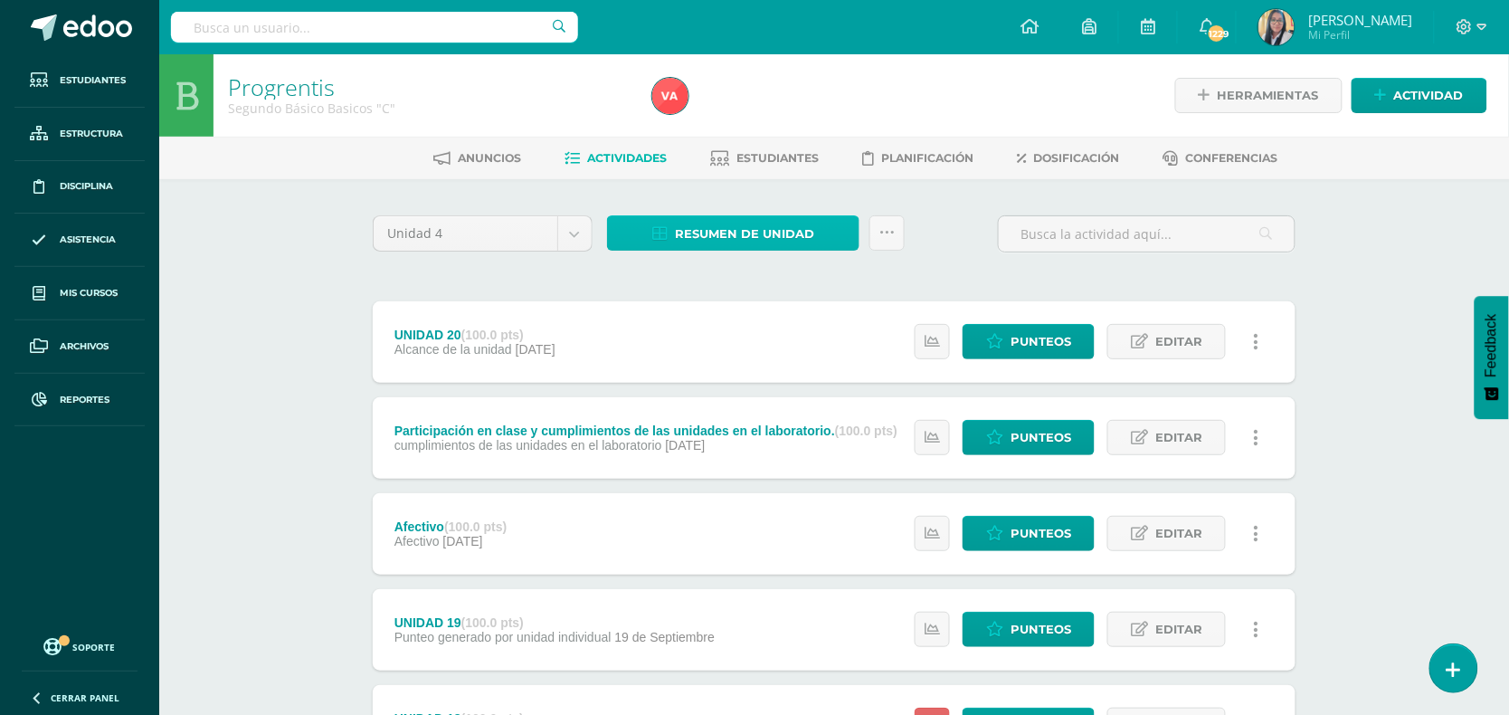
click at [766, 231] on span "Resumen de unidad" at bounding box center [744, 233] width 139 height 33
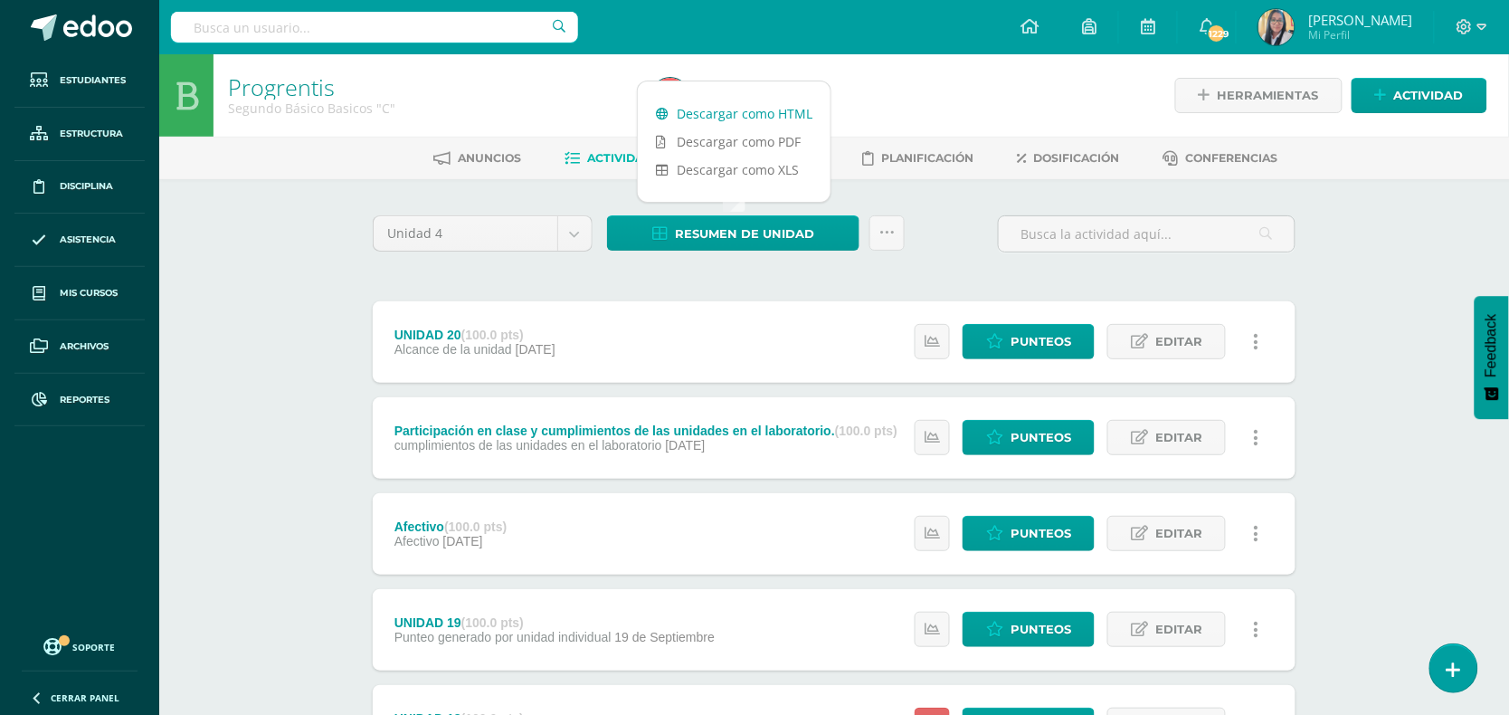
click at [775, 106] on link "Descargar como HTML" at bounding box center [734, 114] width 193 height 28
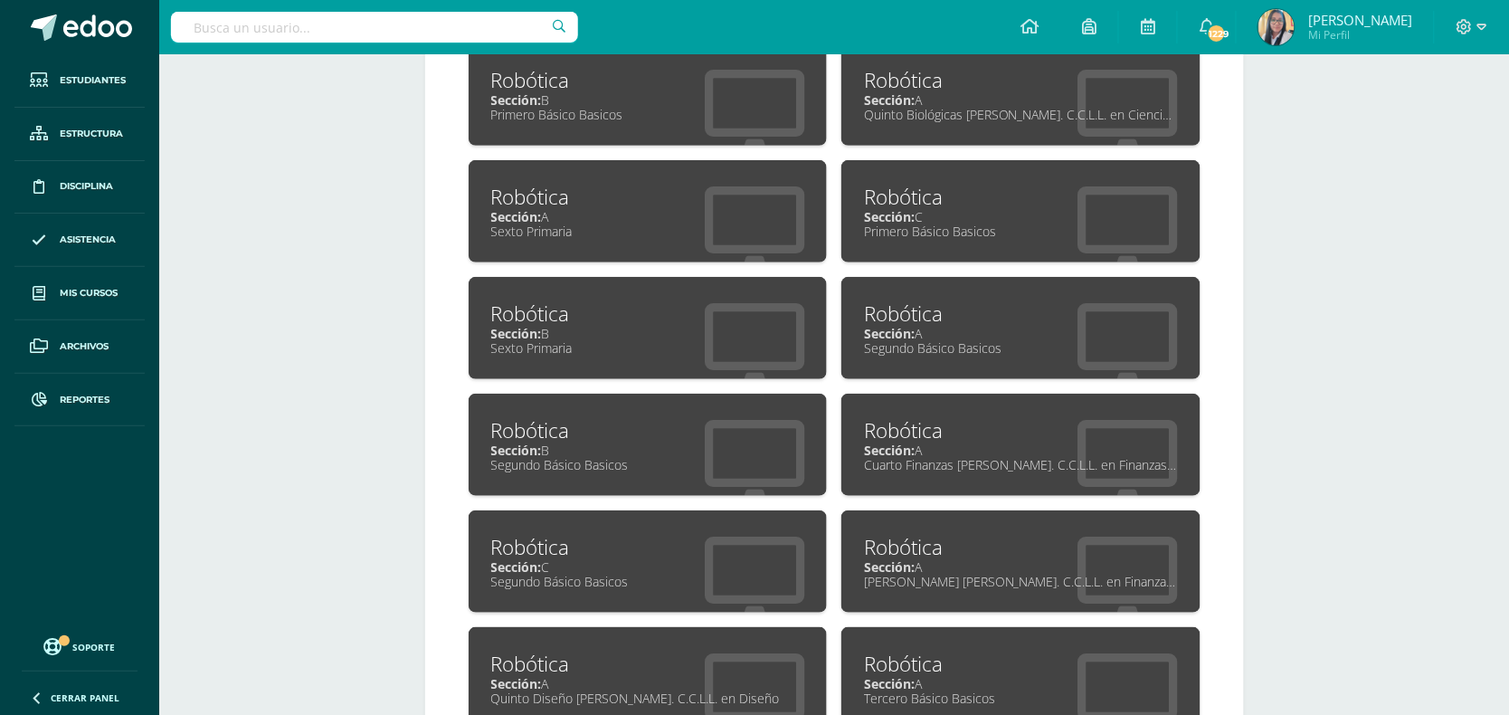
scroll to position [2149, 0]
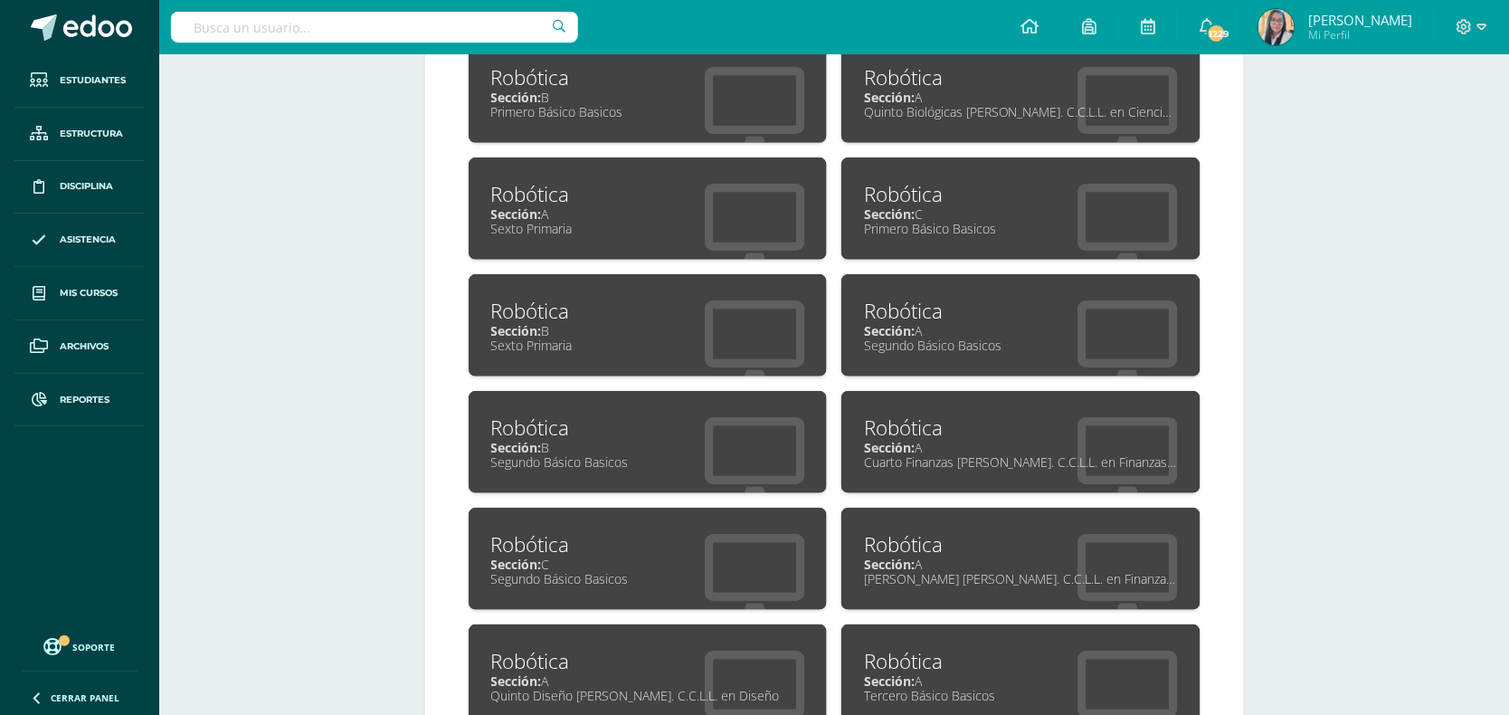
click at [564, 556] on div "Sección: C" at bounding box center [648, 564] width 314 height 17
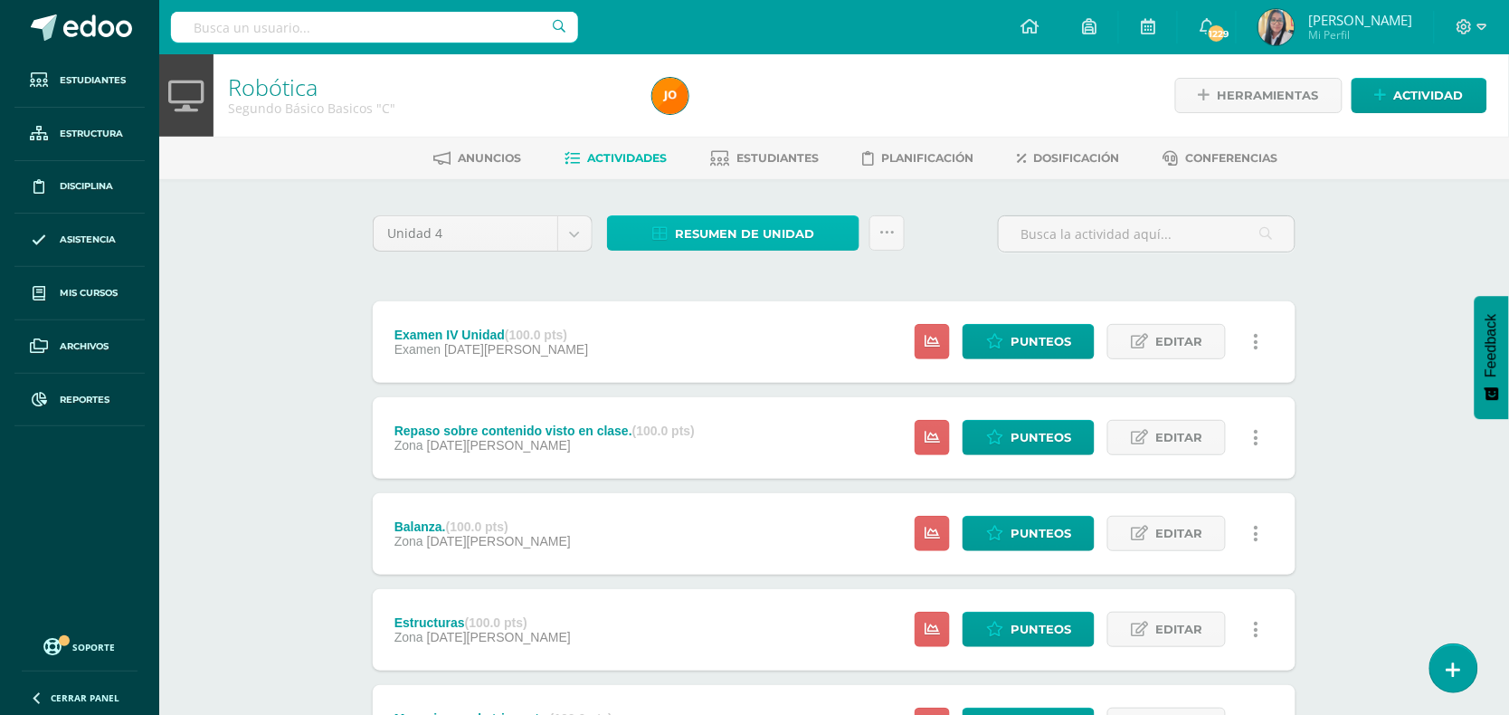
click at [717, 237] on span "Resumen de unidad" at bounding box center [744, 233] width 139 height 33
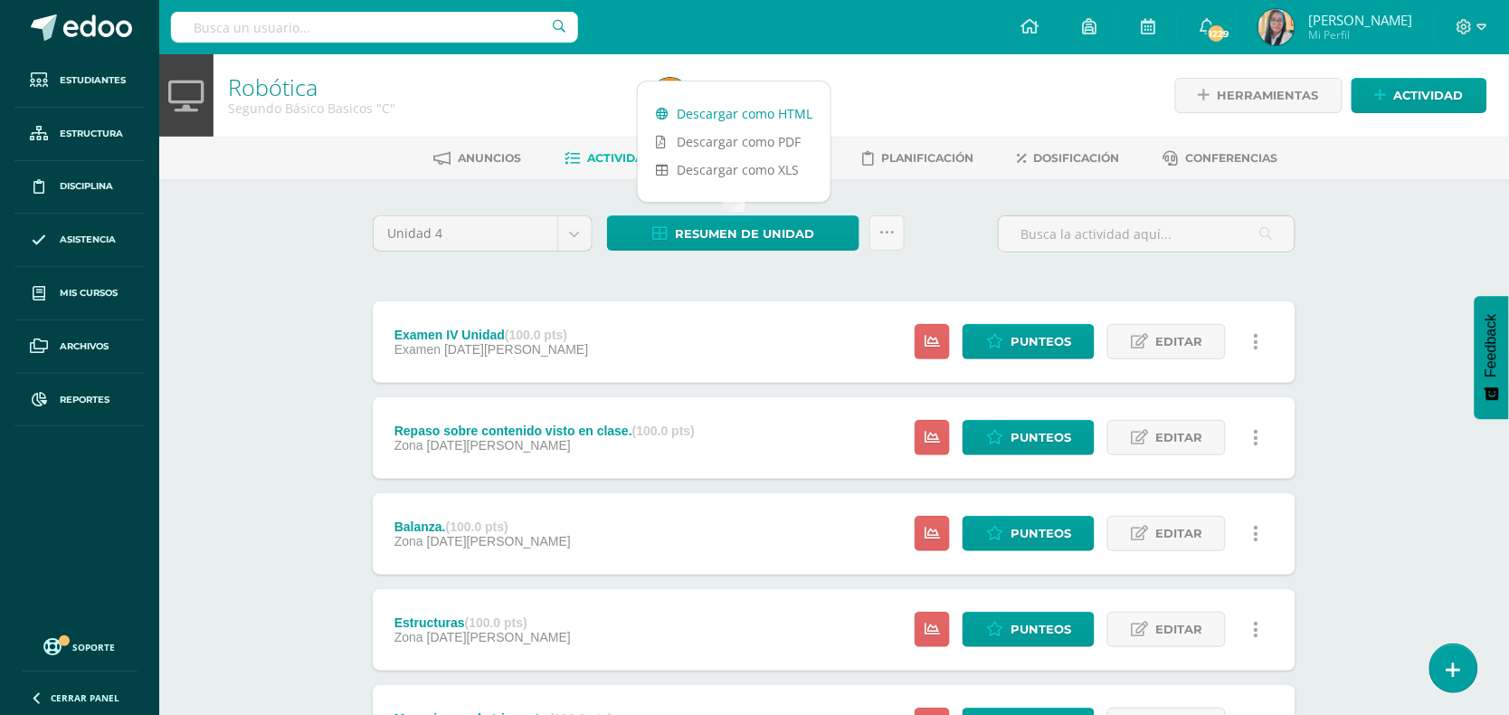
click at [710, 110] on link "Descargar como HTML" at bounding box center [734, 114] width 193 height 28
